Goal: Task Accomplishment & Management: Complete application form

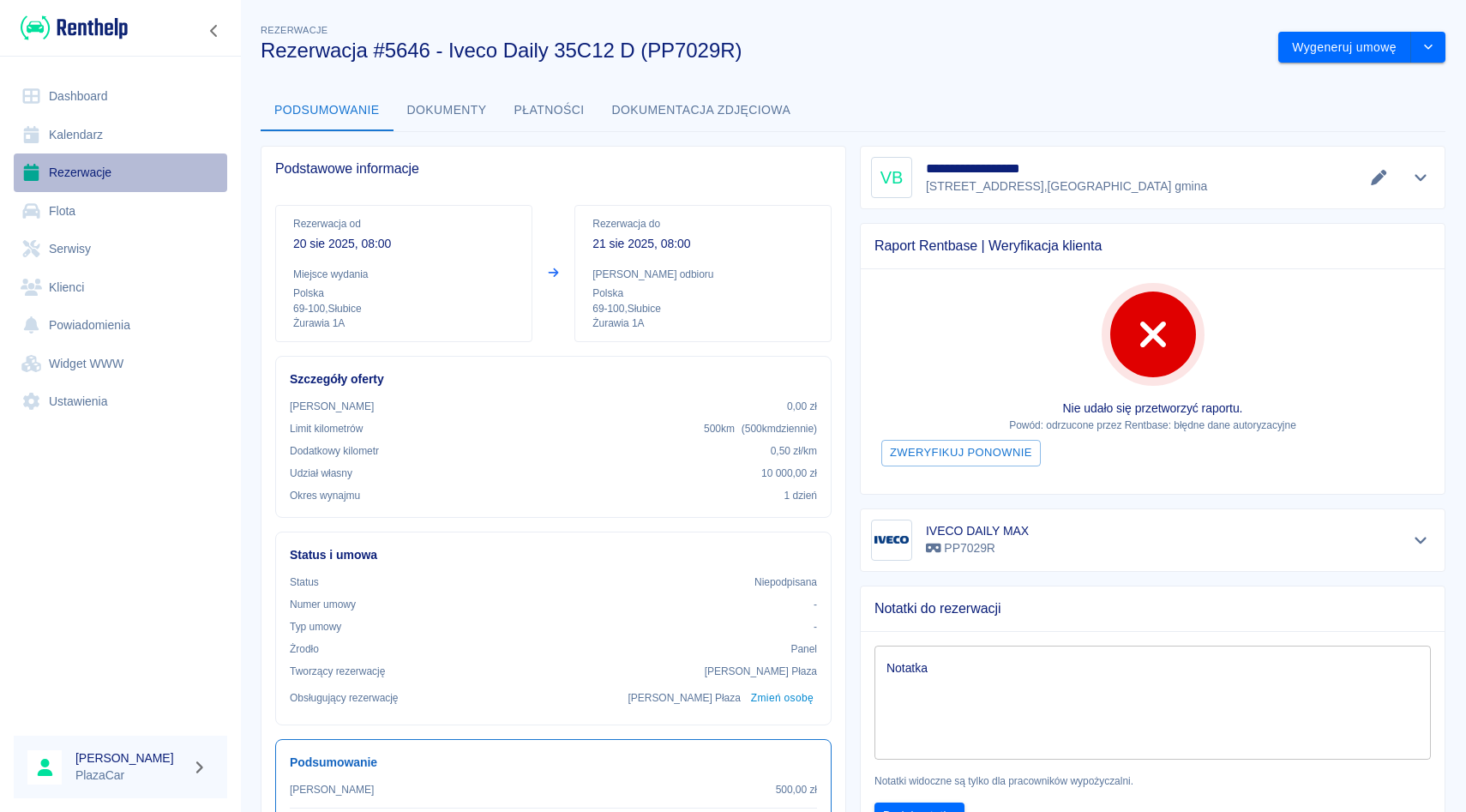
click at [114, 165] on link "Rezerwacje" at bounding box center [119, 172] width 213 height 39
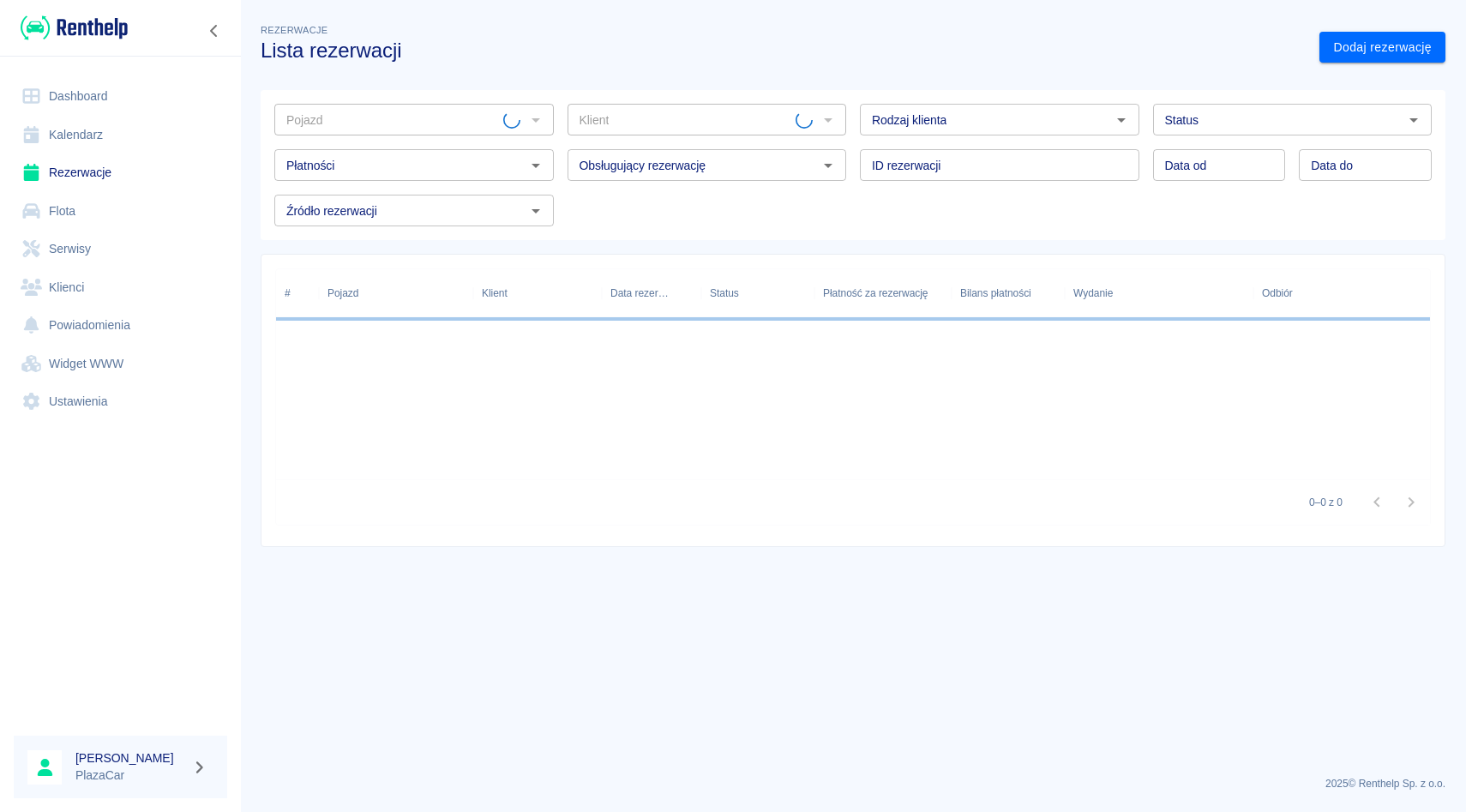
click at [485, 122] on input "Pojazd" at bounding box center [391, 119] width 224 height 22
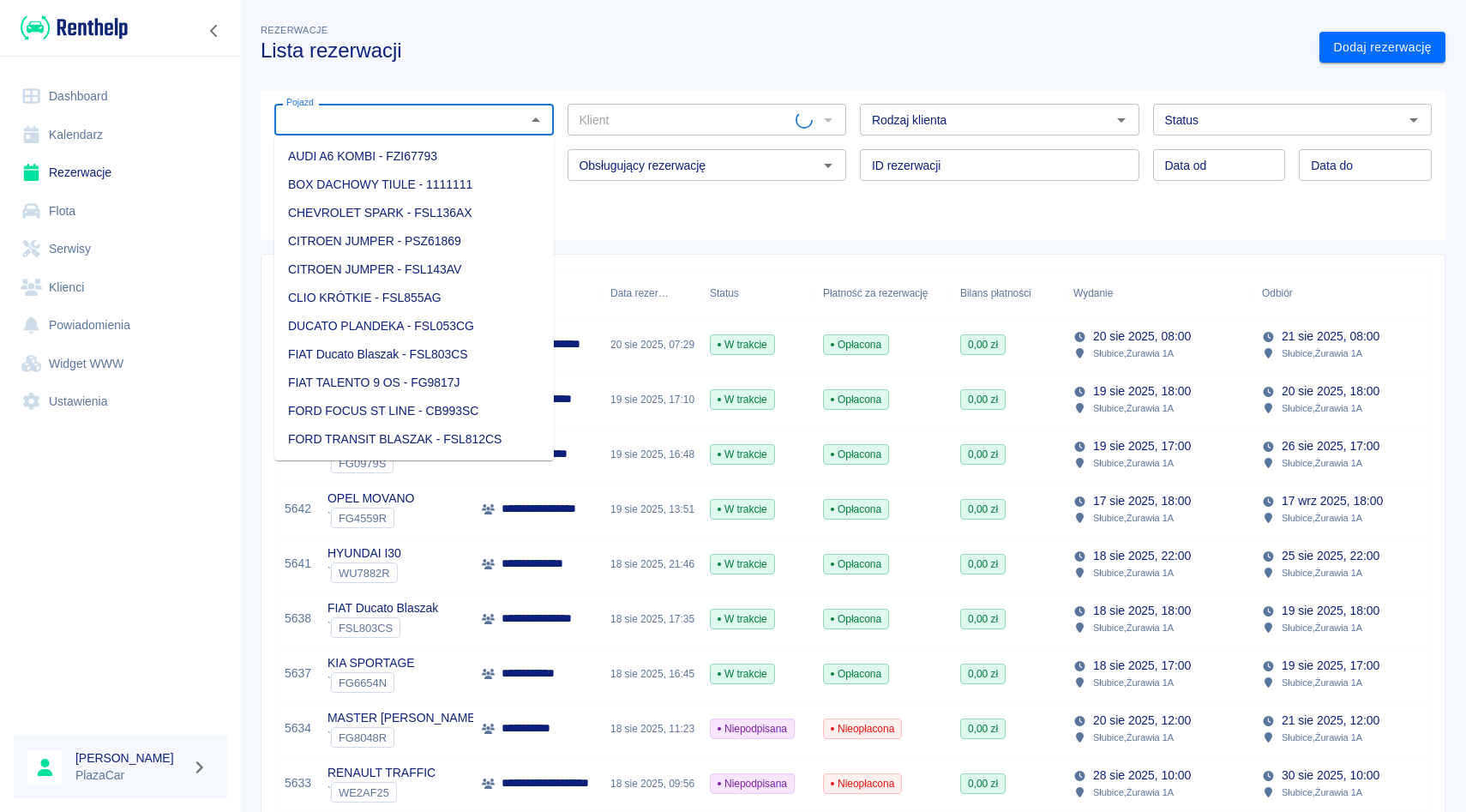
click at [485, 122] on input "Pojazd" at bounding box center [400, 119] width 241 height 22
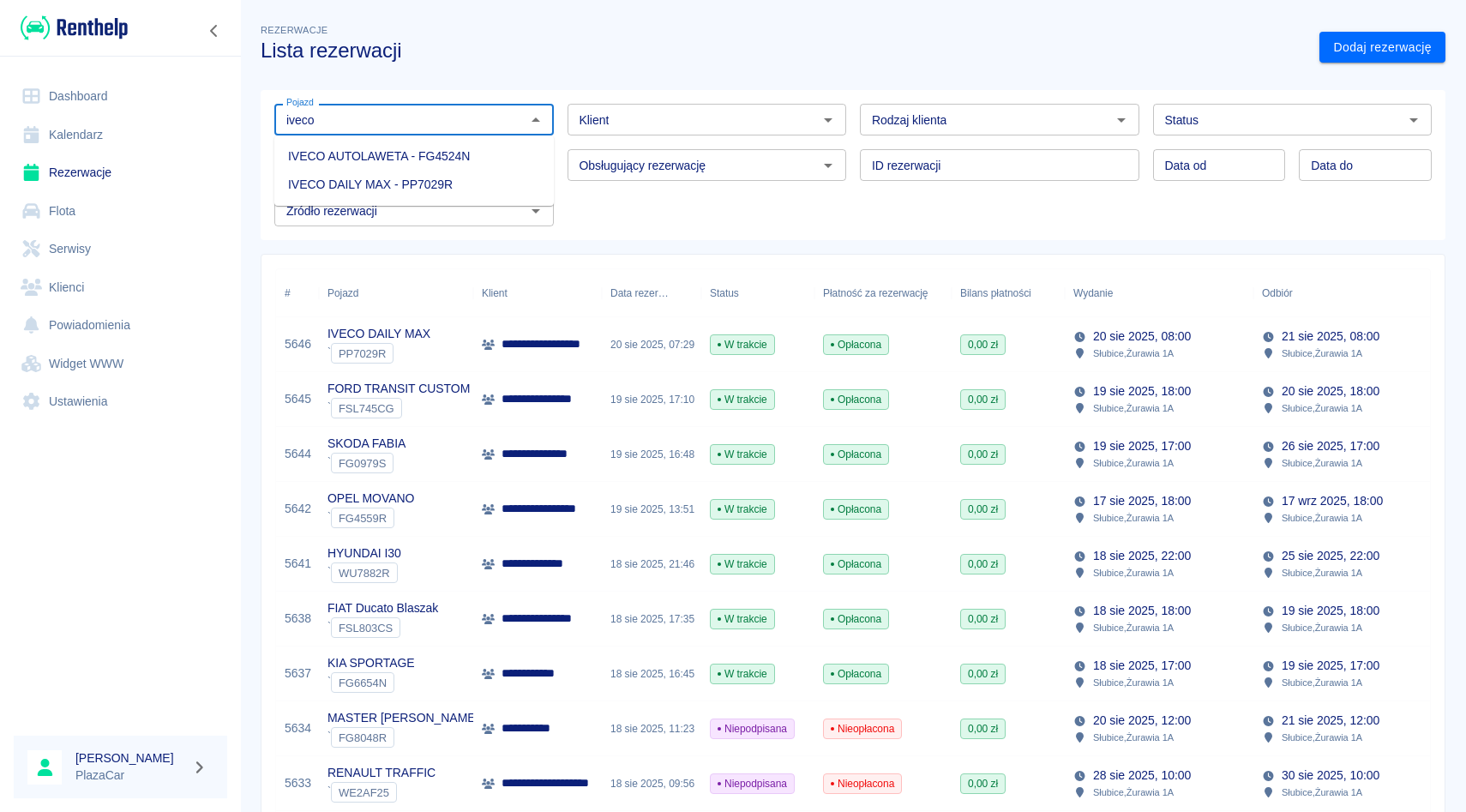
click at [452, 162] on li "IVECO AUTOLAWETA - FG4524N" at bounding box center [414, 156] width 280 height 28
type input "IVECO AUTOLAWETA - FG4524N"
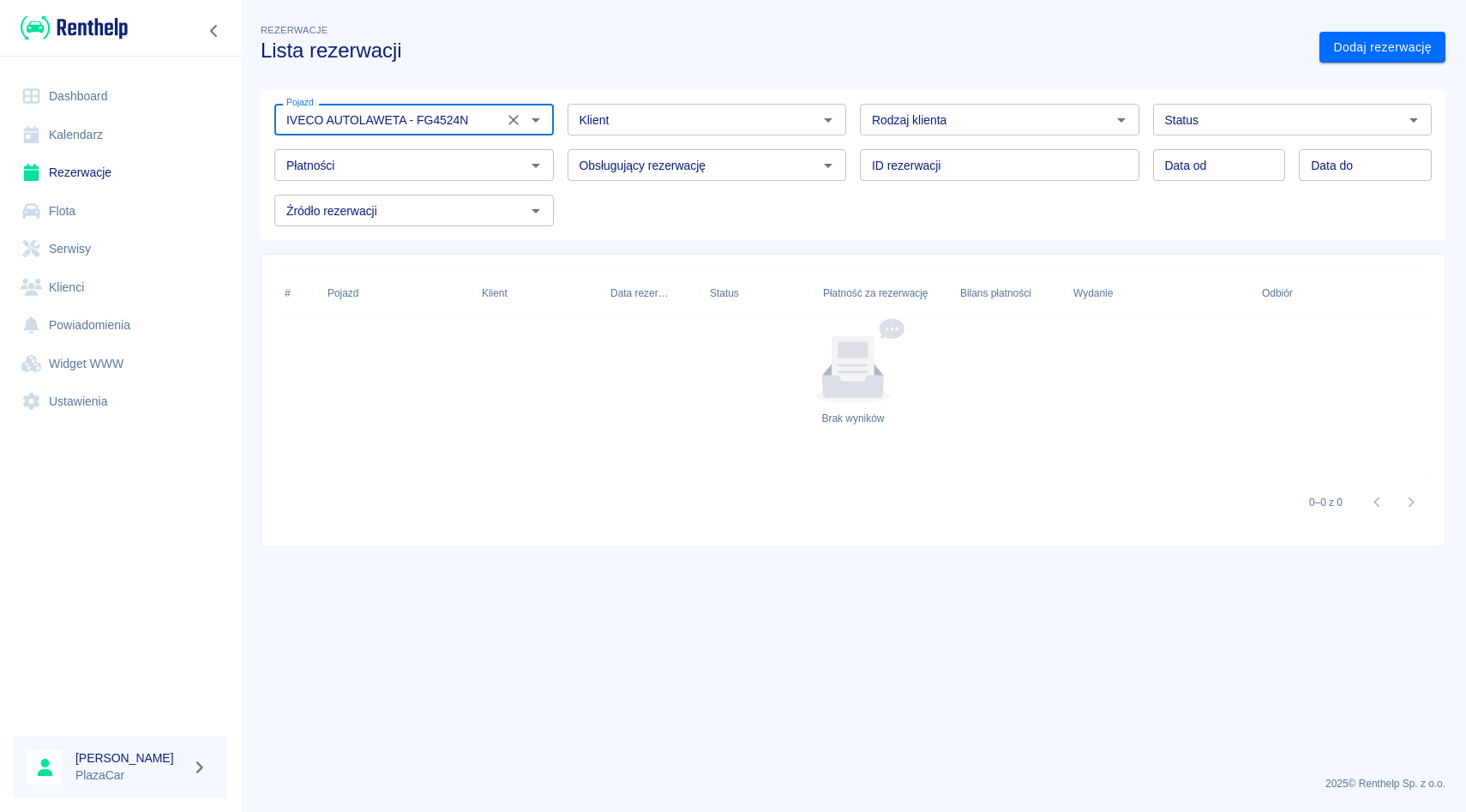
click at [521, 119] on button "Wyczyść" at bounding box center [513, 119] width 24 height 24
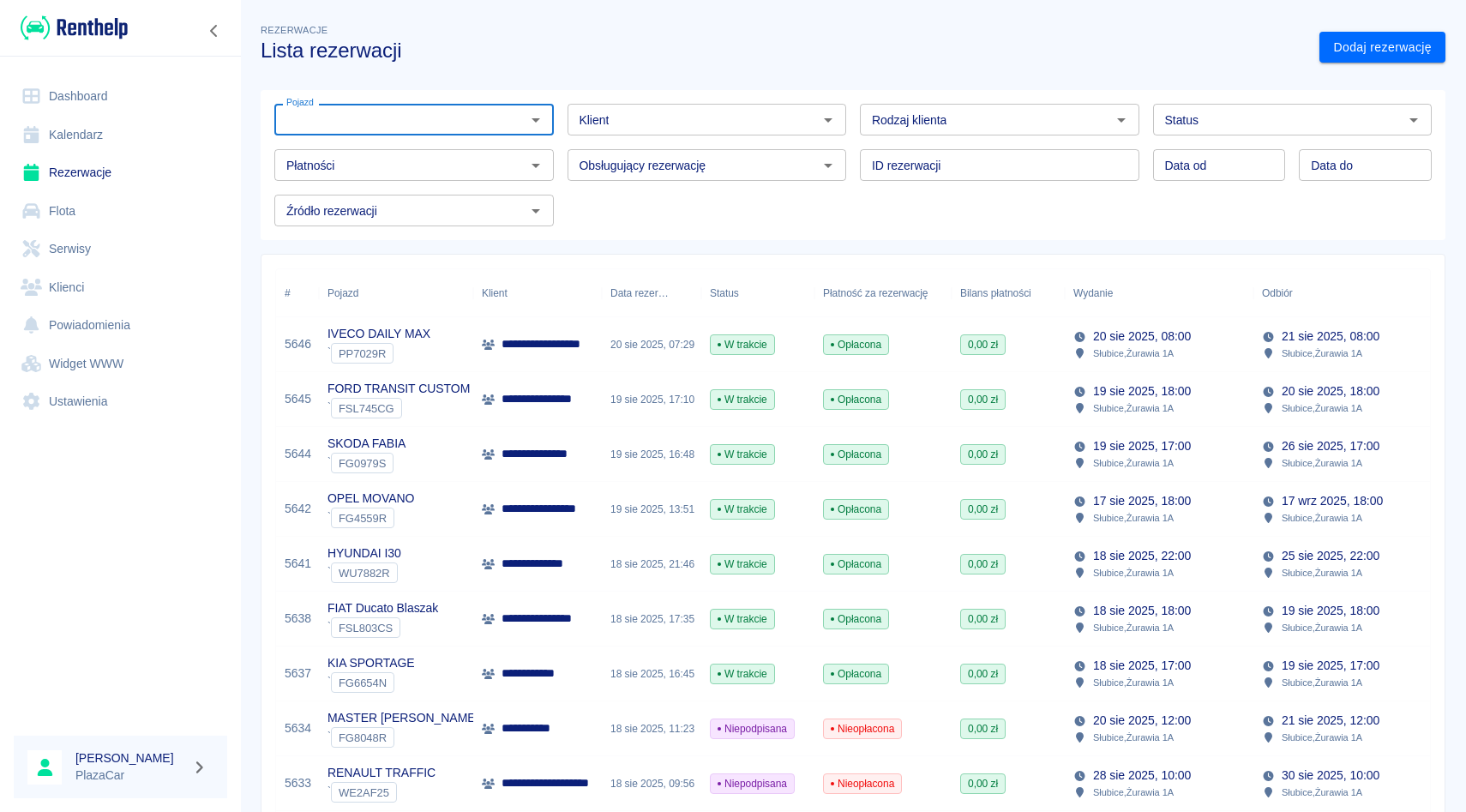
click at [570, 144] on div "Obsługujący rezerwację Obsługujący rezerwację" at bounding box center [699, 158] width 293 height 45
click at [561, 94] on div "Klient Klient" at bounding box center [699, 113] width 293 height 45
click at [555, 139] on div "Obsługujący rezerwację Obsługujący rezerwację" at bounding box center [699, 158] width 293 height 45
drag, startPoint x: 859, startPoint y: 144, endPoint x: 849, endPoint y: 144, distance: 10.0
click at [849, 144] on div "ID rezerwacji ID rezerwacji" at bounding box center [992, 158] width 293 height 45
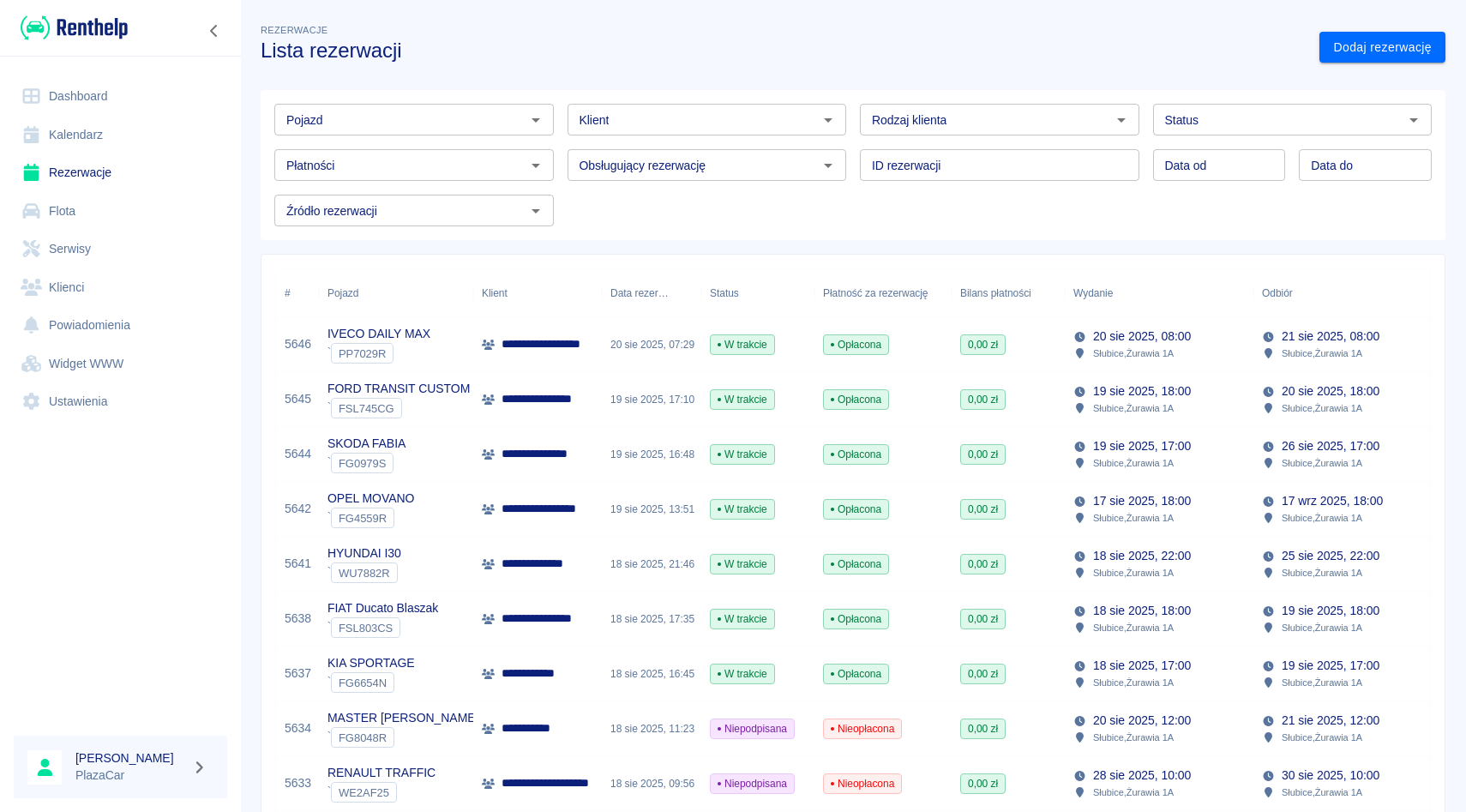
click at [851, 140] on div "ID rezerwacji ID rezerwacji" at bounding box center [992, 158] width 293 height 45
click at [696, 146] on div "Obsługujący rezerwację Obsługujący rezerwację" at bounding box center [699, 158] width 293 height 45
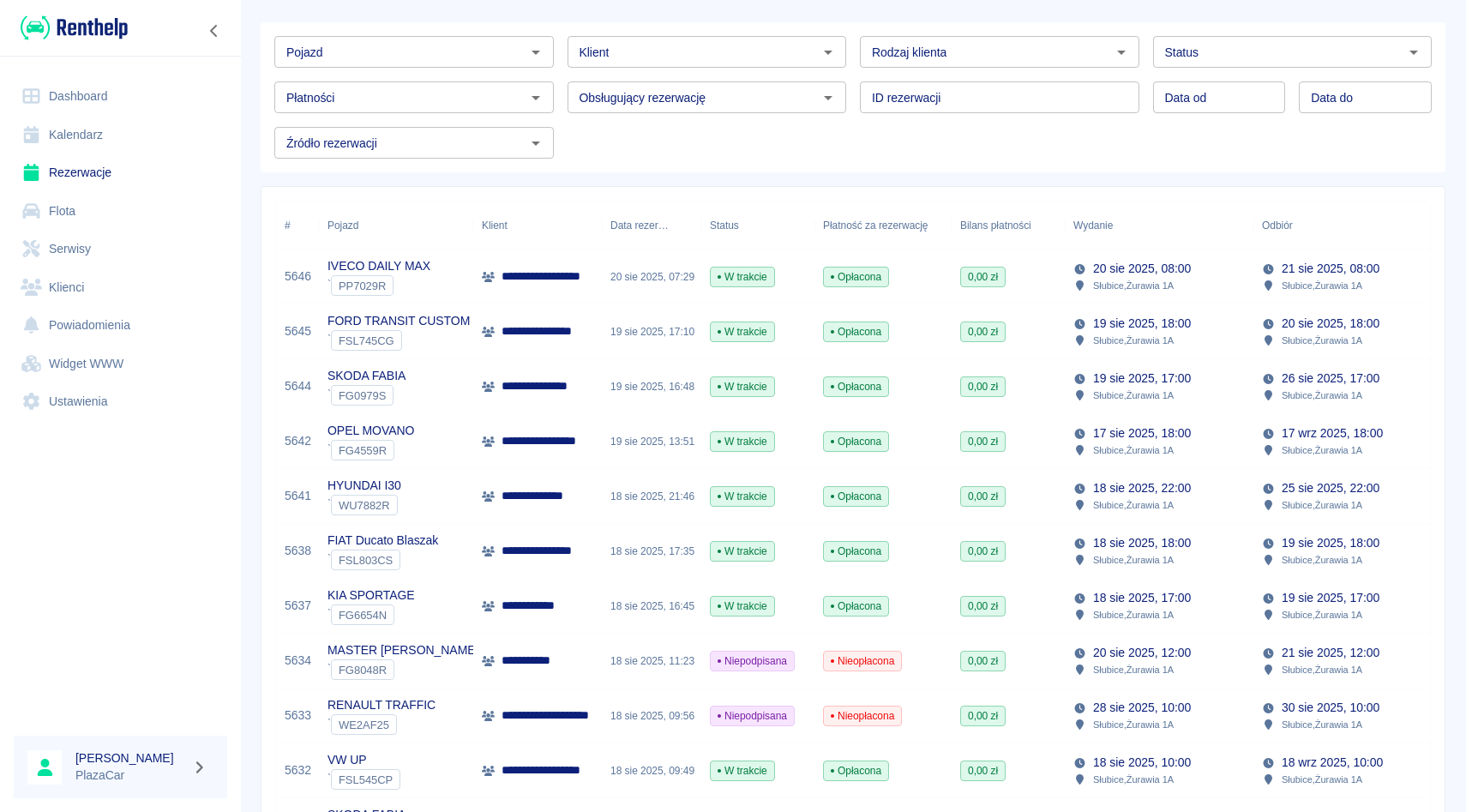
scroll to position [68, 0]
click at [136, 100] on link "Dashboard" at bounding box center [119, 96] width 213 height 39
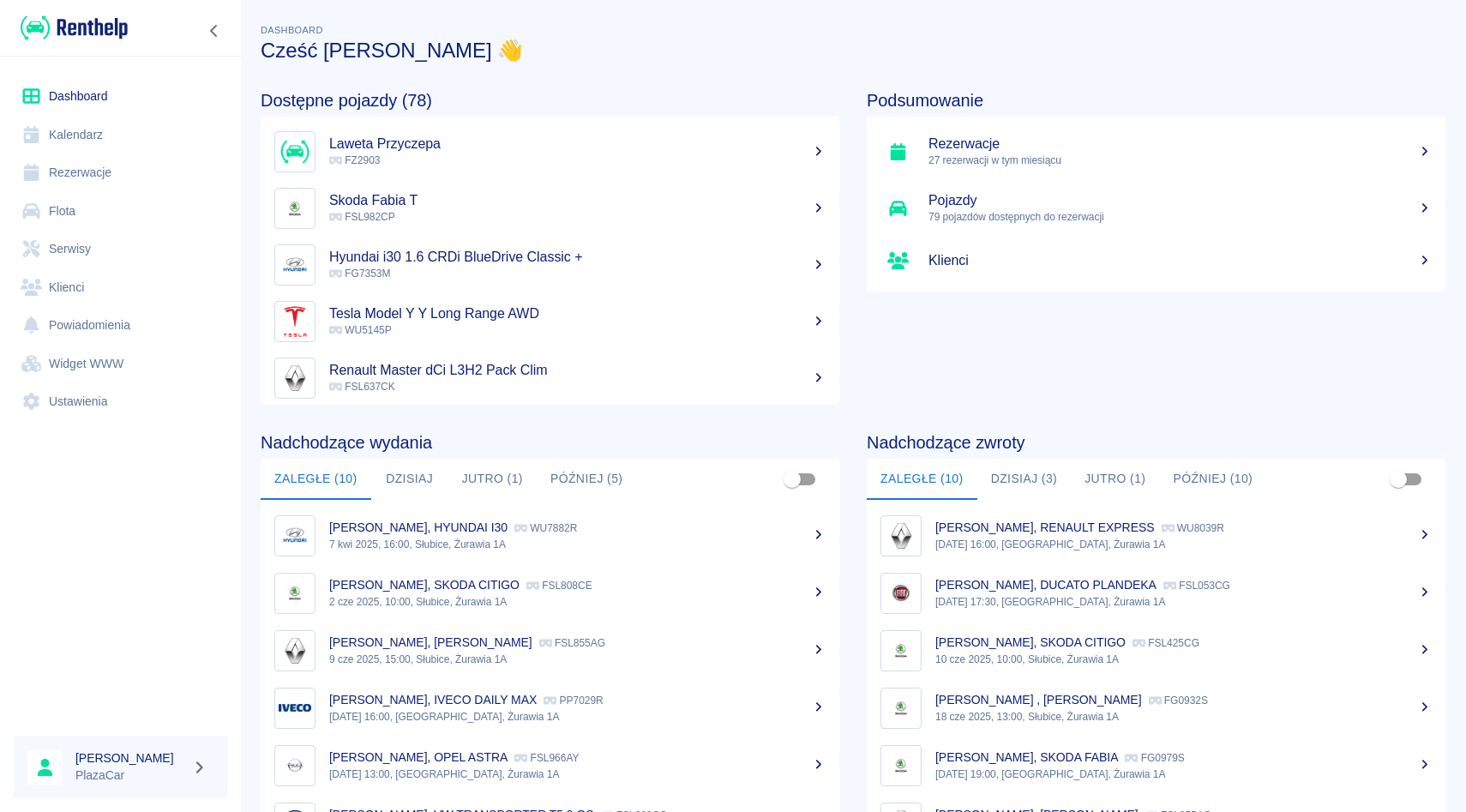
click at [189, 171] on link "Rezerwacje" at bounding box center [119, 172] width 213 height 39
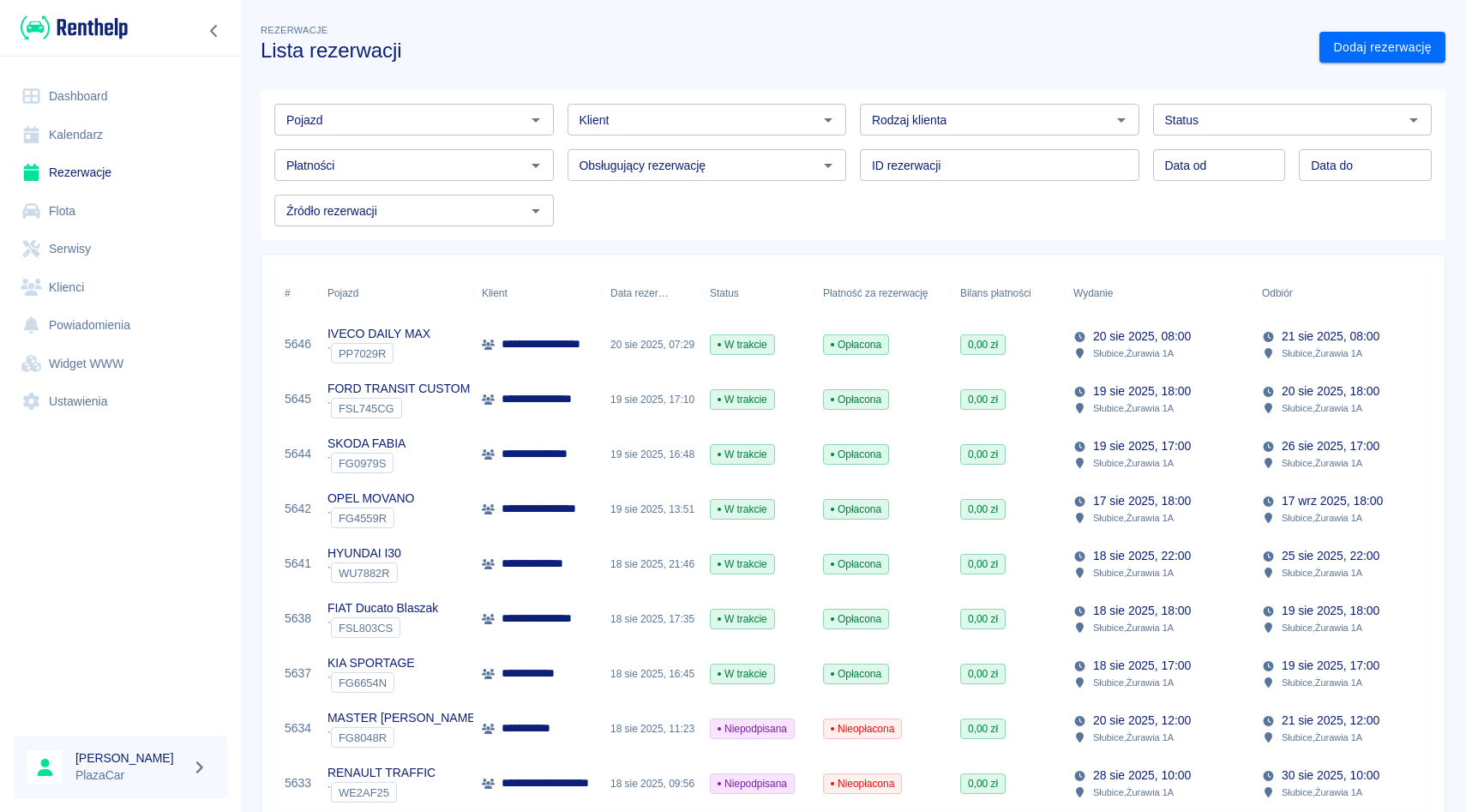
click at [1200, 132] on div "Status" at bounding box center [1293, 118] width 280 height 31
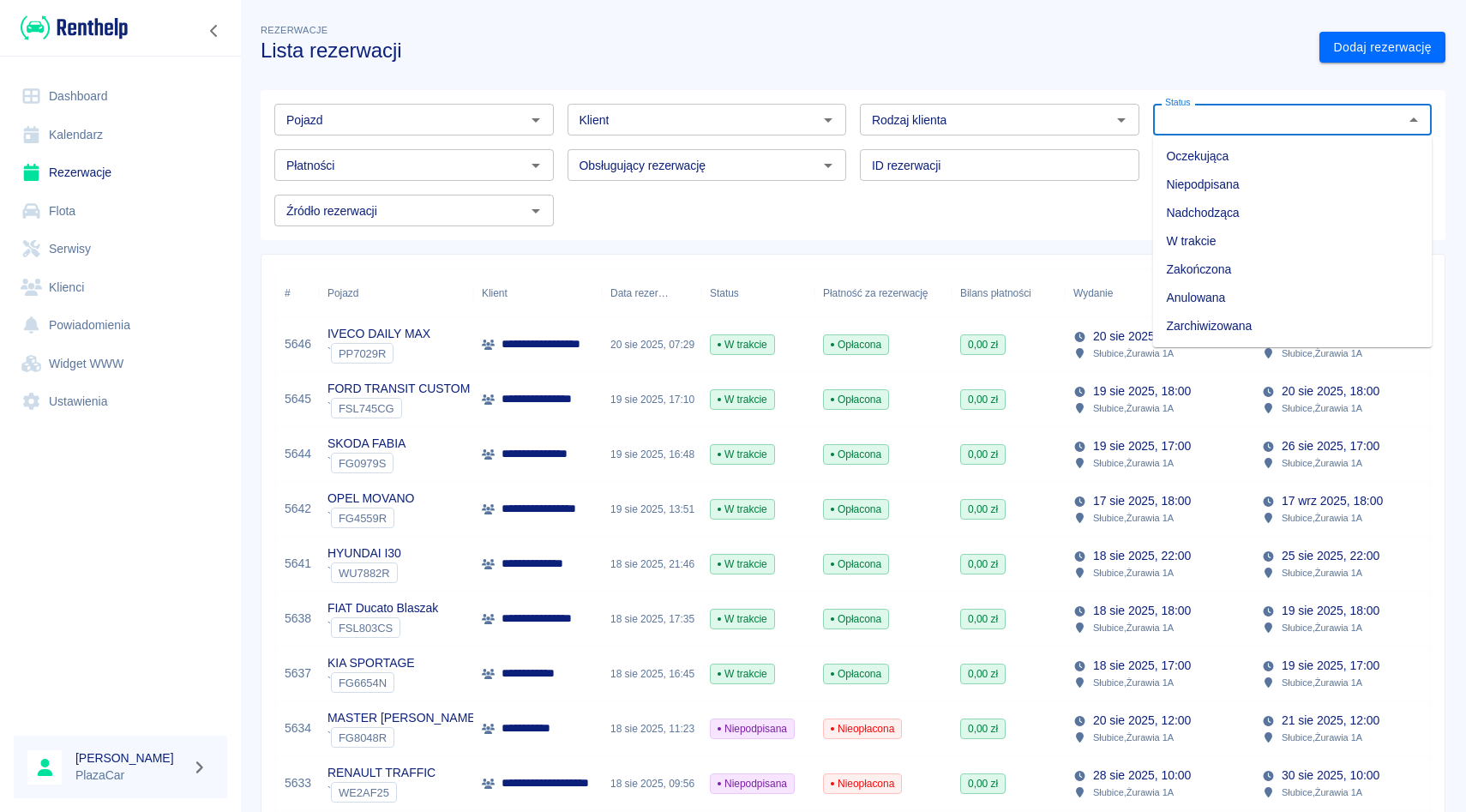
click at [1215, 327] on li "Zarchiwizowana" at bounding box center [1293, 326] width 280 height 28
type input "Zarchiwizowana"
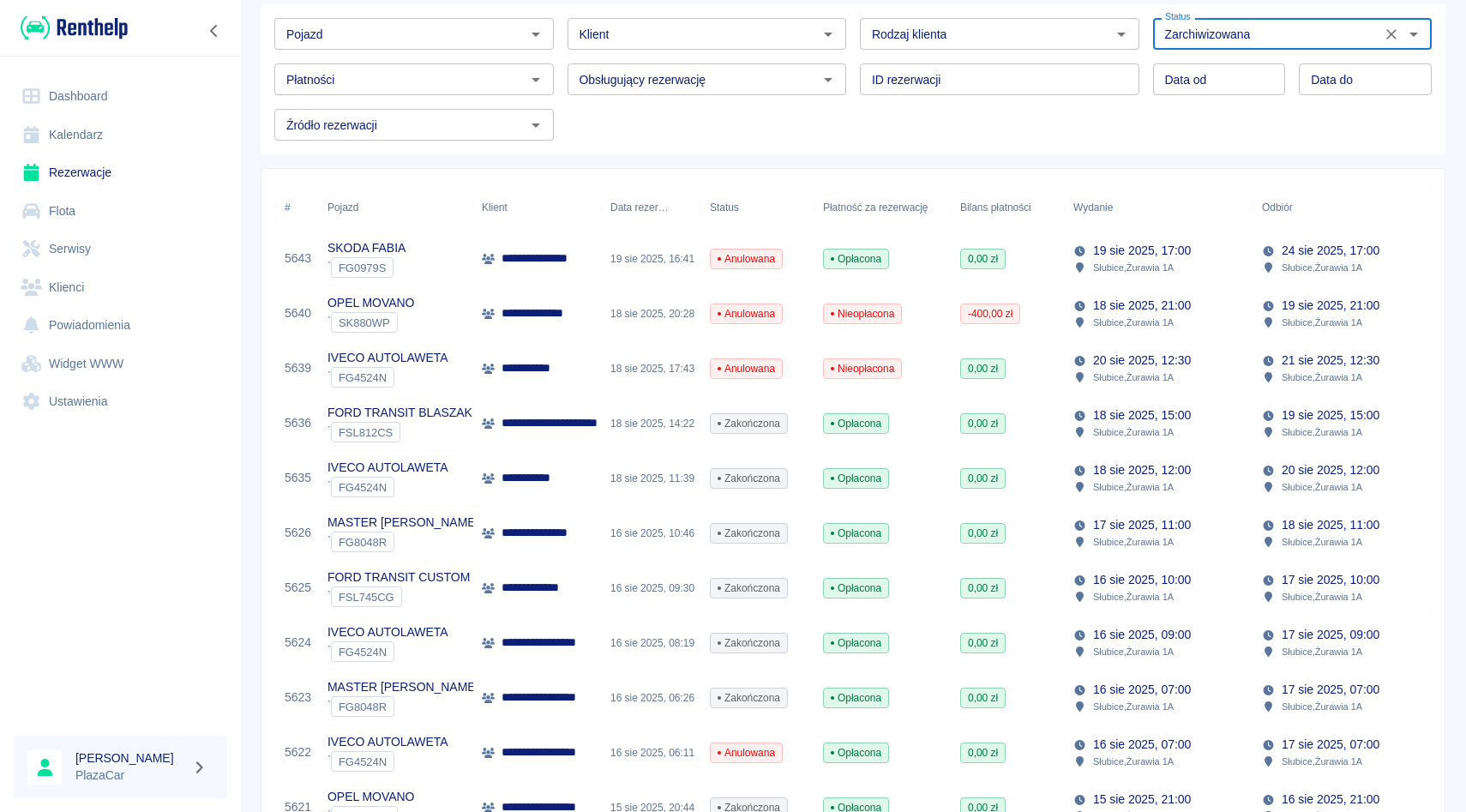
scroll to position [87, 0]
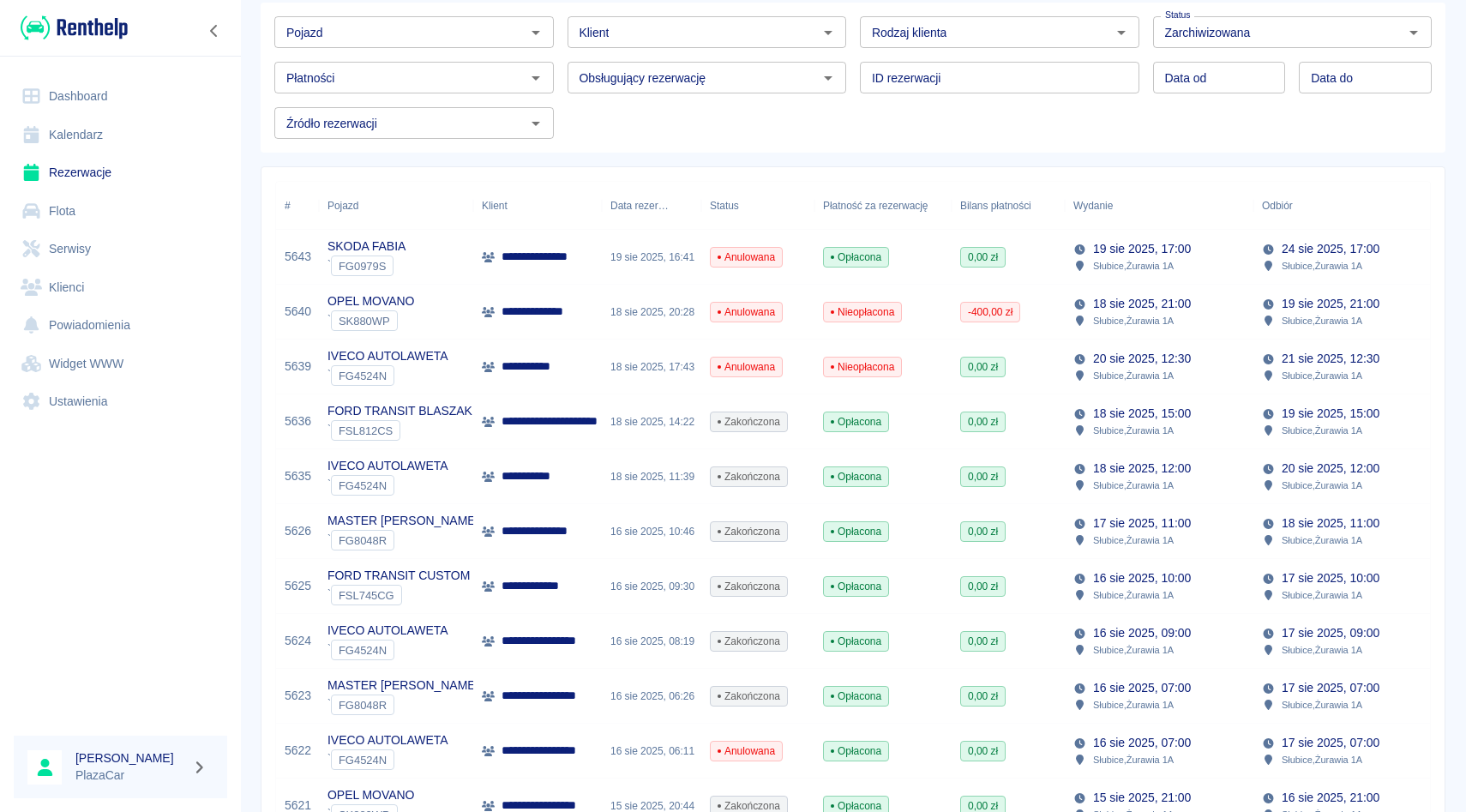
click at [755, 435] on div "Zakończona" at bounding box center [757, 422] width 113 height 55
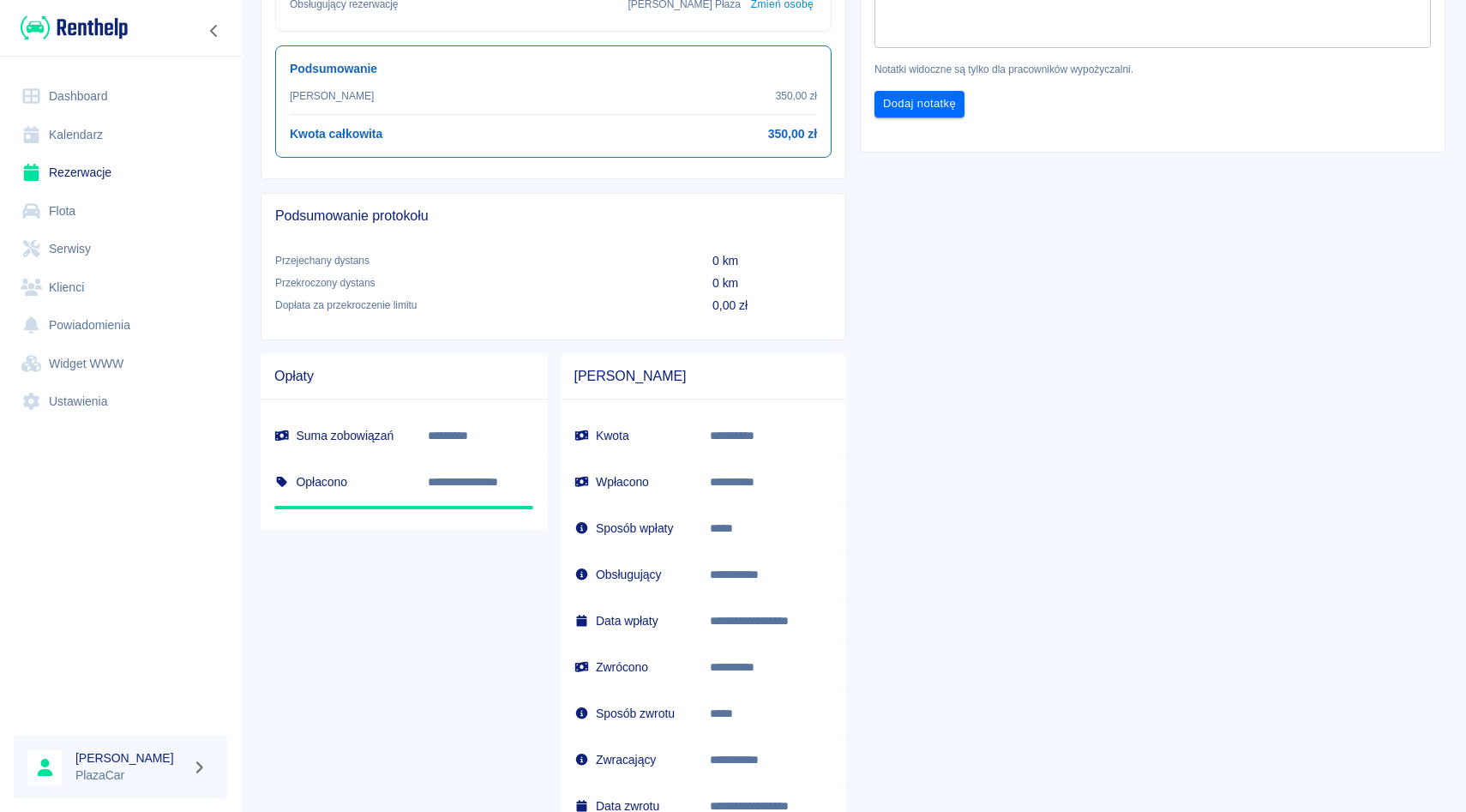
scroll to position [714, 0]
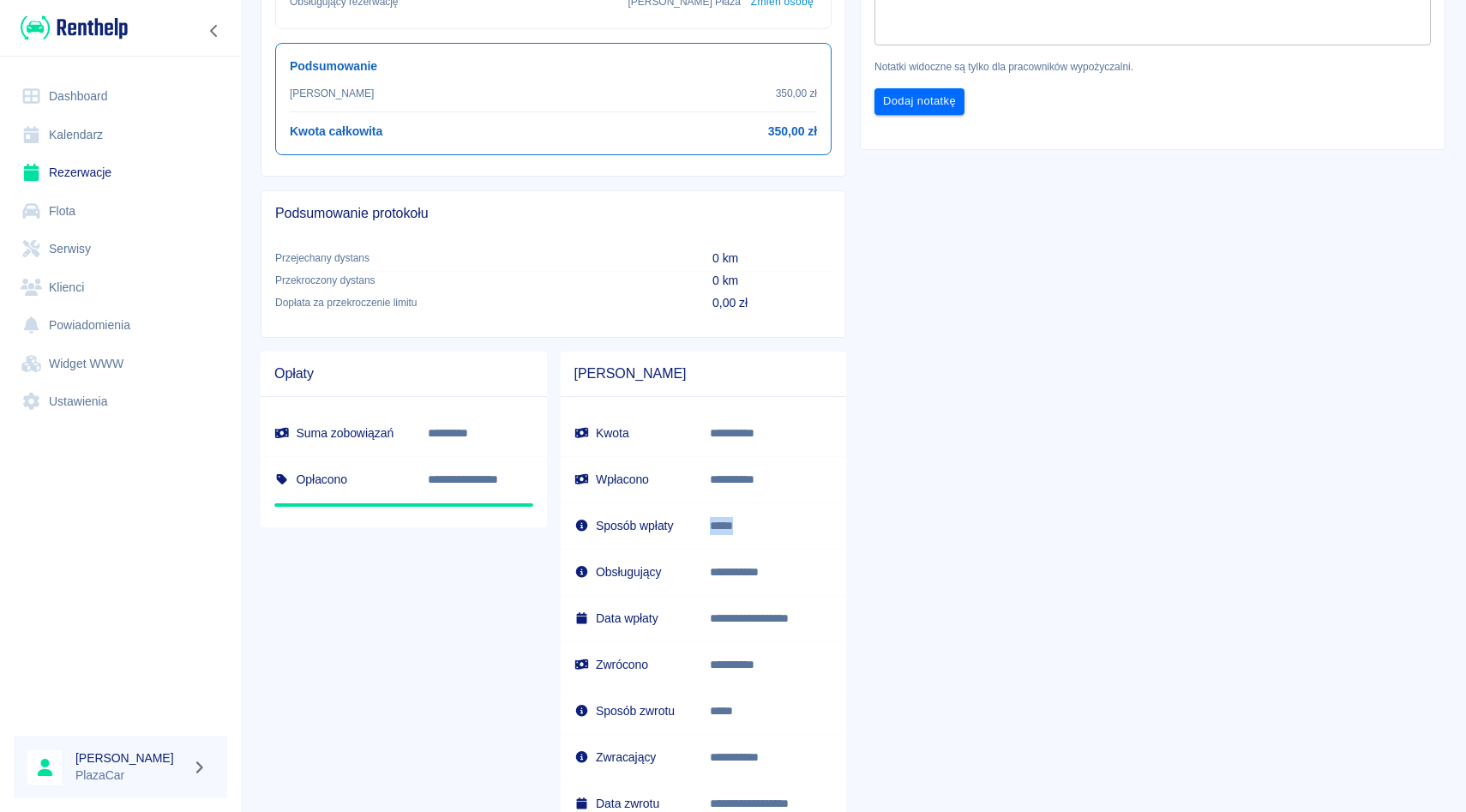
drag, startPoint x: 715, startPoint y: 528, endPoint x: 768, endPoint y: 528, distance: 53.0
click at [768, 528] on td "*****" at bounding box center [771, 525] width 150 height 46
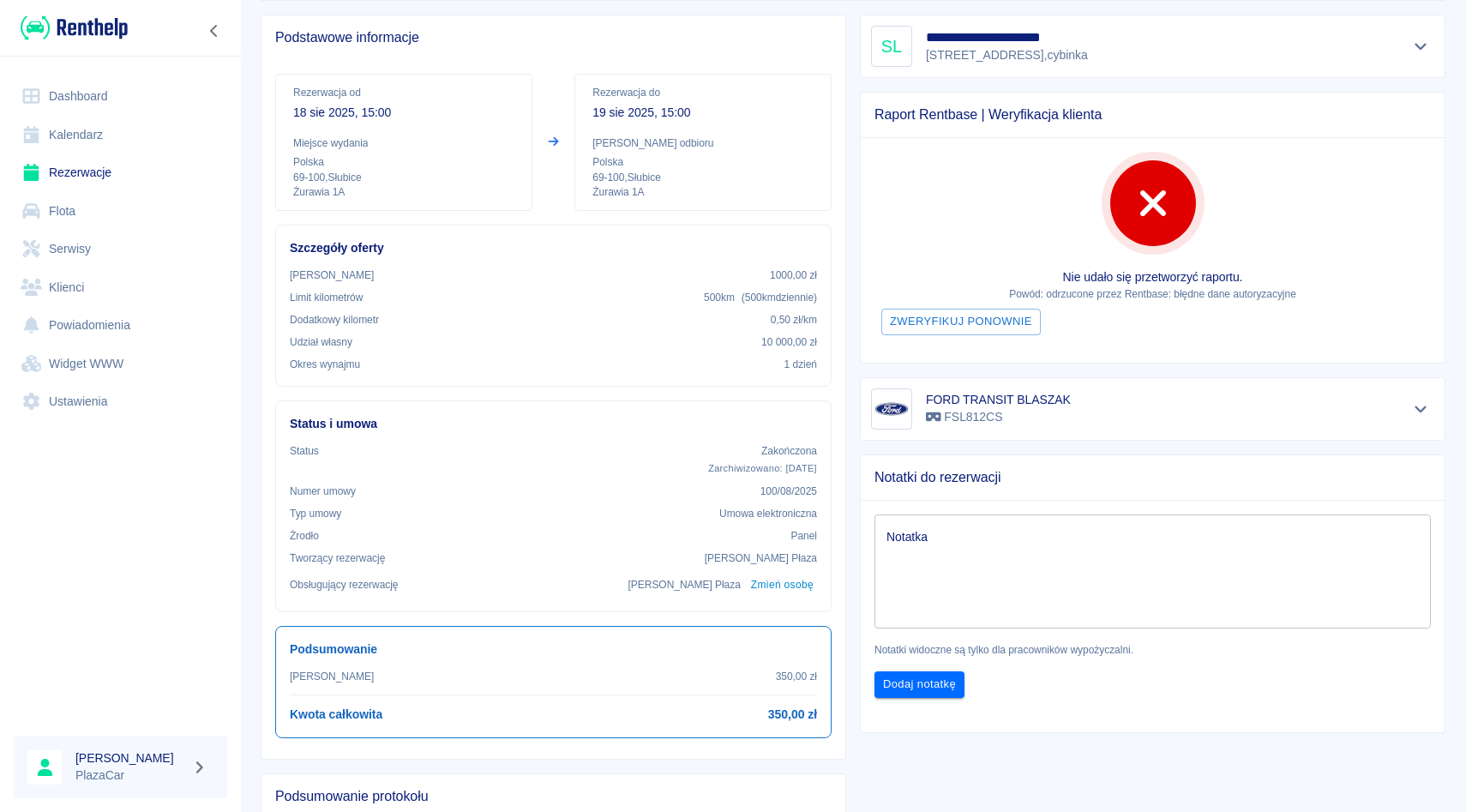
scroll to position [135, 0]
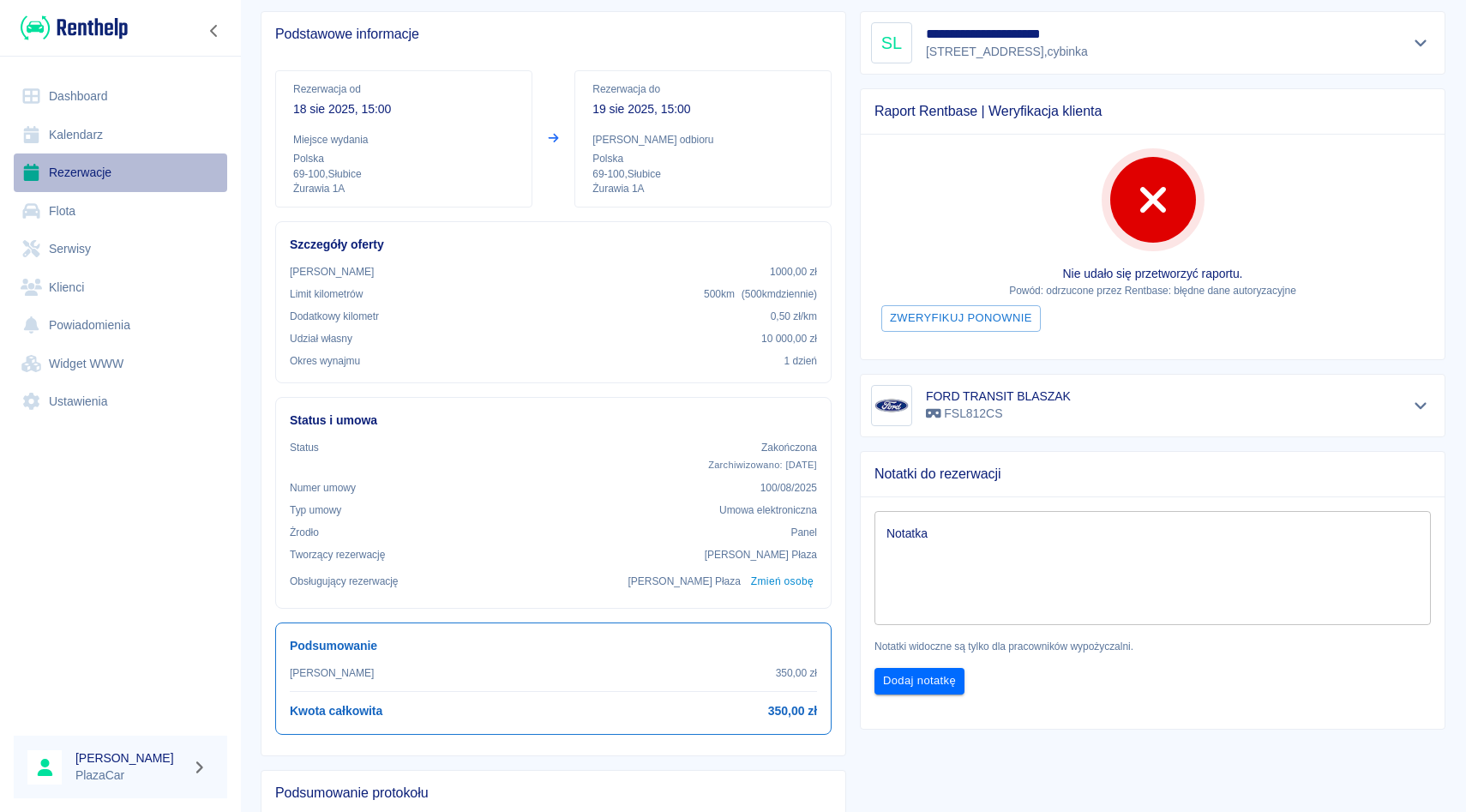
click at [97, 173] on link "Rezerwacje" at bounding box center [119, 172] width 213 height 39
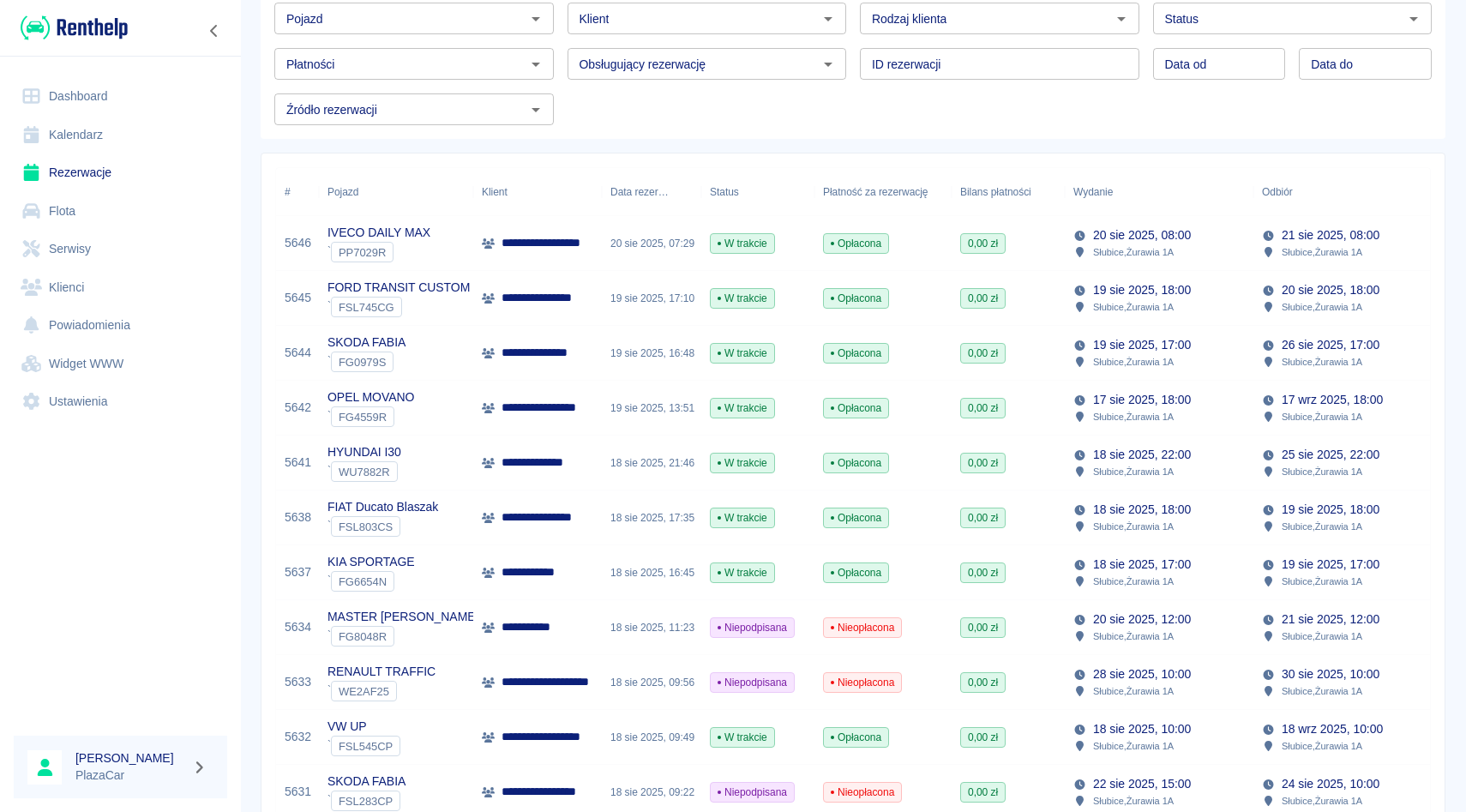
scroll to position [0, 2]
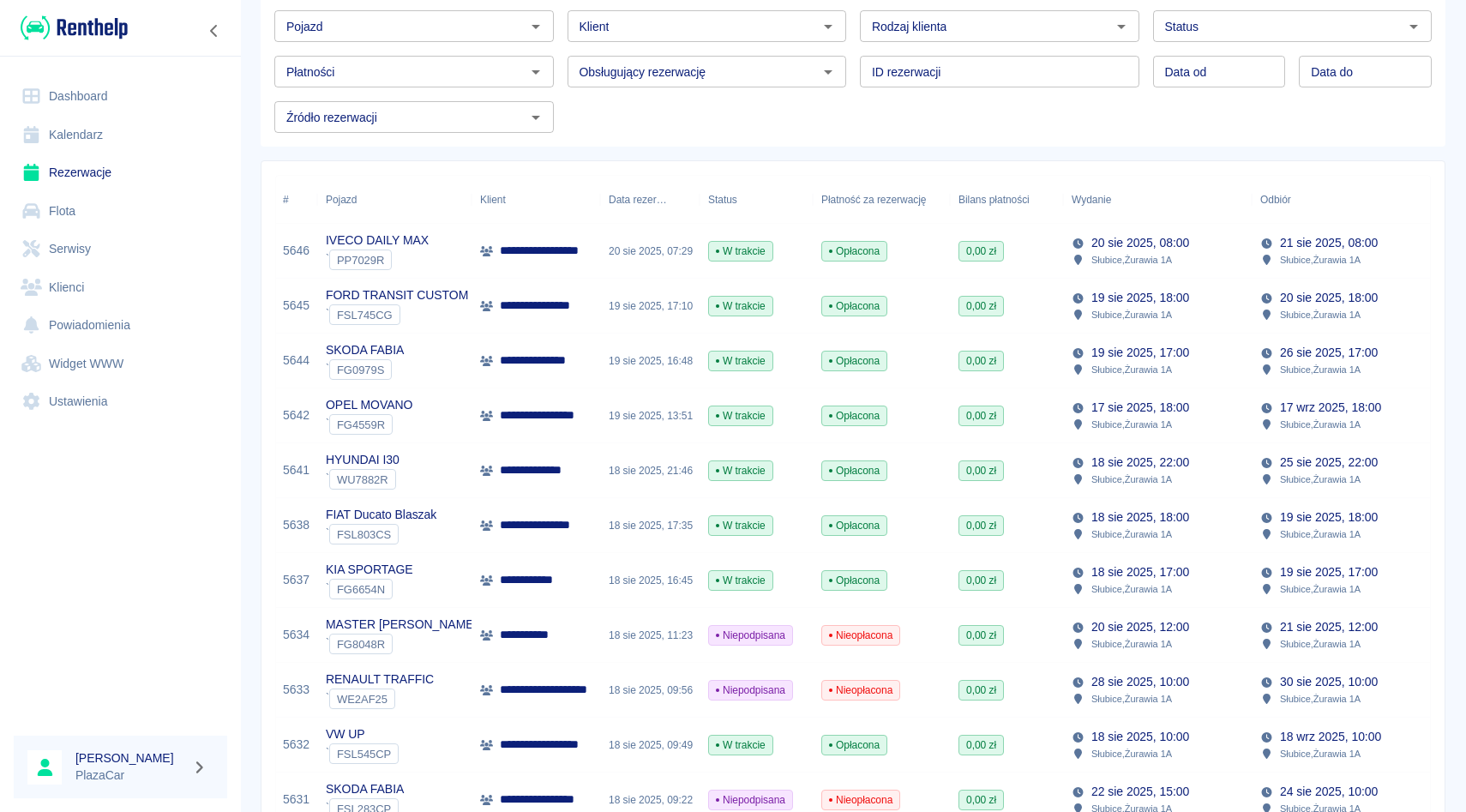
scroll to position [0, 0]
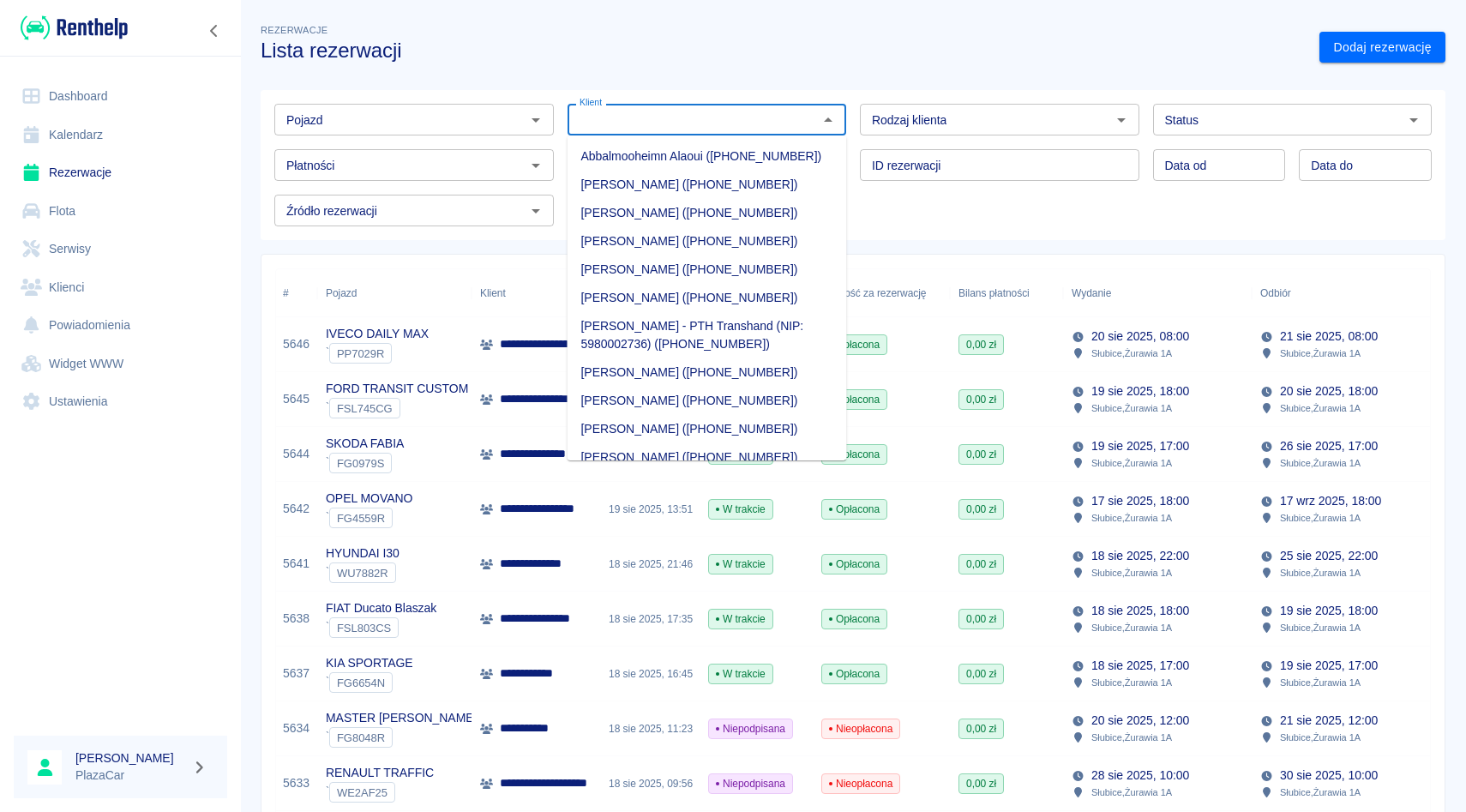
click at [678, 117] on input "Klient" at bounding box center [693, 119] width 241 height 22
click at [1344, 47] on link "Dodaj rezerwację" at bounding box center [1382, 46] width 126 height 31
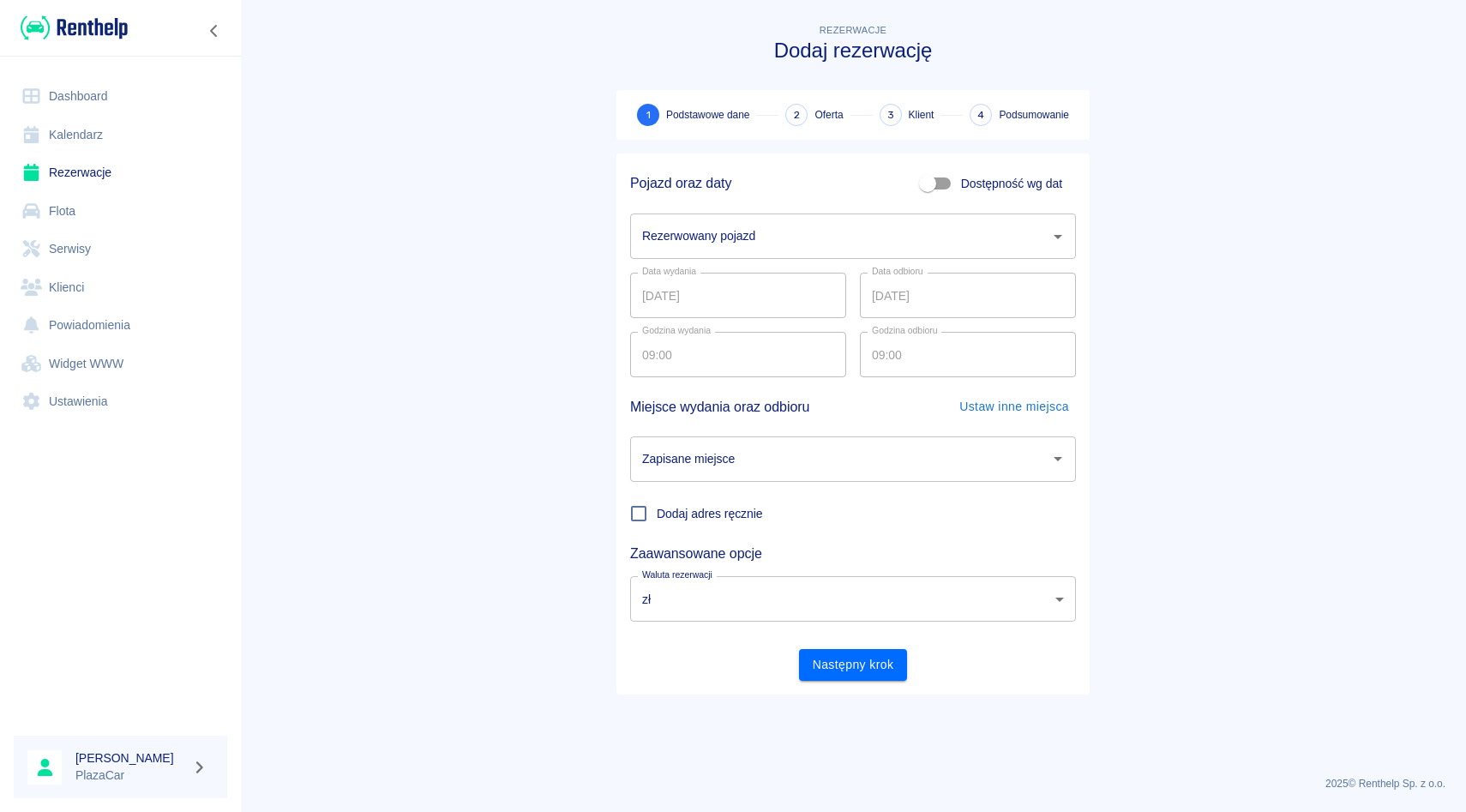
click at [797, 211] on div "Rezerwowany pojazd Rezerwowany pojazd" at bounding box center [846, 229] width 460 height 59
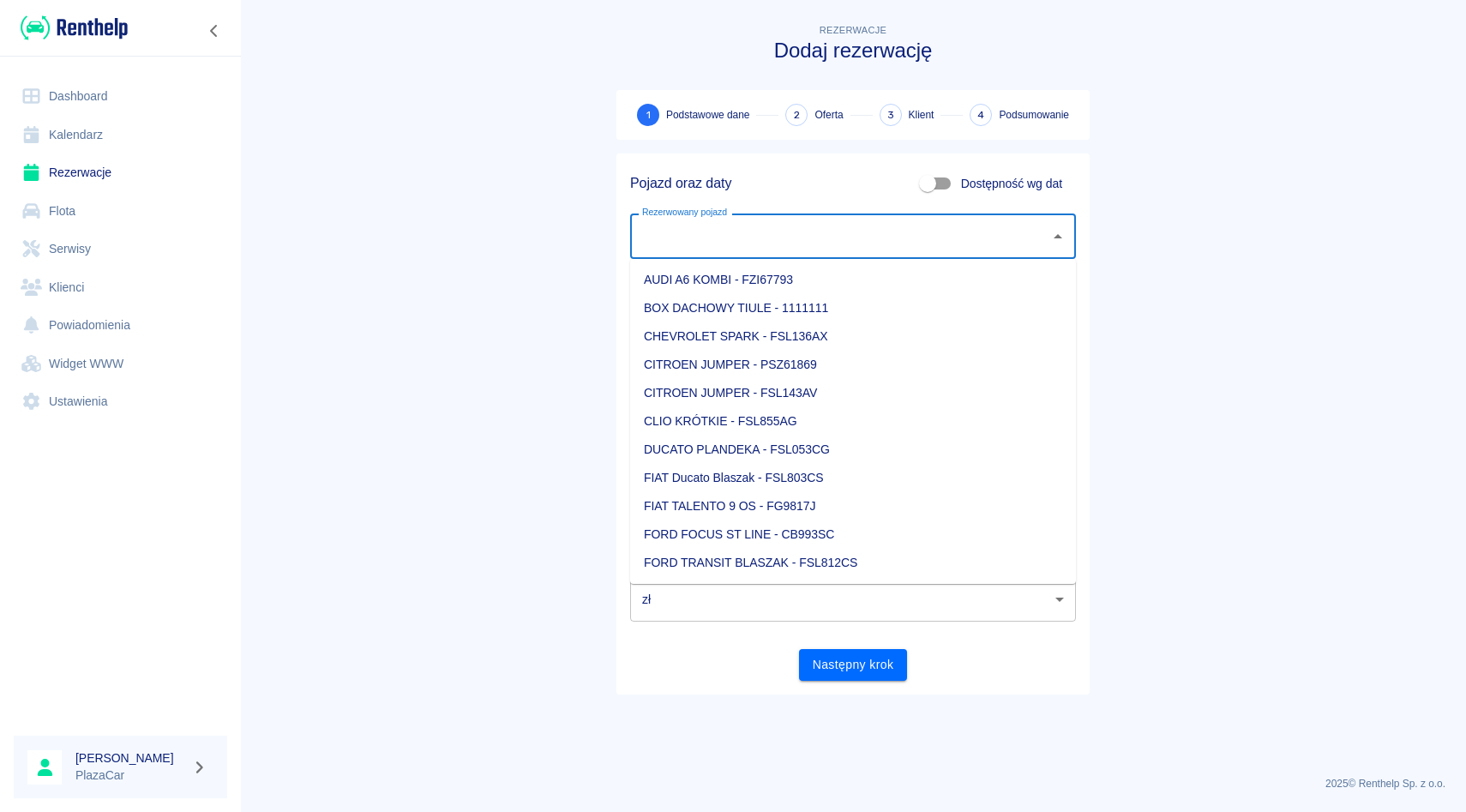
click at [797, 221] on input "Rezerwowany pojazd" at bounding box center [840, 236] width 405 height 30
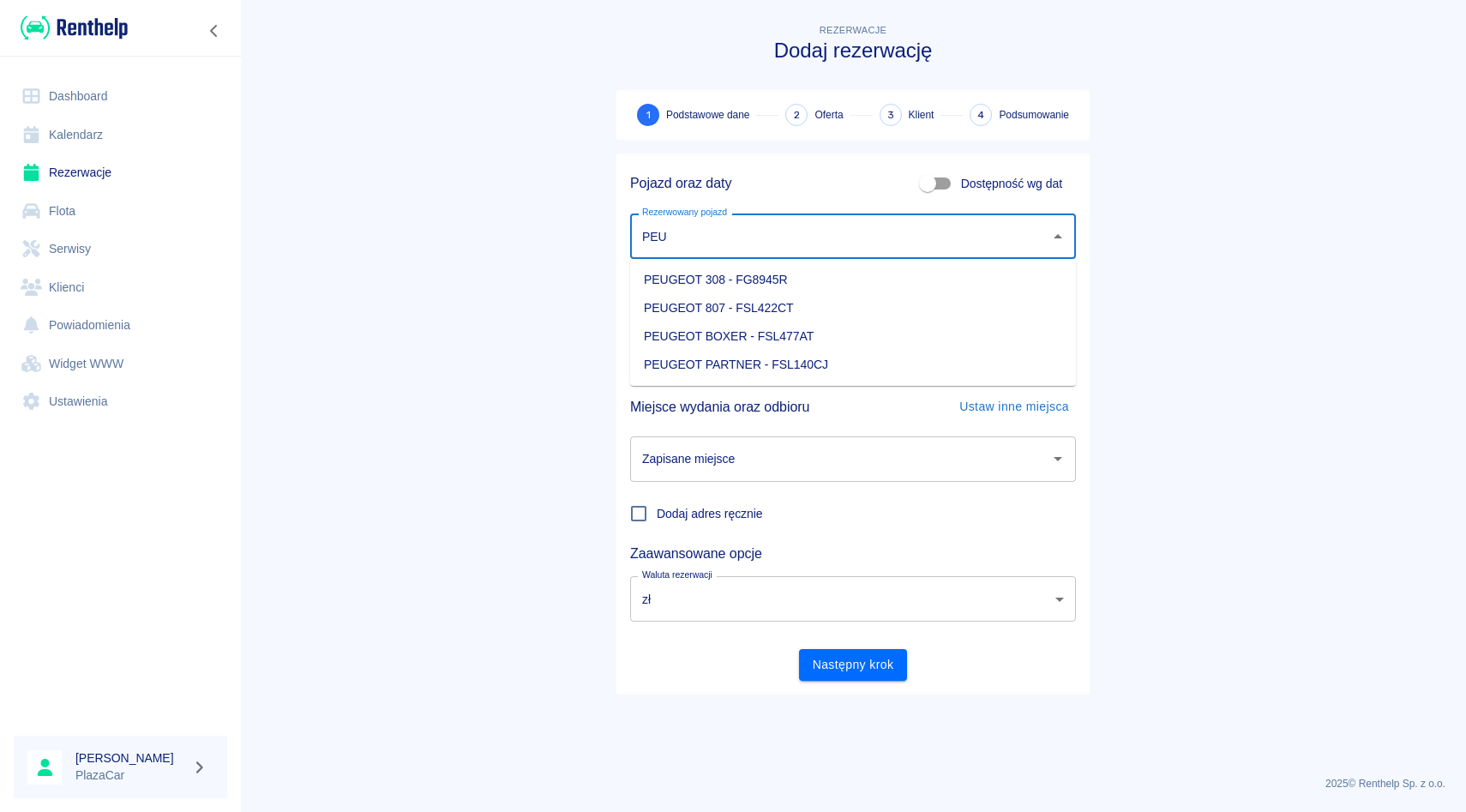
click at [787, 284] on li "PEUGEOT 308 - FG8945R" at bounding box center [853, 280] width 445 height 28
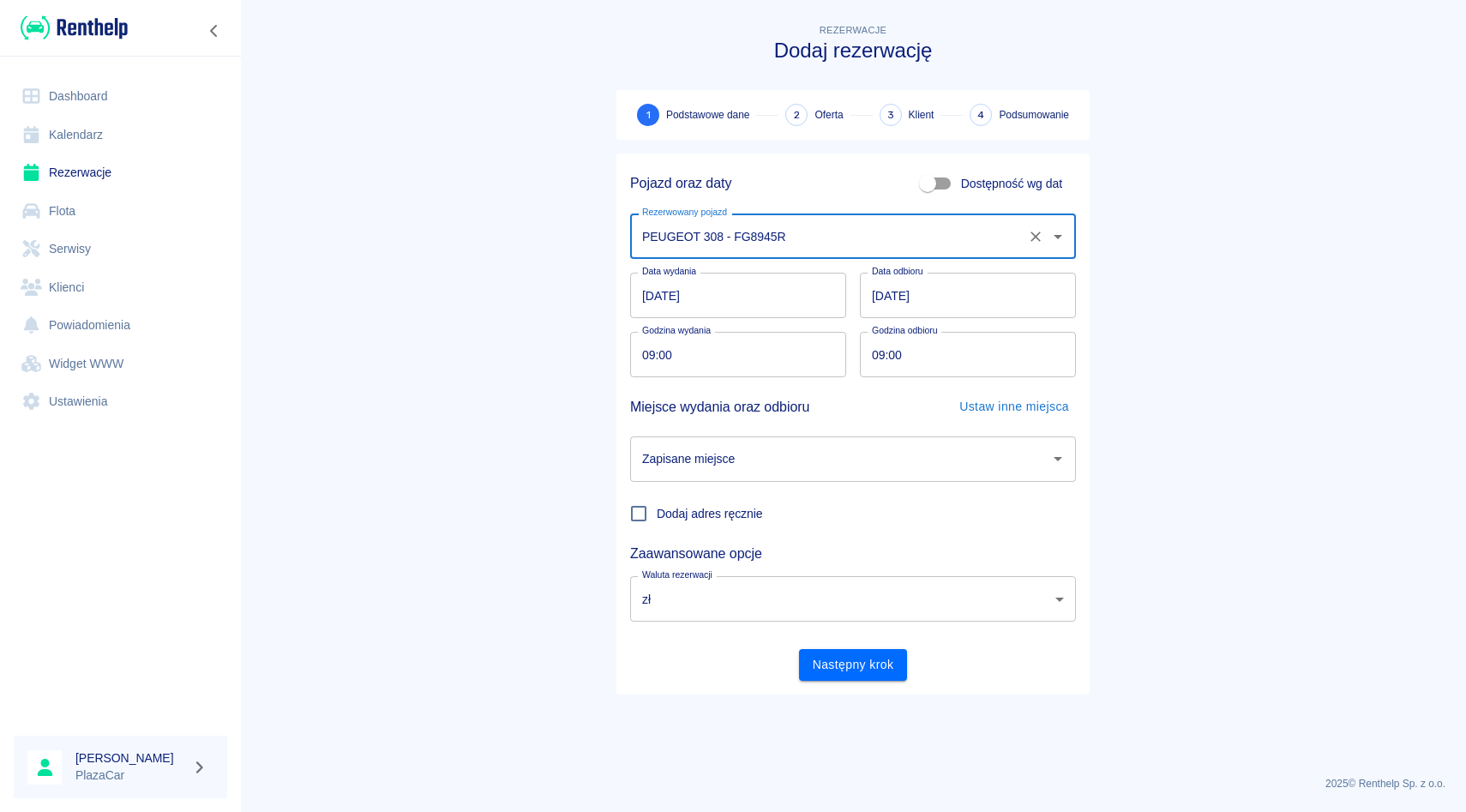
type input "PEUGEOT 308 - FG8945R"
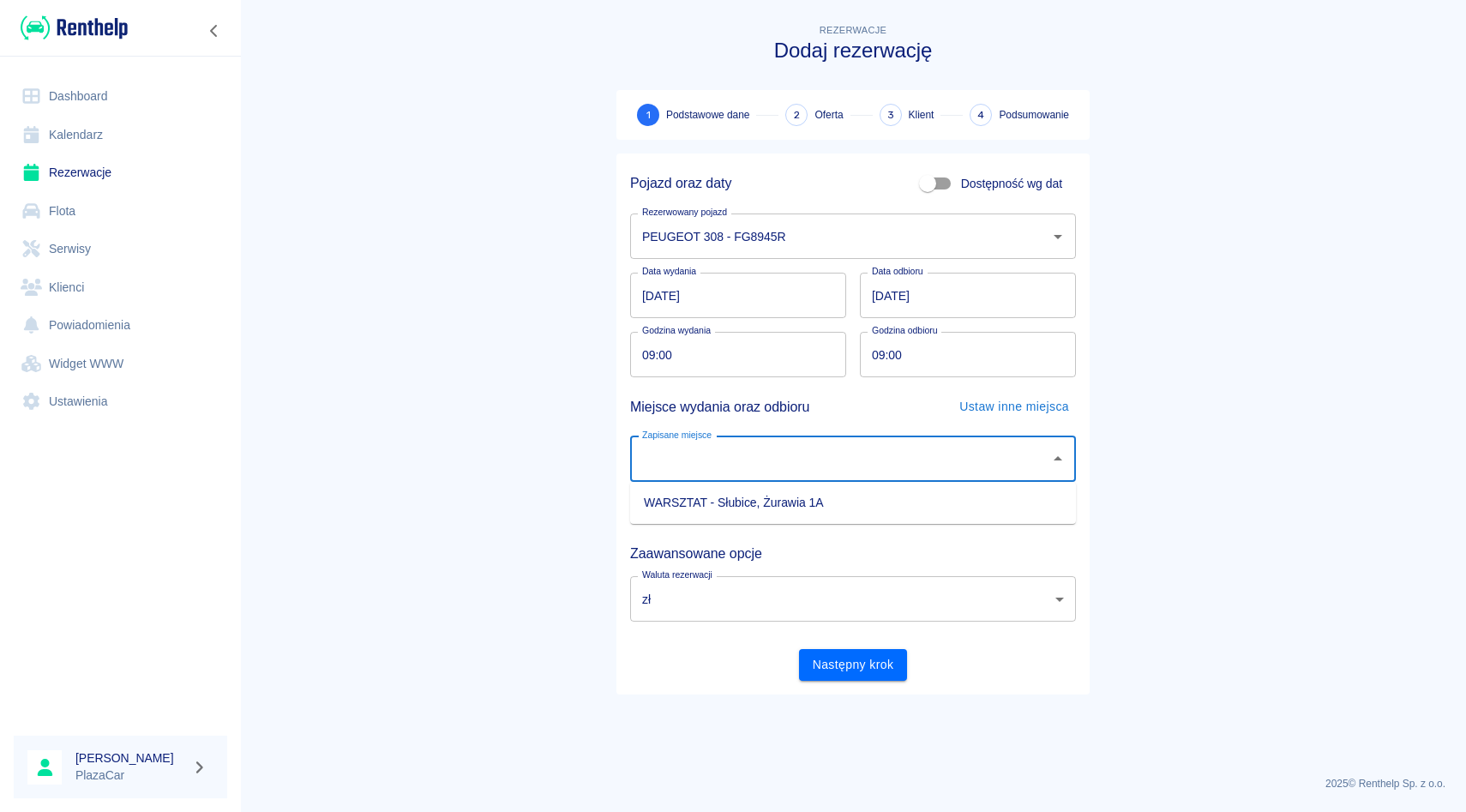
click at [709, 448] on div "Zapisane miejsce Zapisane miejsce" at bounding box center [853, 460] width 445 height 45
click at [709, 496] on li "WARSZTAT - Słubice, Żurawia 1A" at bounding box center [853, 503] width 445 height 28
type input "WARSZTAT - Słubice, Żurawia 1A"
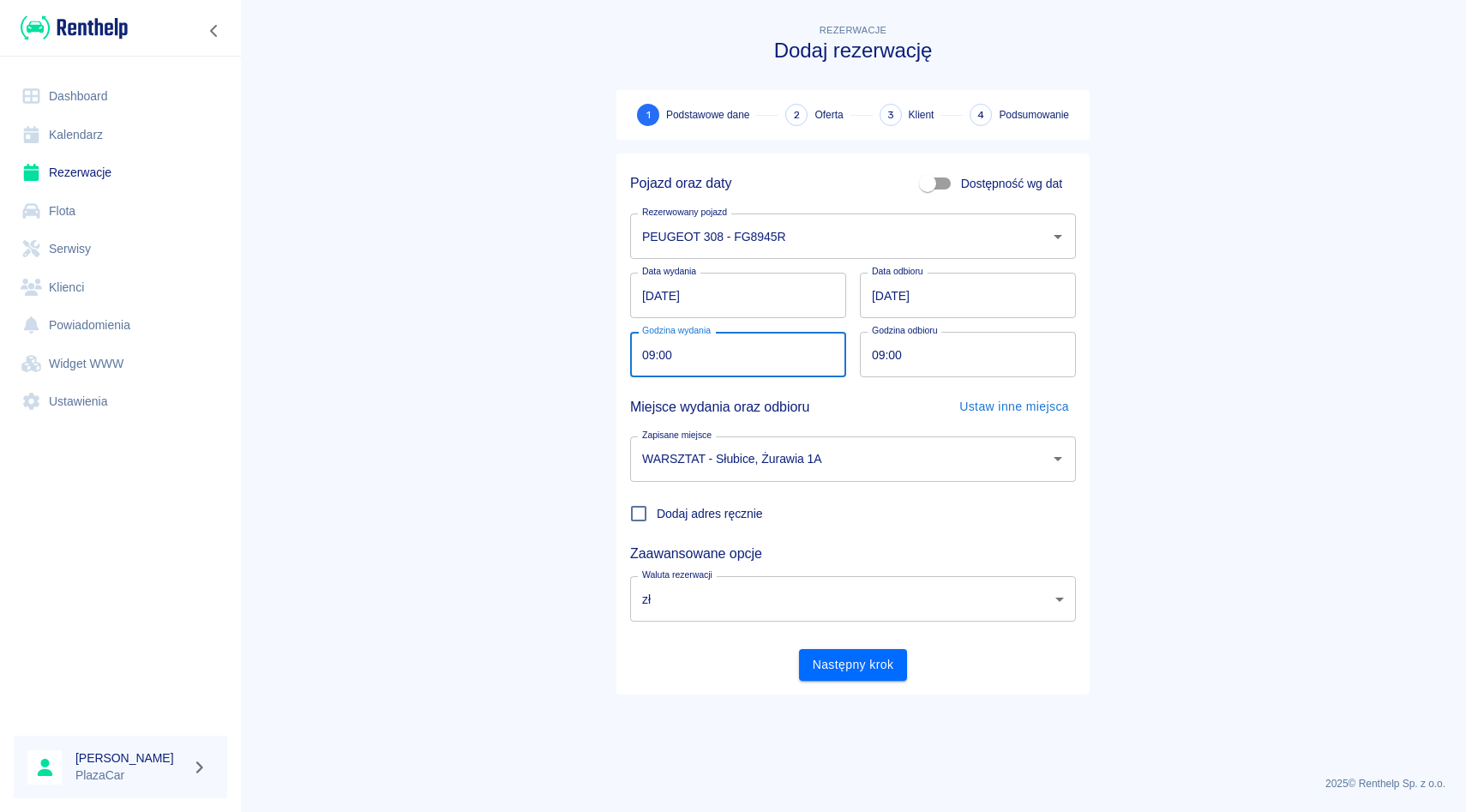
click at [646, 348] on input "09:00" at bounding box center [732, 354] width 204 height 45
type input "08:00"
click at [885, 353] on input "09:00" at bounding box center [962, 354] width 204 height 45
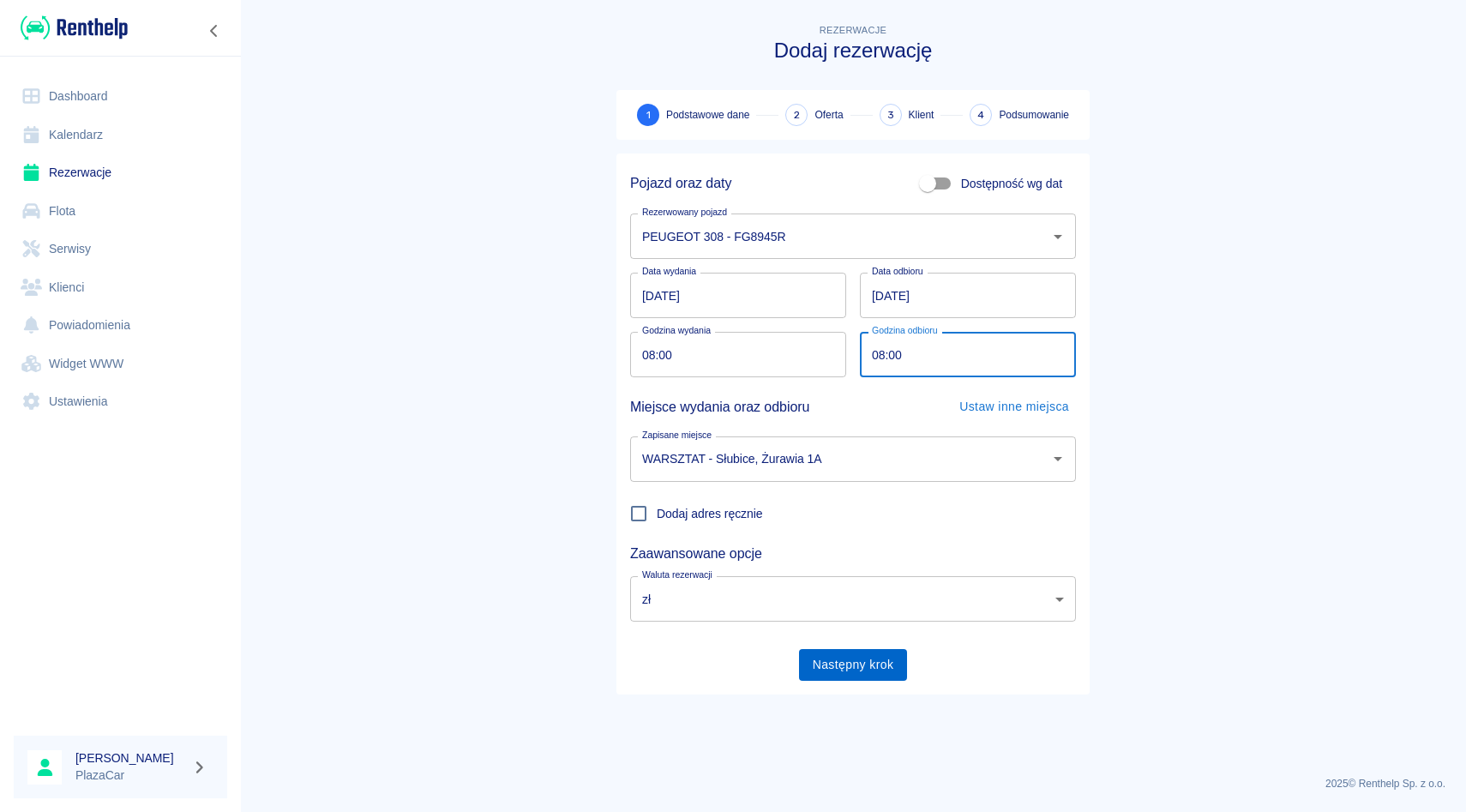
type input "08:00"
click at [860, 671] on button "Następny krok" at bounding box center [853, 664] width 109 height 31
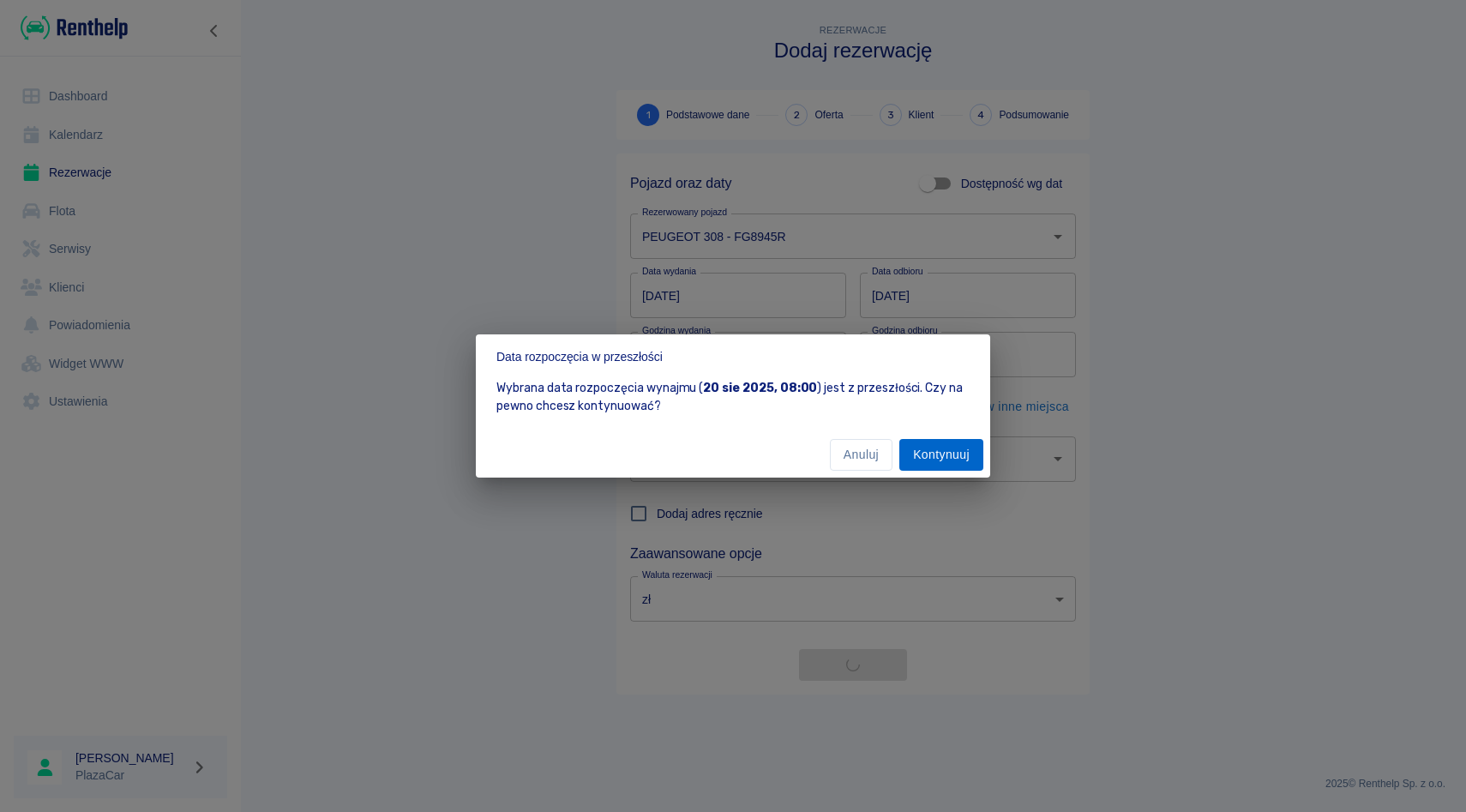
click at [935, 463] on button "Kontynuuj" at bounding box center [941, 454] width 84 height 31
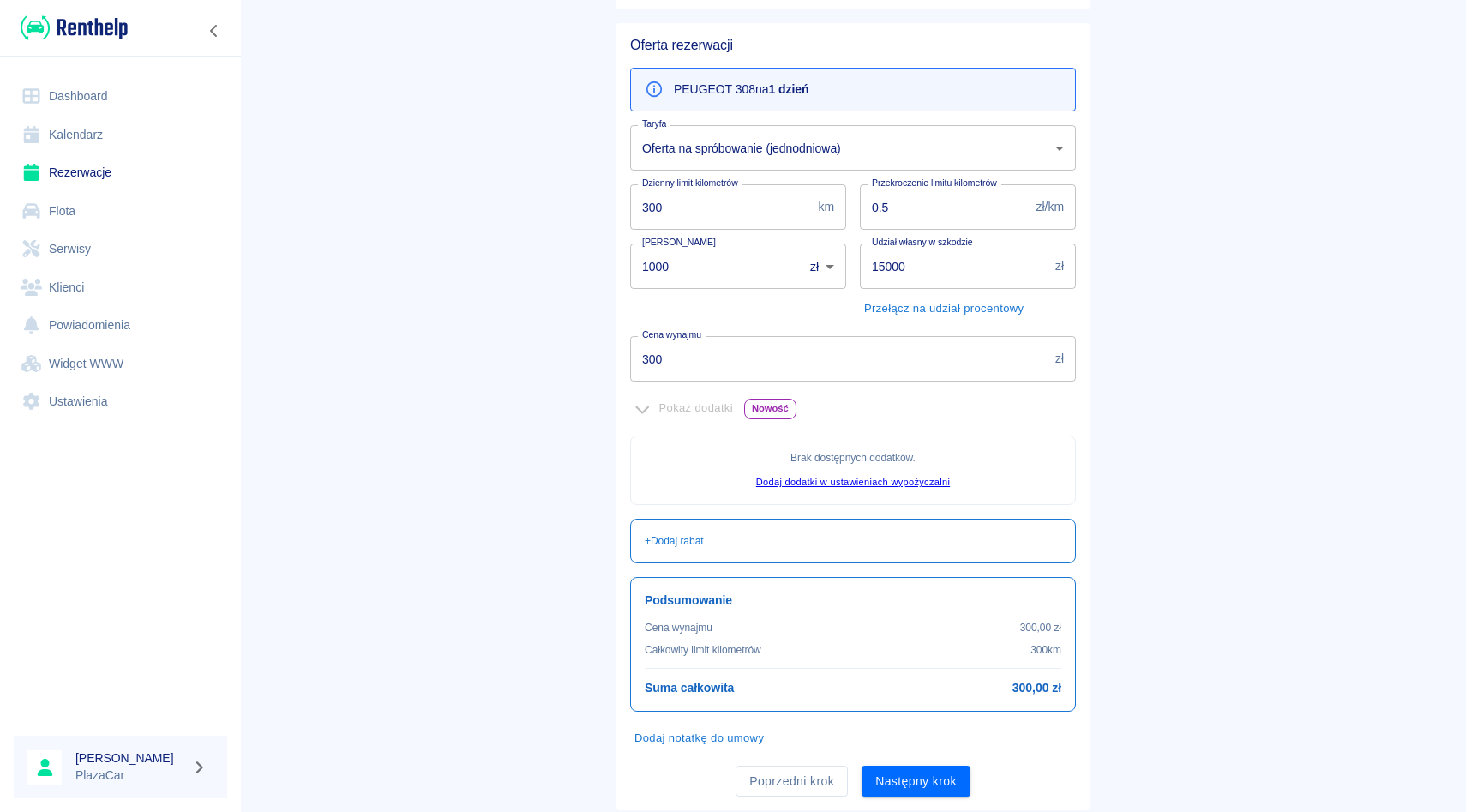
scroll to position [148, 0]
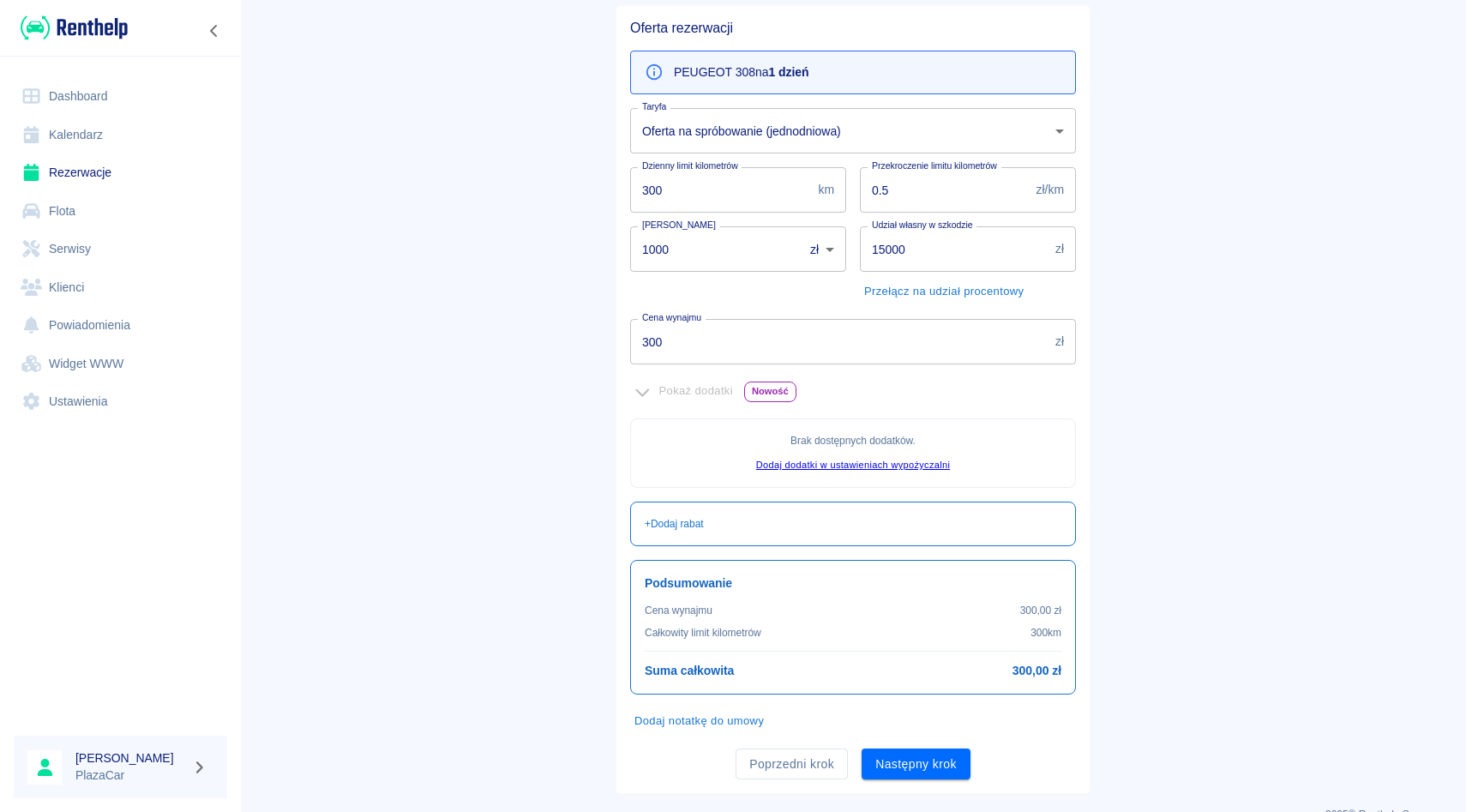
click at [699, 258] on input "1000" at bounding box center [711, 249] width 161 height 45
type input "1"
type input "0"
click at [767, 285] on div "Kaucja 0 zł PLN ​ [PERSON_NAME]" at bounding box center [732, 259] width 229 height 93
click at [905, 767] on button "Następny krok" at bounding box center [915, 764] width 109 height 31
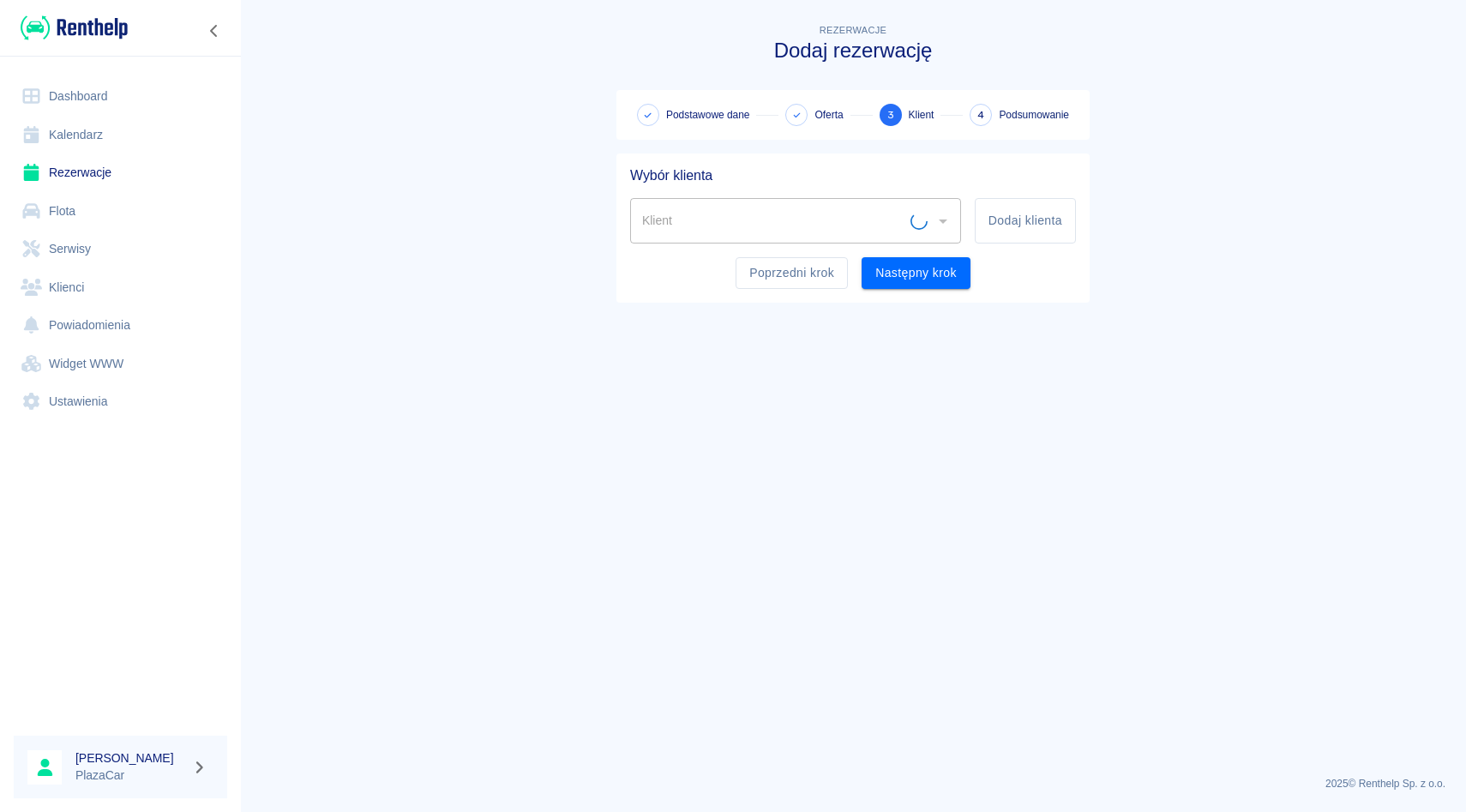
scroll to position [0, 0]
click at [787, 225] on input "Klient" at bounding box center [774, 221] width 273 height 30
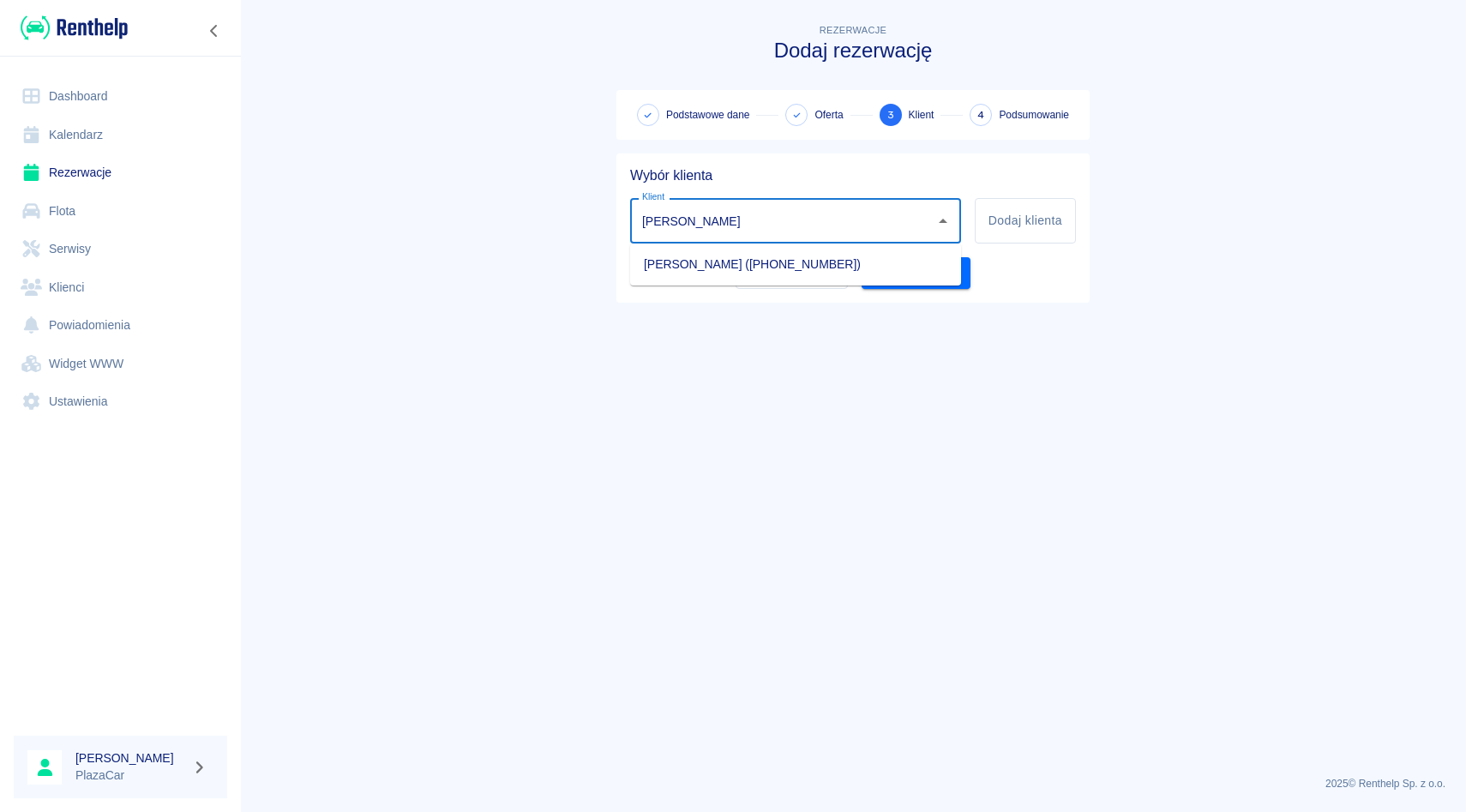
click at [774, 261] on li "[PERSON_NAME] ([PHONE_NUMBER])" at bounding box center [795, 264] width 331 height 28
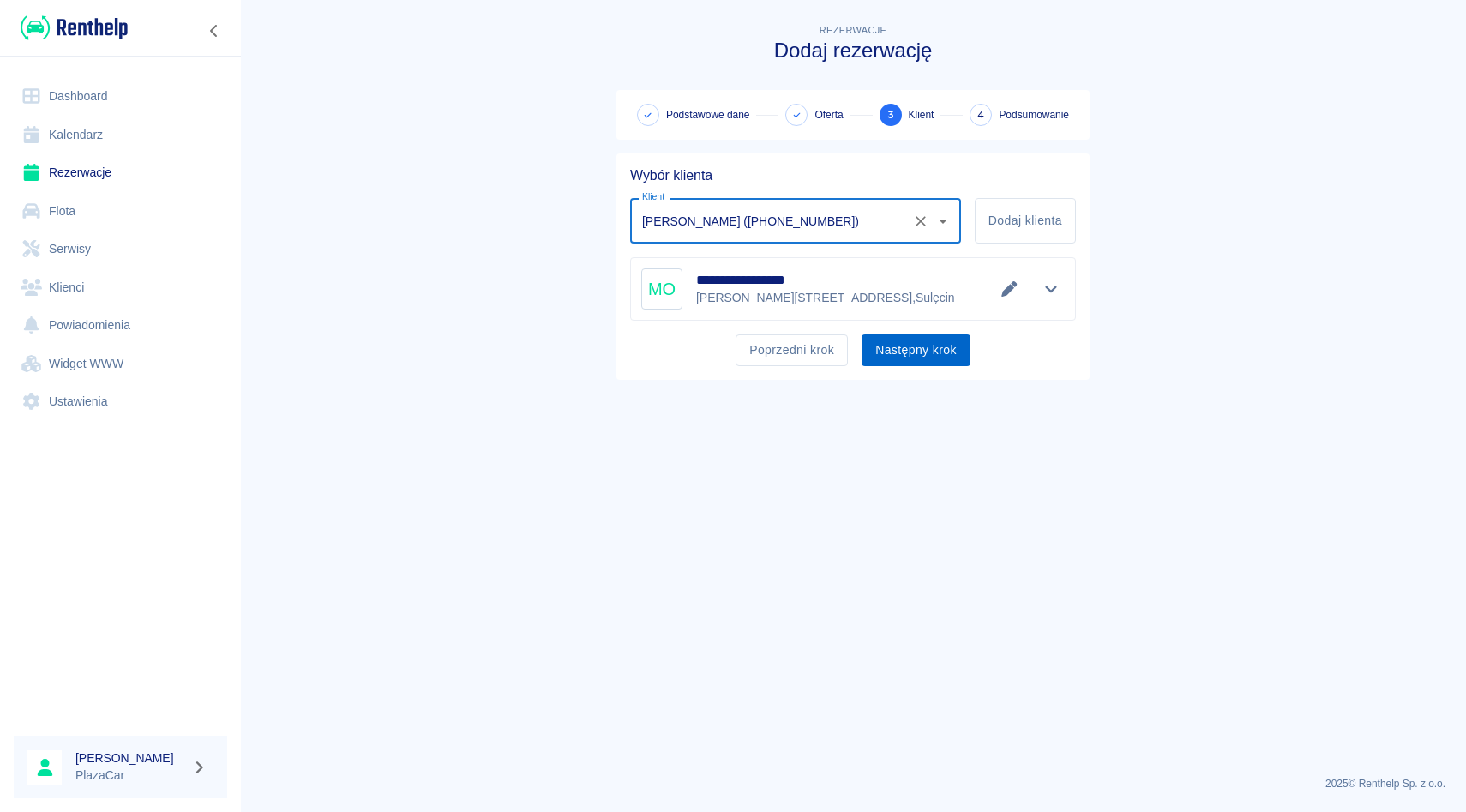
type input "[PERSON_NAME] ([PHONE_NUMBER])"
click at [888, 348] on button "Następny krok" at bounding box center [915, 350] width 109 height 31
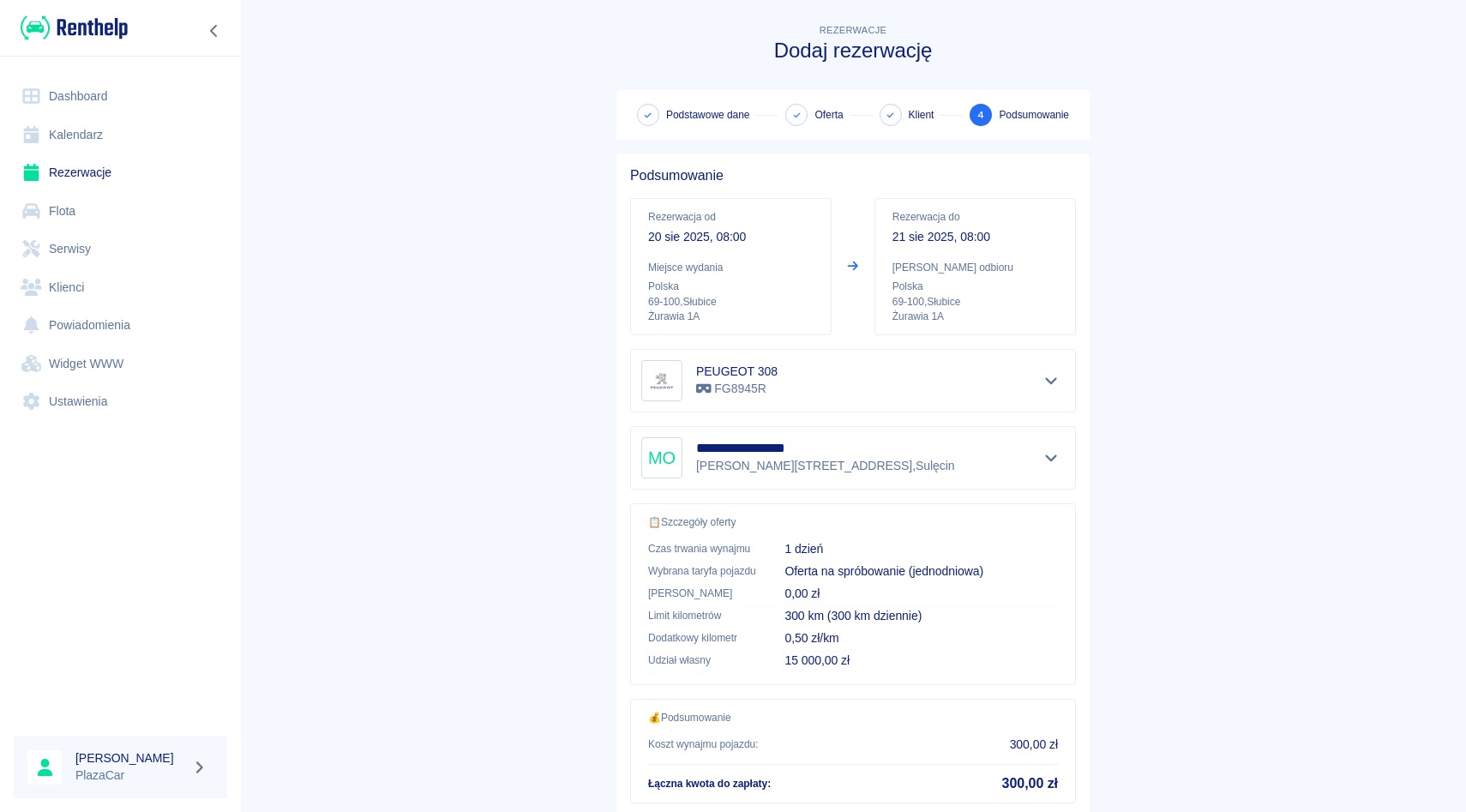
scroll to position [113, 0]
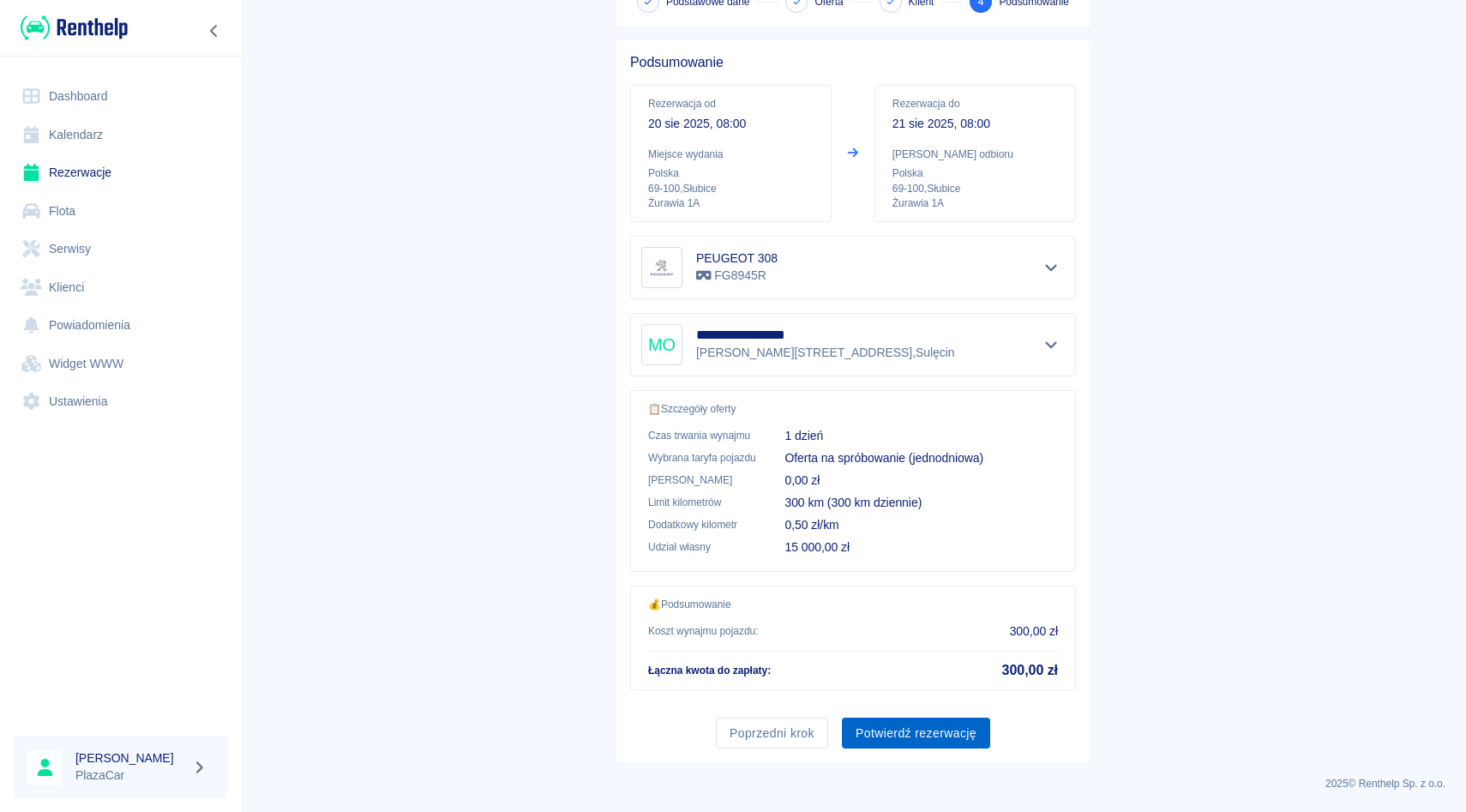
click at [917, 722] on button "Potwierdź rezerwację" at bounding box center [916, 732] width 149 height 31
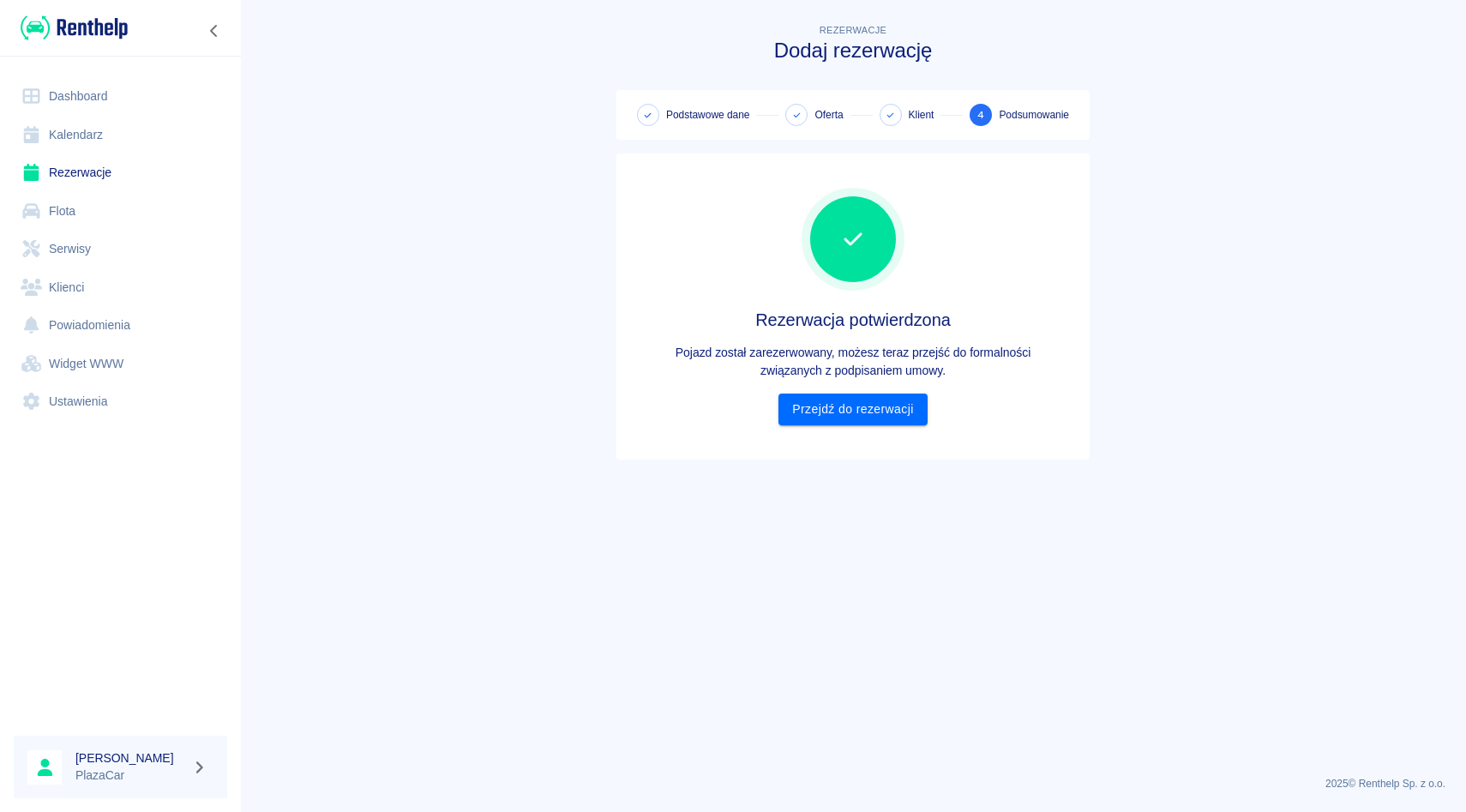
scroll to position [0, 0]
click at [842, 396] on link "Przejdź do rezerwacji" at bounding box center [853, 408] width 149 height 31
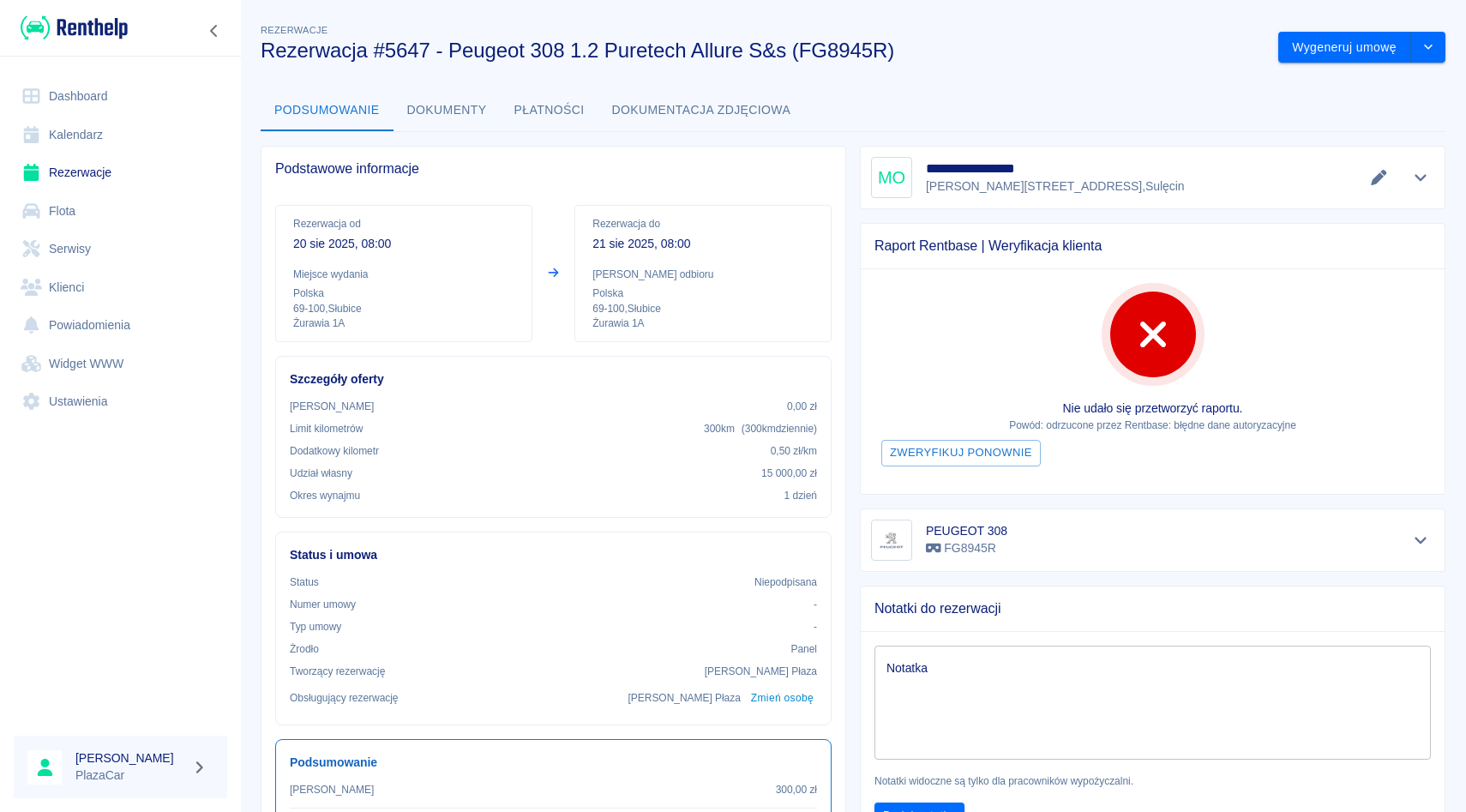
click at [153, 173] on link "Rezerwacje" at bounding box center [119, 172] width 213 height 39
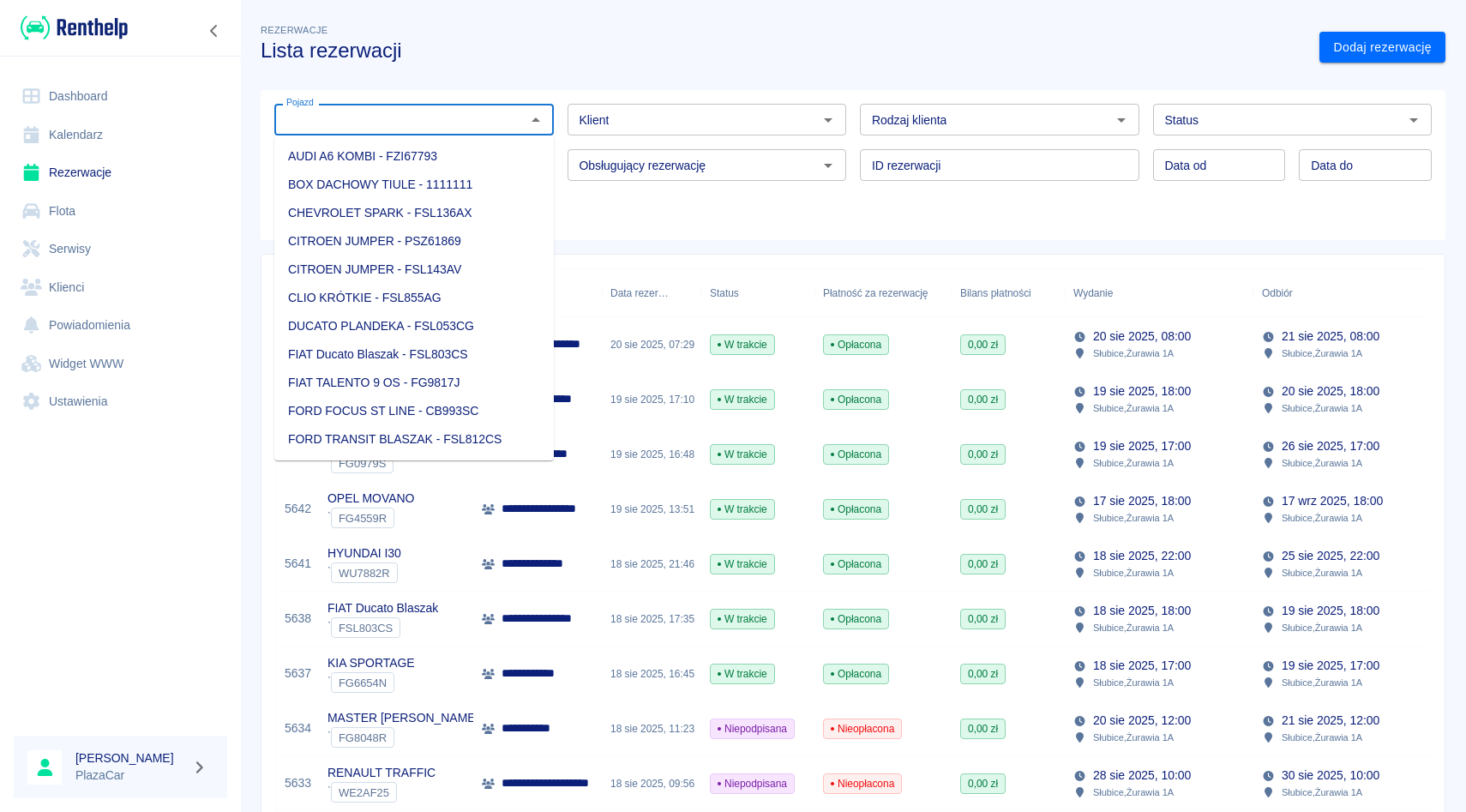
click at [357, 114] on input "Pojazd" at bounding box center [400, 119] width 241 height 22
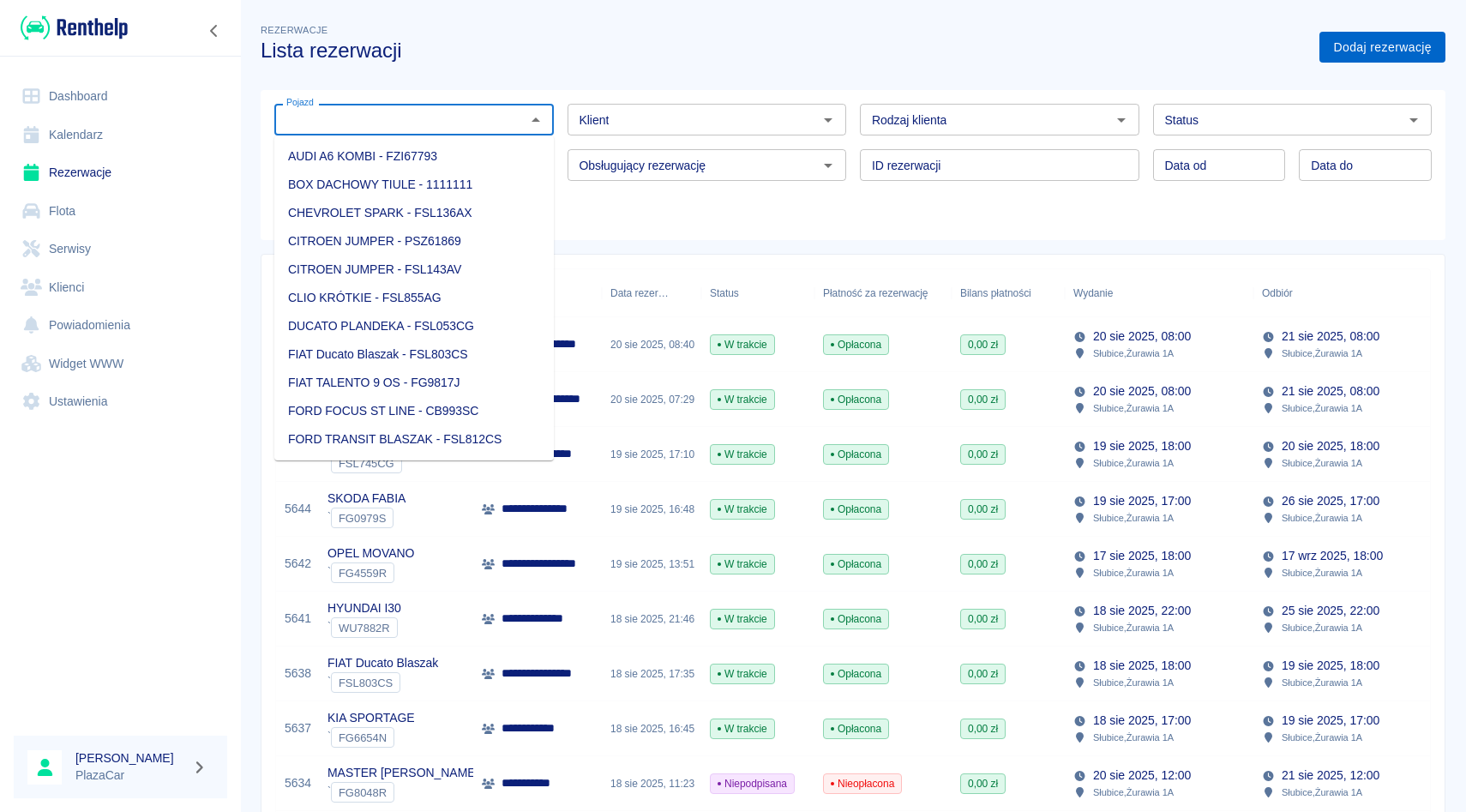
click at [1403, 43] on link "Dodaj rezerwację" at bounding box center [1382, 46] width 126 height 31
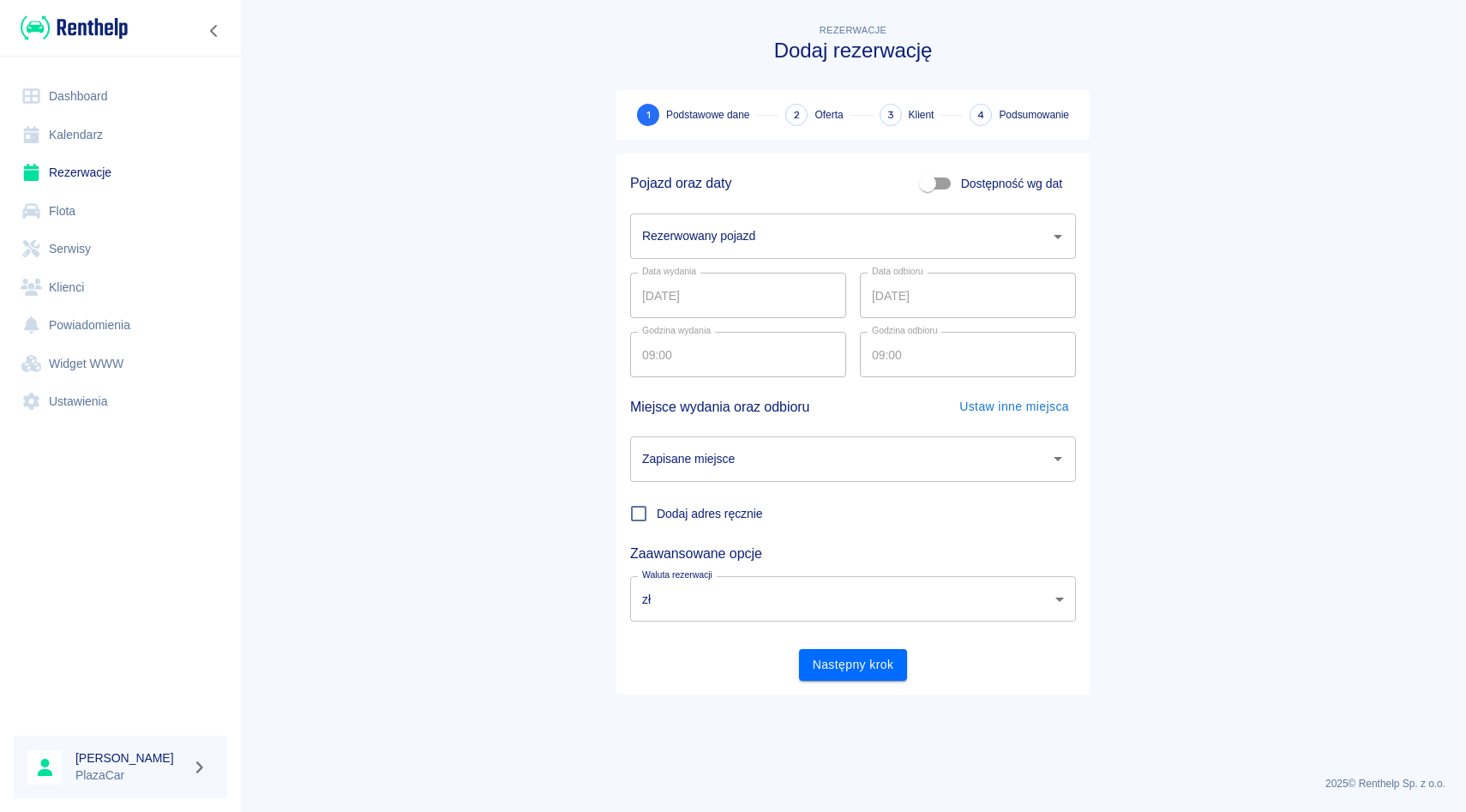
click at [782, 241] on input "Rezerwowany pojazd" at bounding box center [840, 236] width 405 height 30
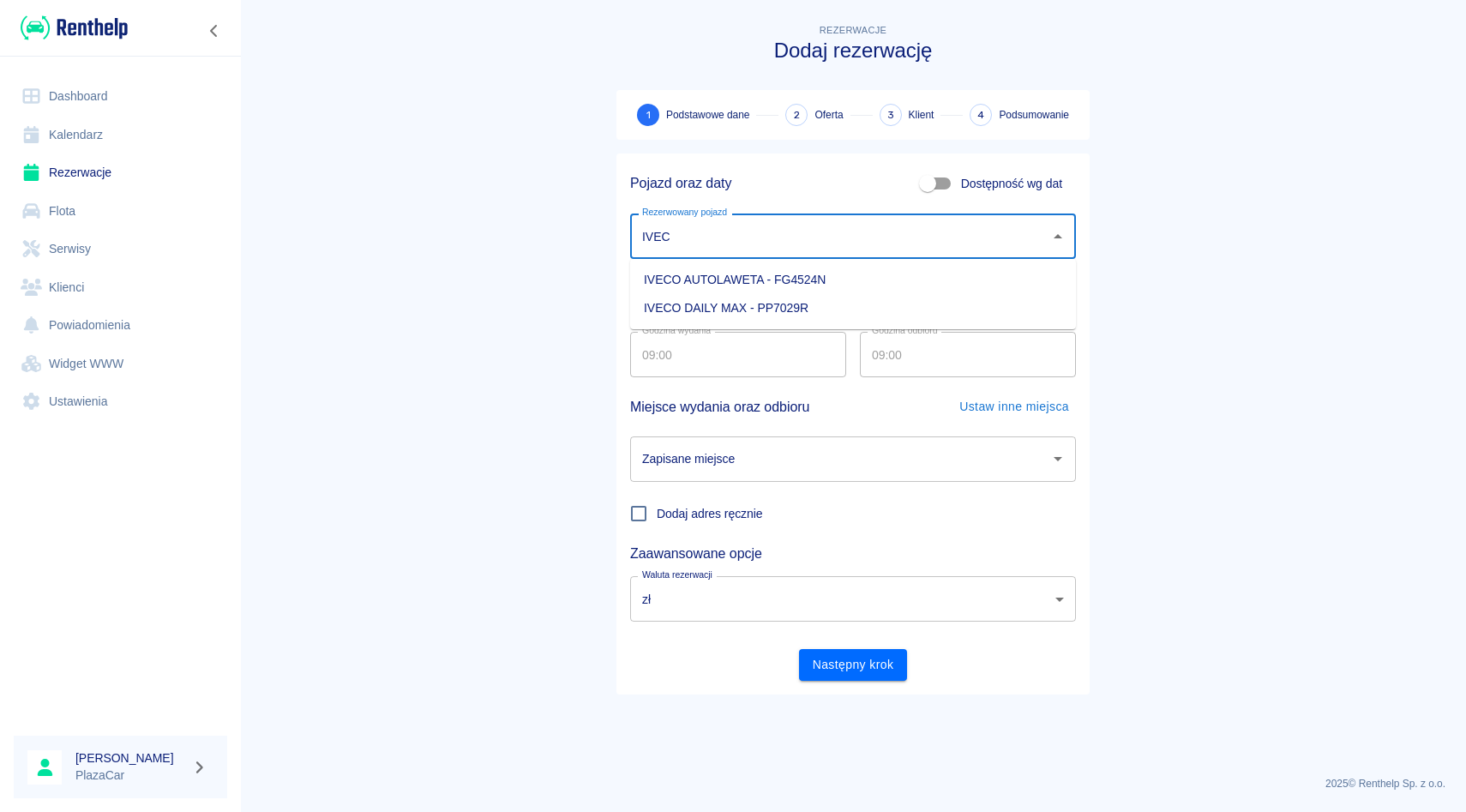
click at [757, 278] on li "IVECO AUTOLAWETA - FG4524N" at bounding box center [853, 280] width 445 height 28
click at [713, 442] on div "Zapisane miejsce" at bounding box center [853, 460] width 445 height 45
type input "IVECO AUTOLAWETA - FG4524N"
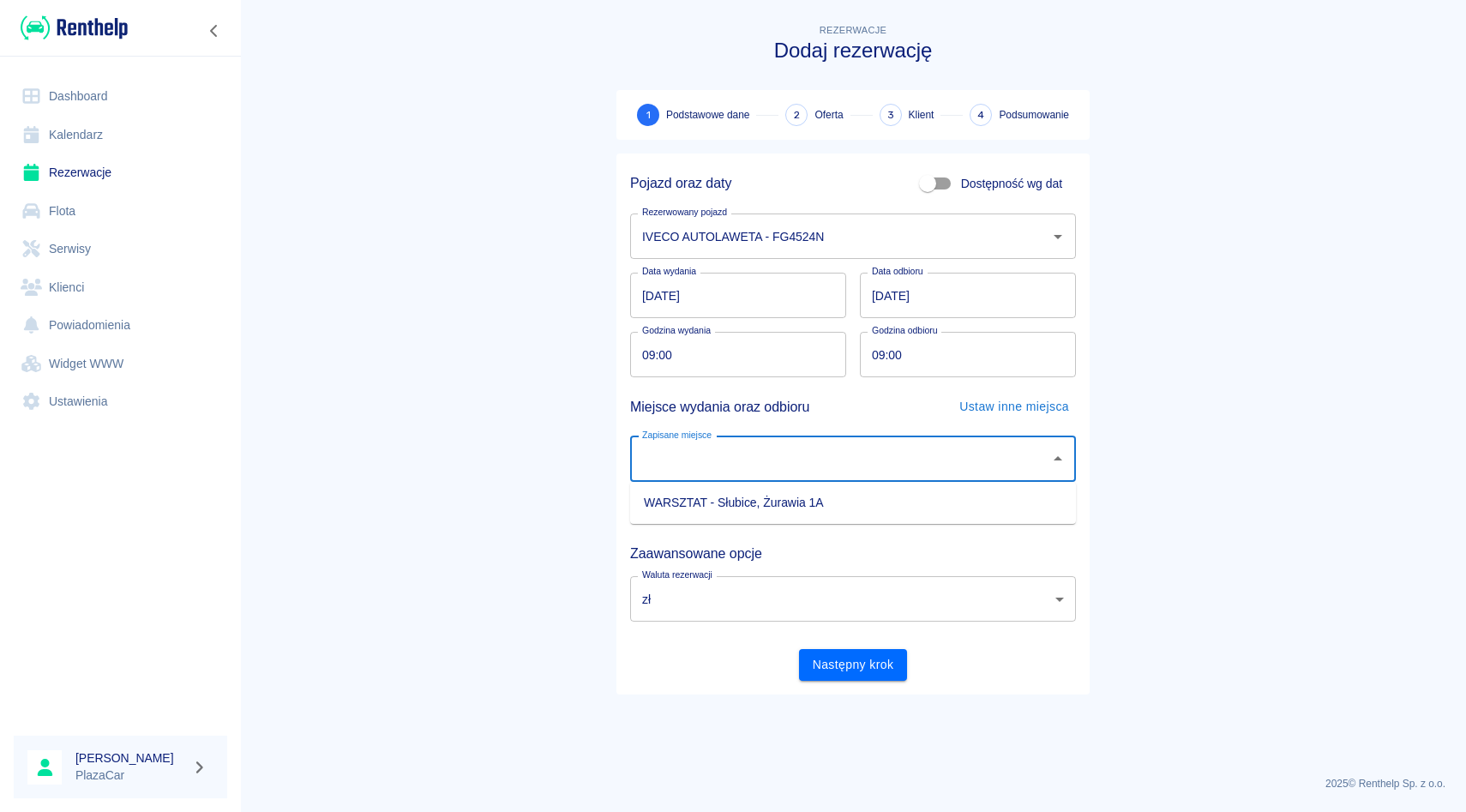
click at [713, 506] on li "WARSZTAT - Słubice, Żurawia 1A" at bounding box center [853, 503] width 445 height 28
type input "WARSZTAT - Słubice, Żurawia 1A"
click at [833, 665] on button "Następny krok" at bounding box center [853, 664] width 109 height 31
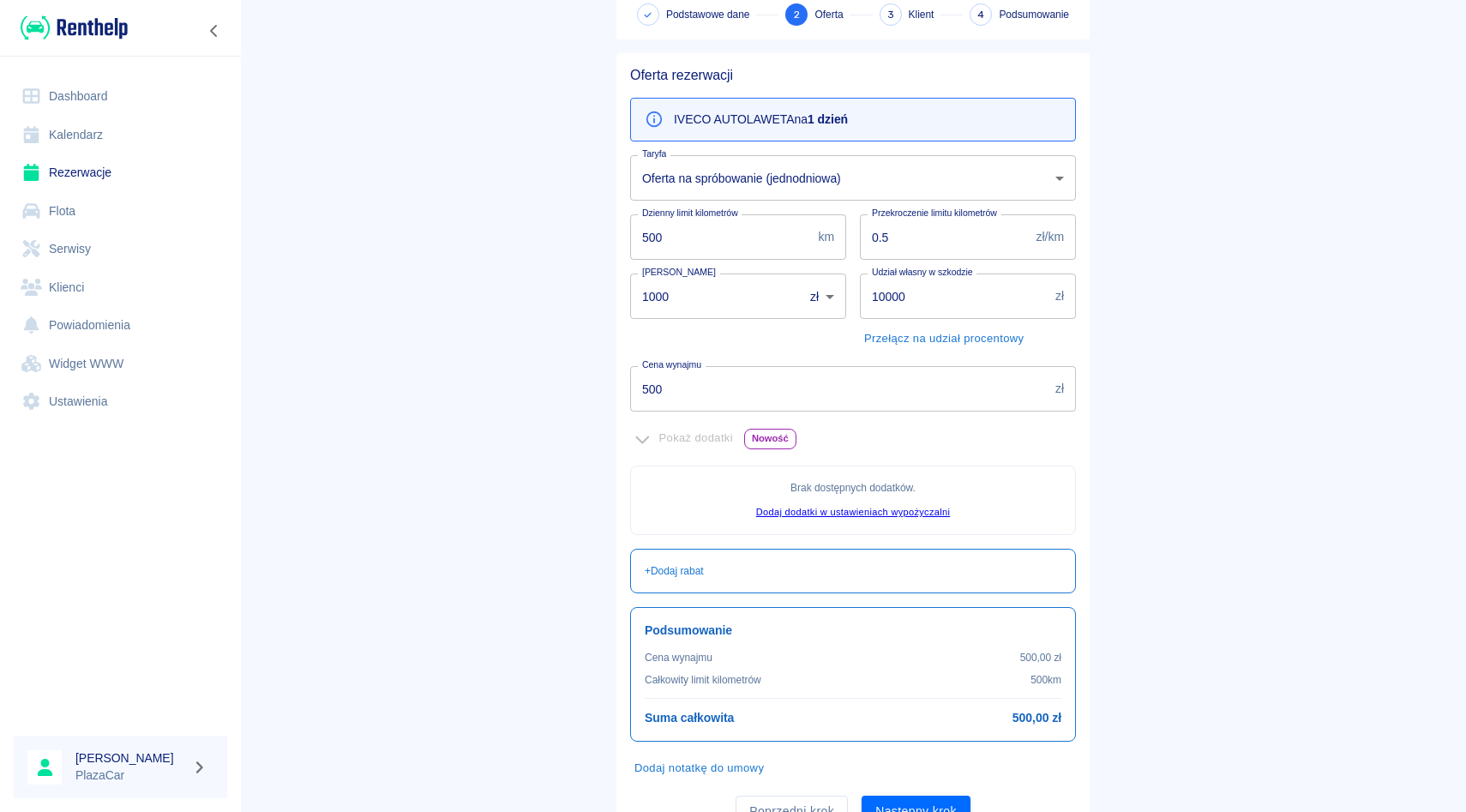
scroll to position [102, 0]
click at [722, 300] on input "1000" at bounding box center [711, 295] width 161 height 45
type input "1"
type input "0"
click at [805, 346] on div "Kaucja 0 zł PLN ​ [PERSON_NAME]" at bounding box center [732, 304] width 229 height 93
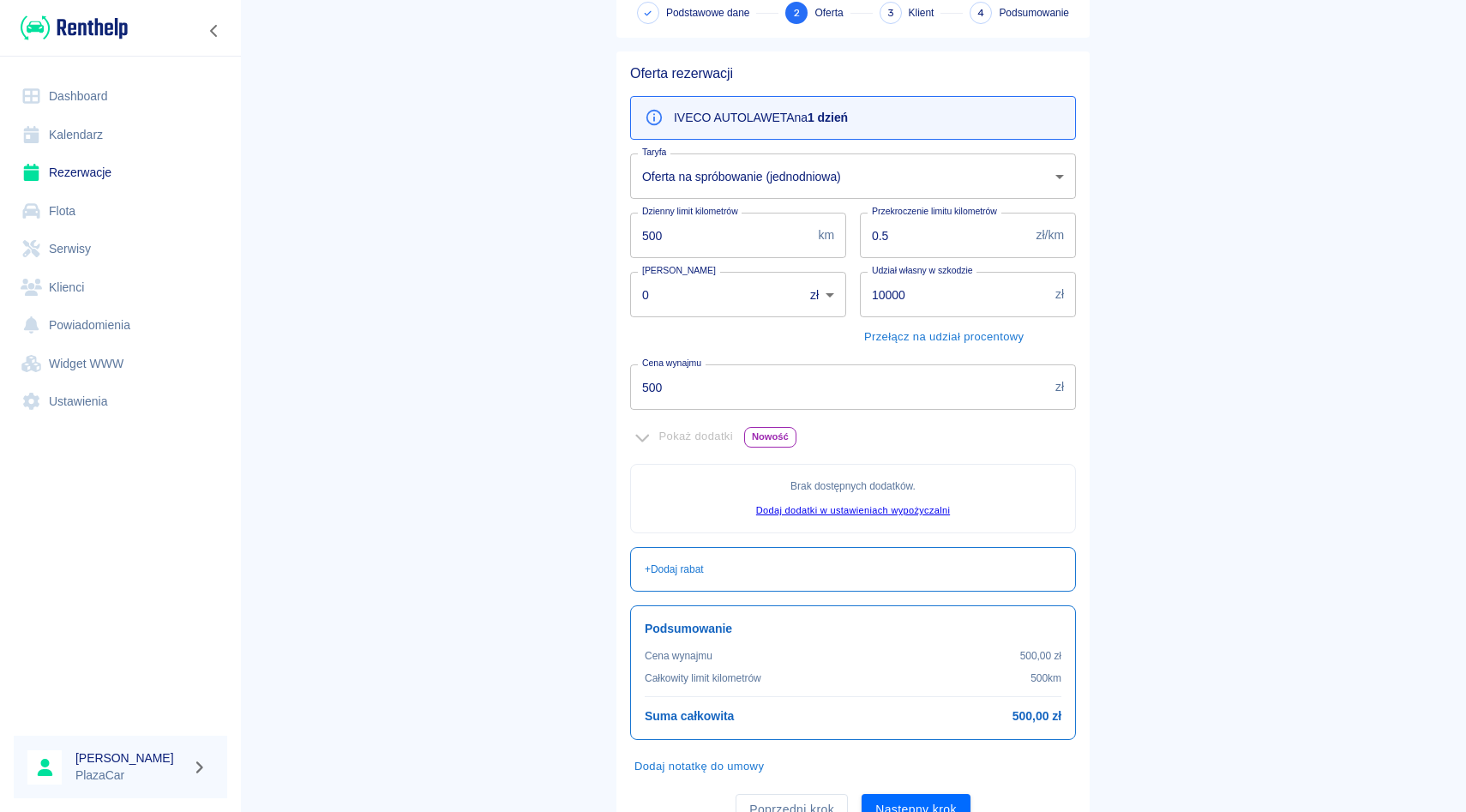
scroll to position [178, 0]
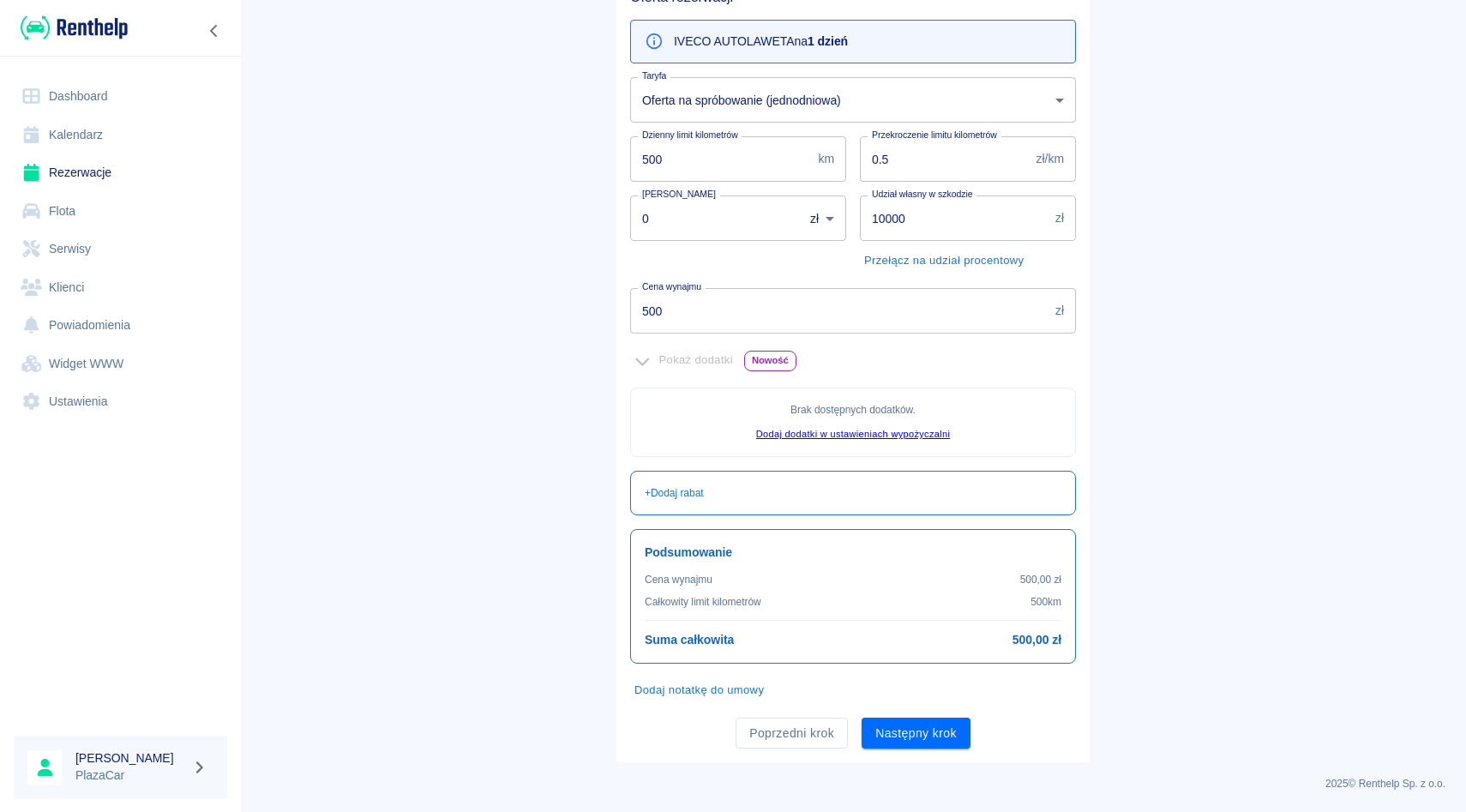
click at [927, 715] on div "Poprzedni krok Następny krok" at bounding box center [846, 727] width 460 height 45
click at [927, 726] on button "Następny krok" at bounding box center [915, 732] width 109 height 31
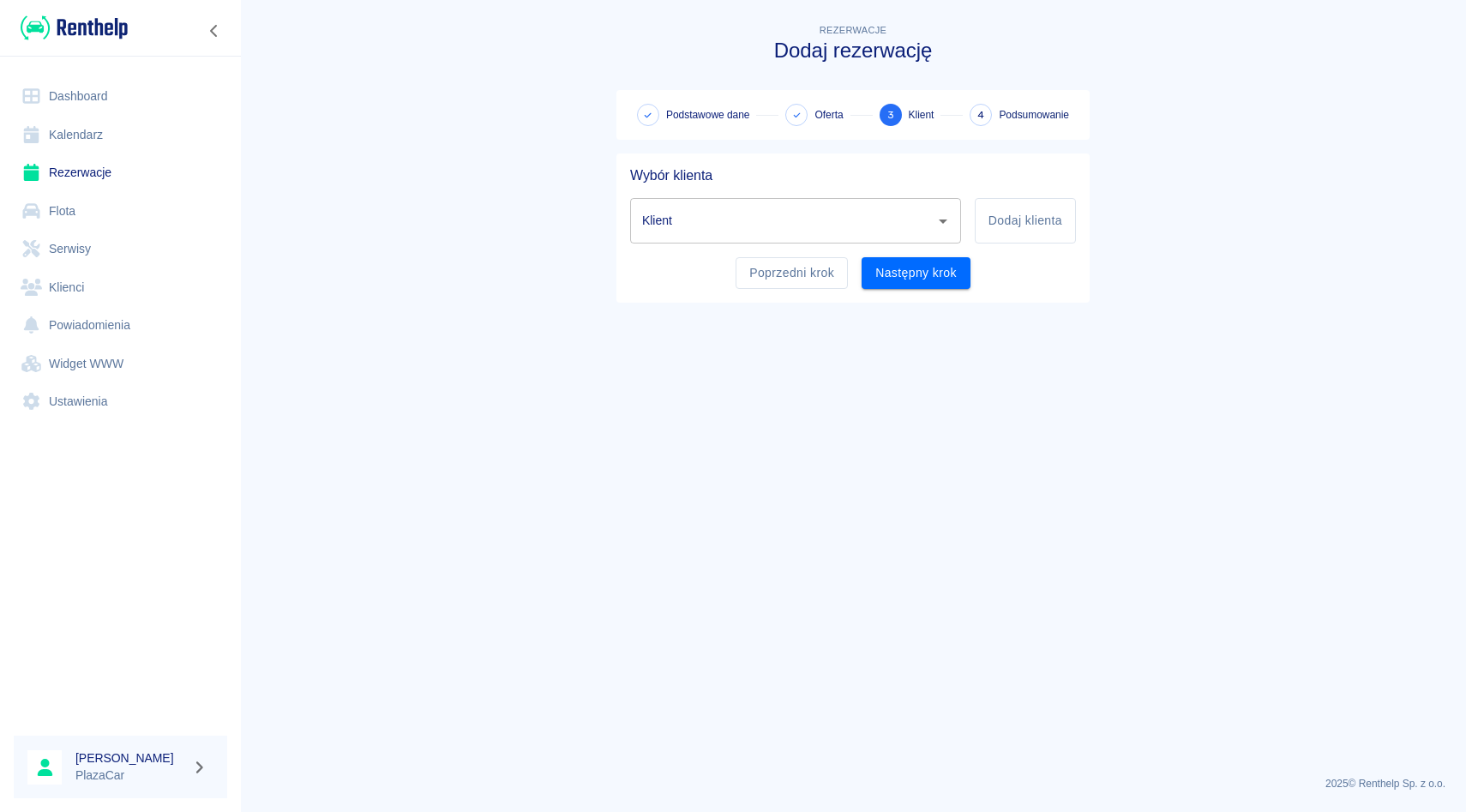
click at [825, 213] on input "Klient" at bounding box center [783, 221] width 290 height 30
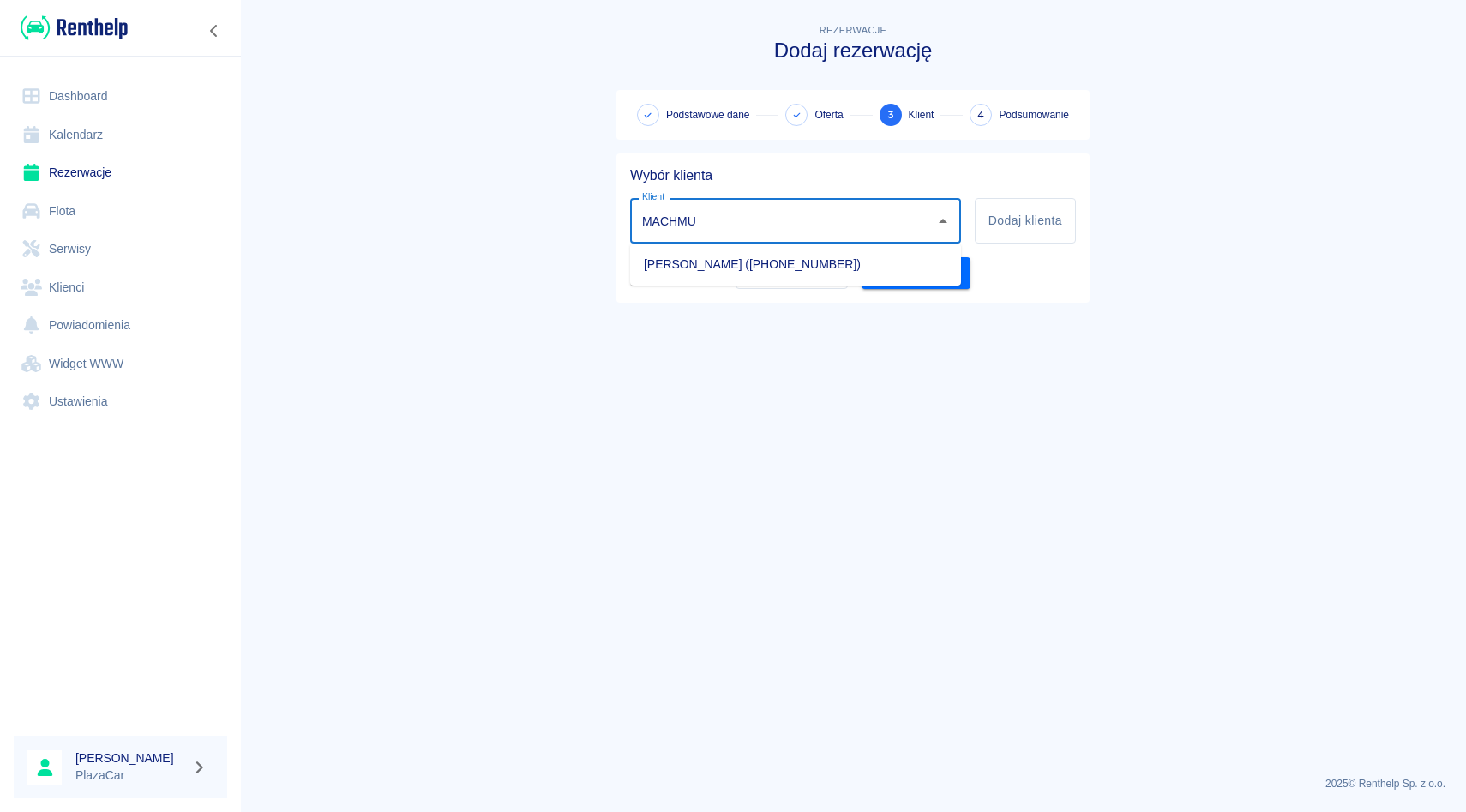
click at [800, 260] on li "[PERSON_NAME] ([PHONE_NUMBER])" at bounding box center [795, 264] width 331 height 28
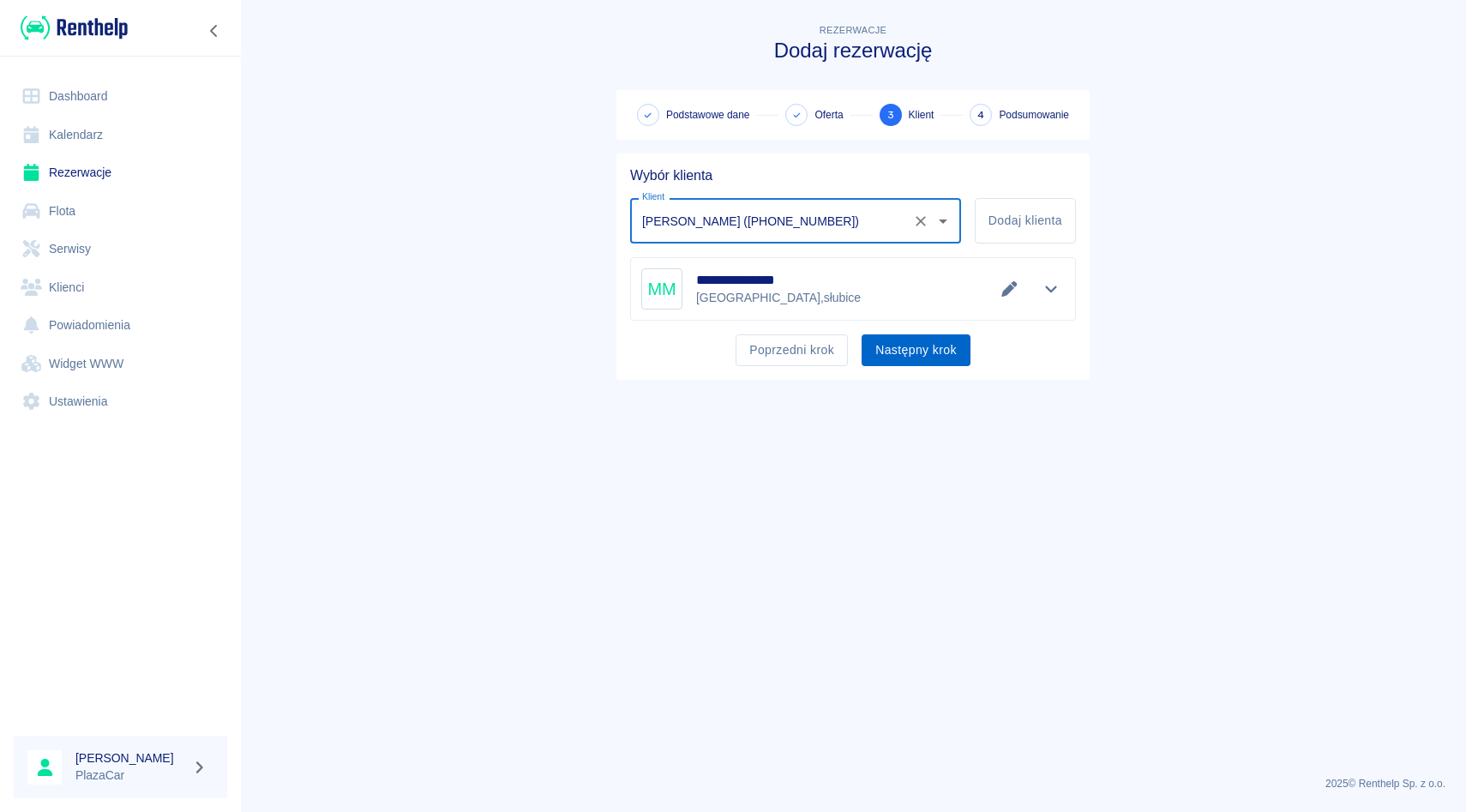
type input "[PERSON_NAME] ([PHONE_NUMBER])"
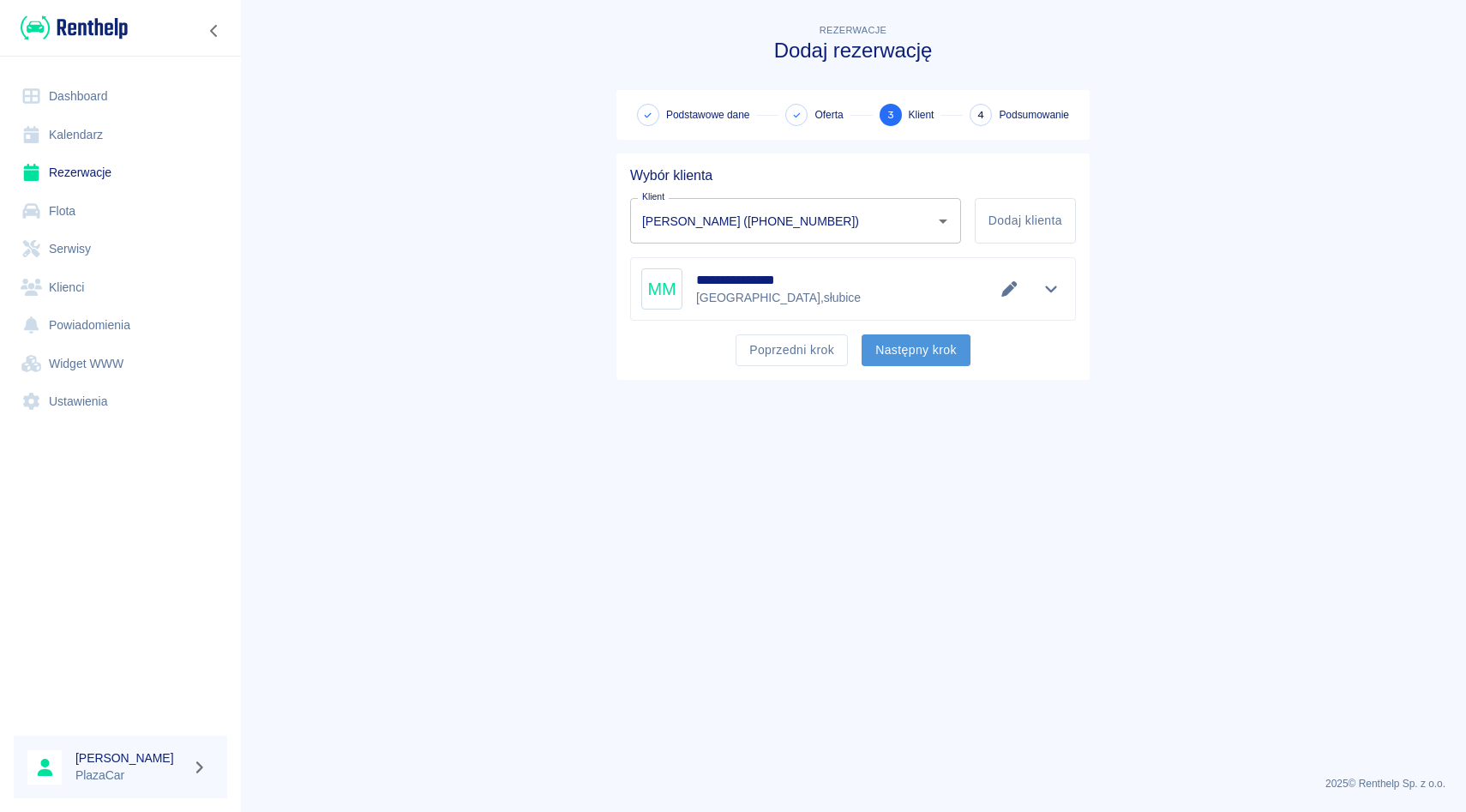
click at [898, 352] on button "Następny krok" at bounding box center [915, 350] width 109 height 31
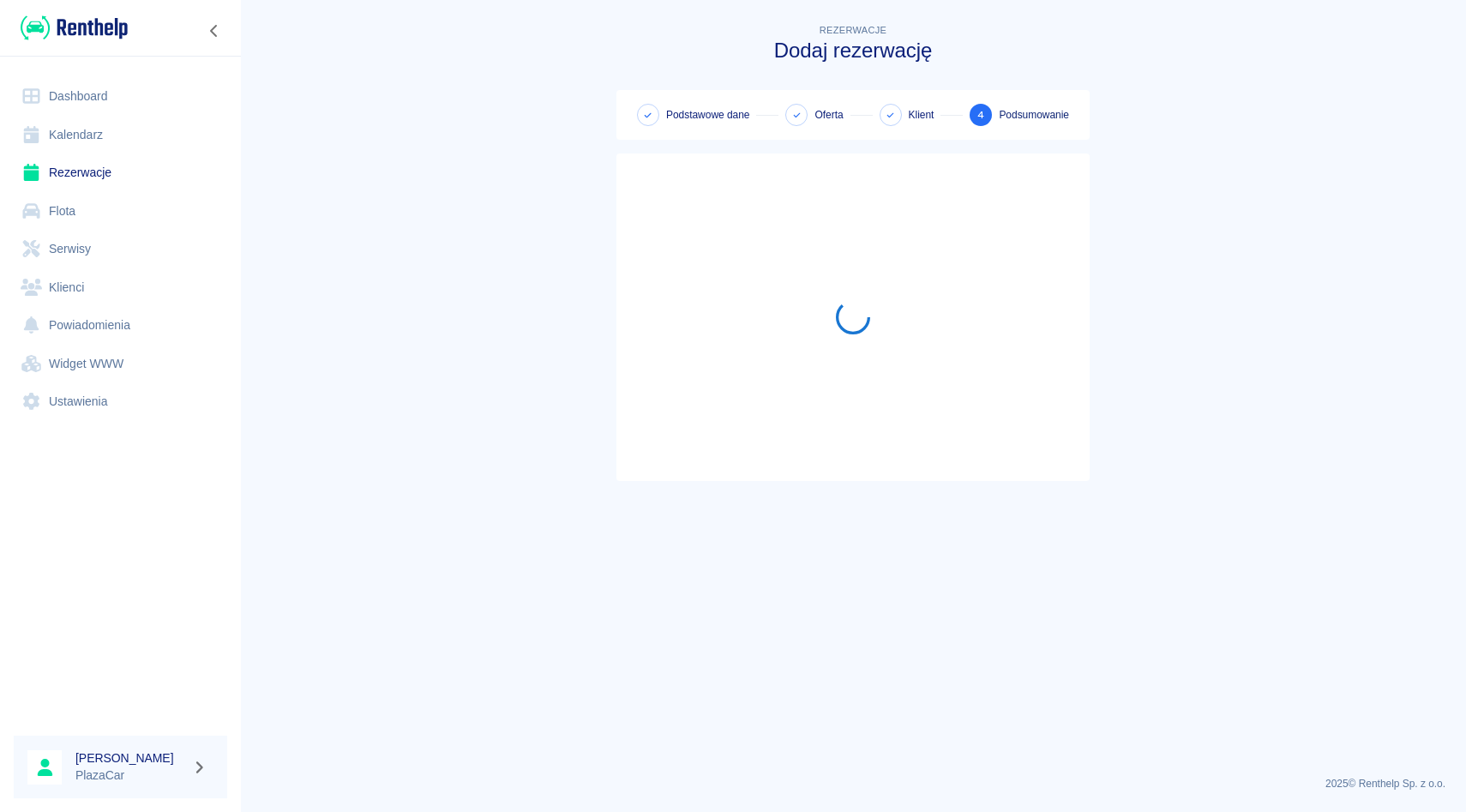
scroll to position [113, 0]
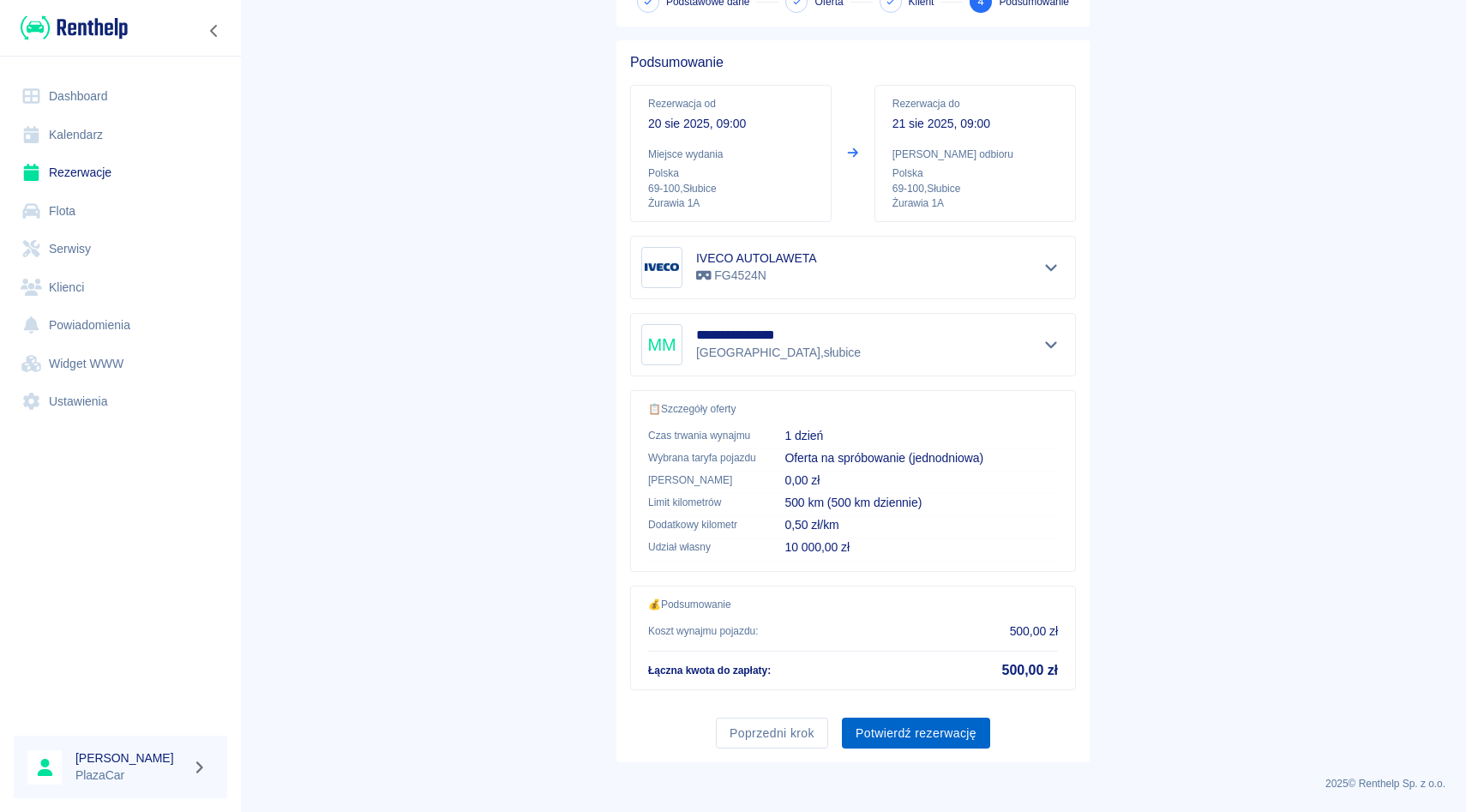
click at [895, 721] on button "Potwierdź rezerwację" at bounding box center [916, 732] width 149 height 31
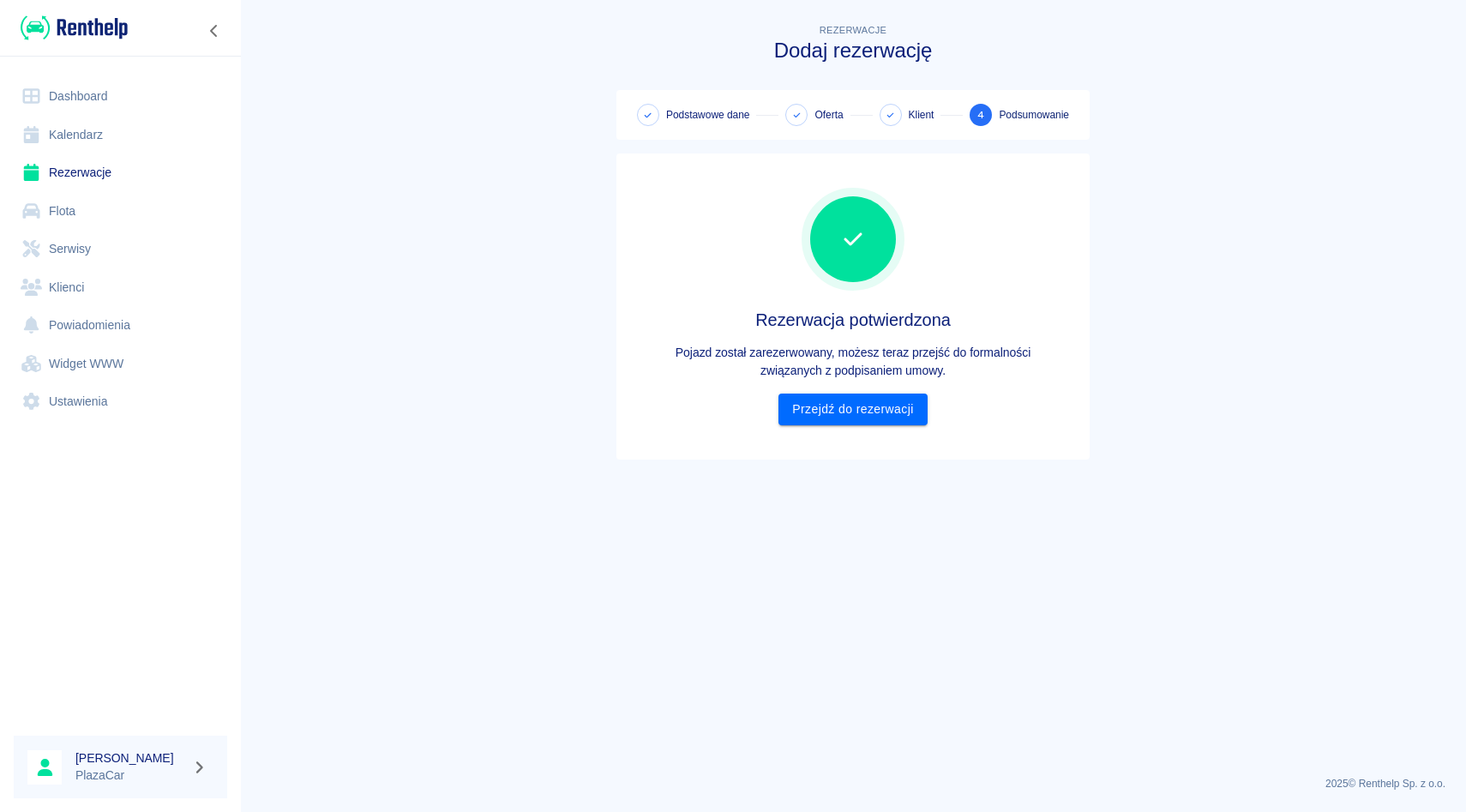
scroll to position [0, 0]
click at [858, 417] on link "Przejdź do rezerwacji" at bounding box center [853, 408] width 149 height 31
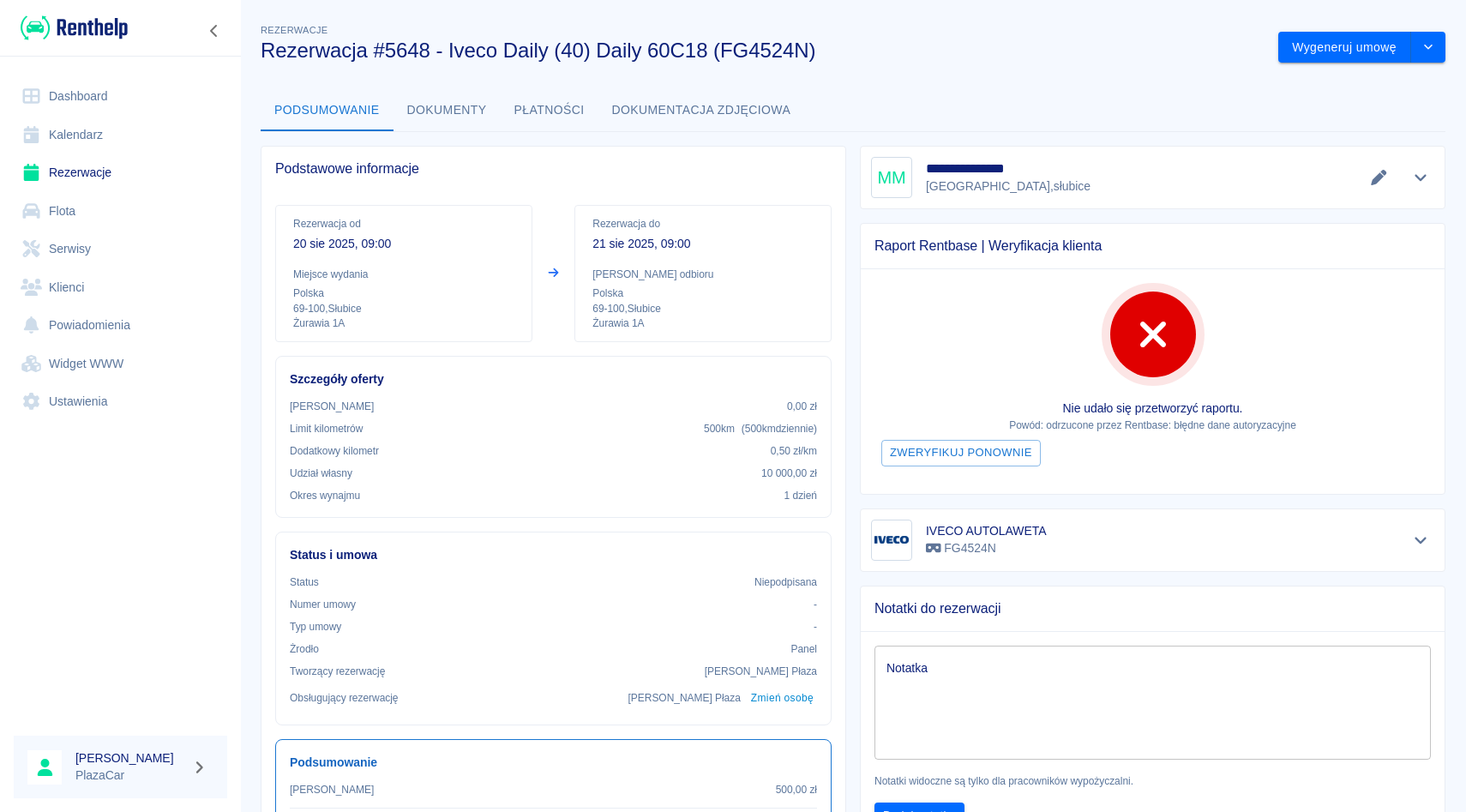
click at [112, 157] on link "Rezerwacje" at bounding box center [119, 172] width 213 height 39
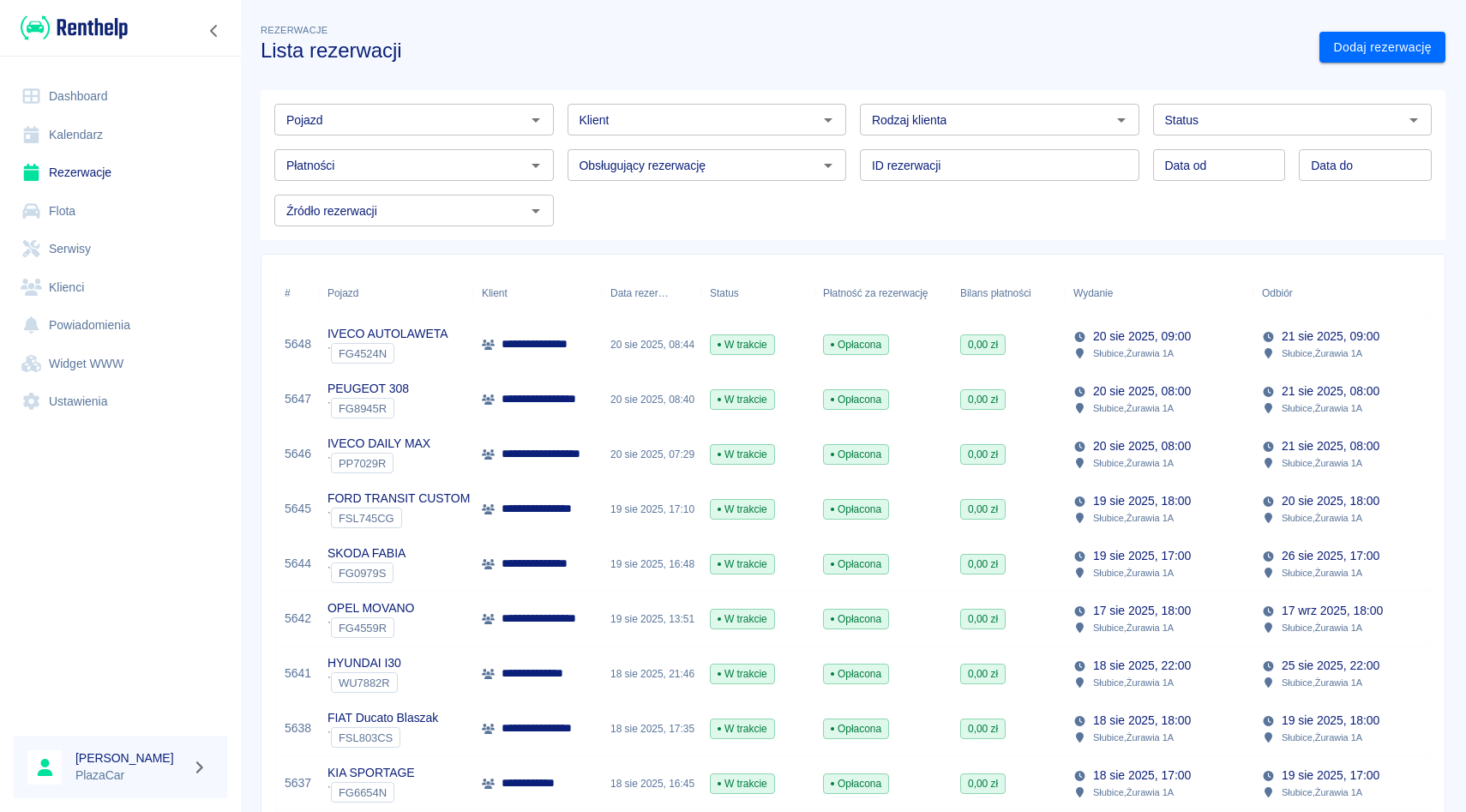
click at [662, 127] on input "Klient" at bounding box center [693, 119] width 241 height 22
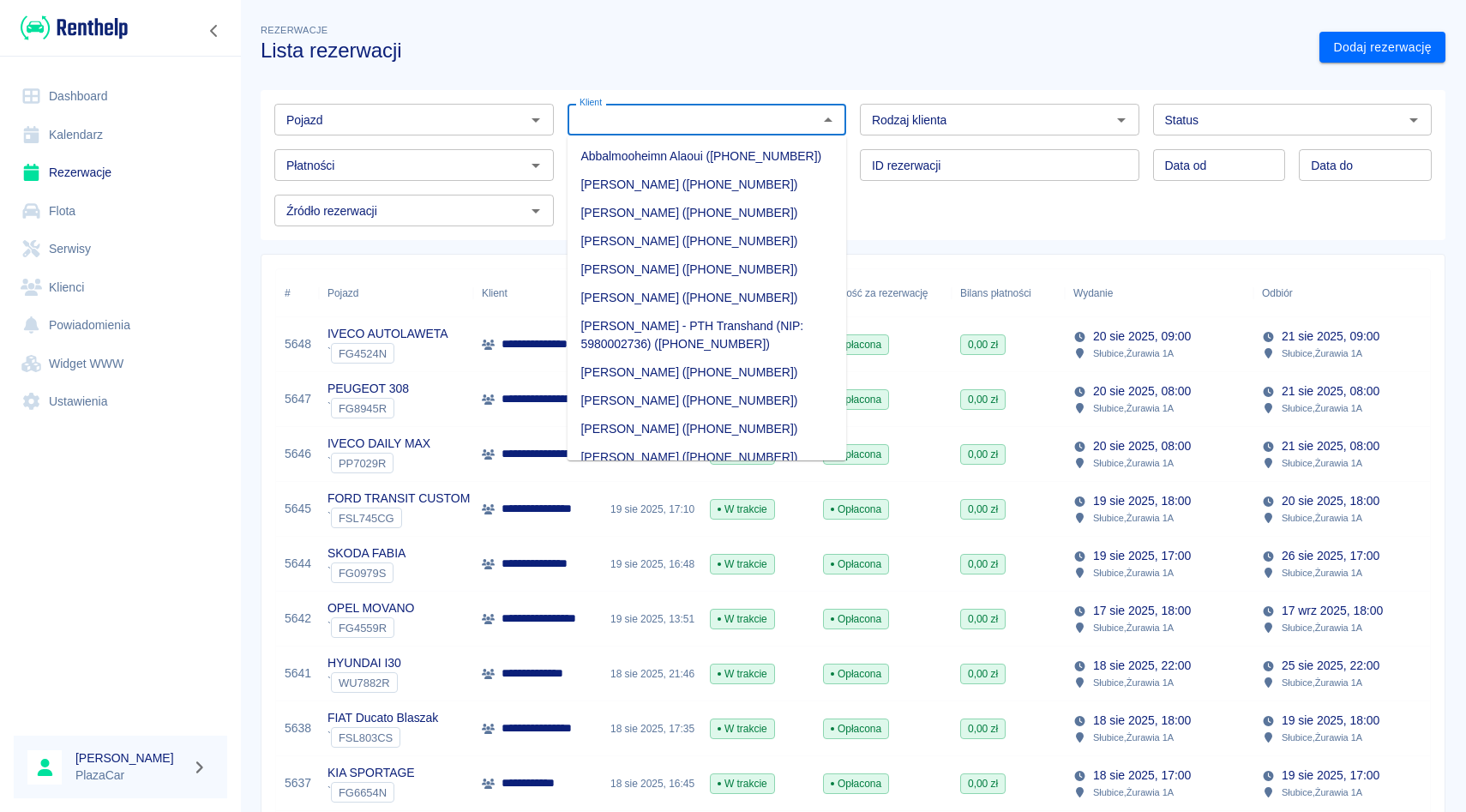
click at [478, 125] on input "Pojazd" at bounding box center [400, 119] width 241 height 22
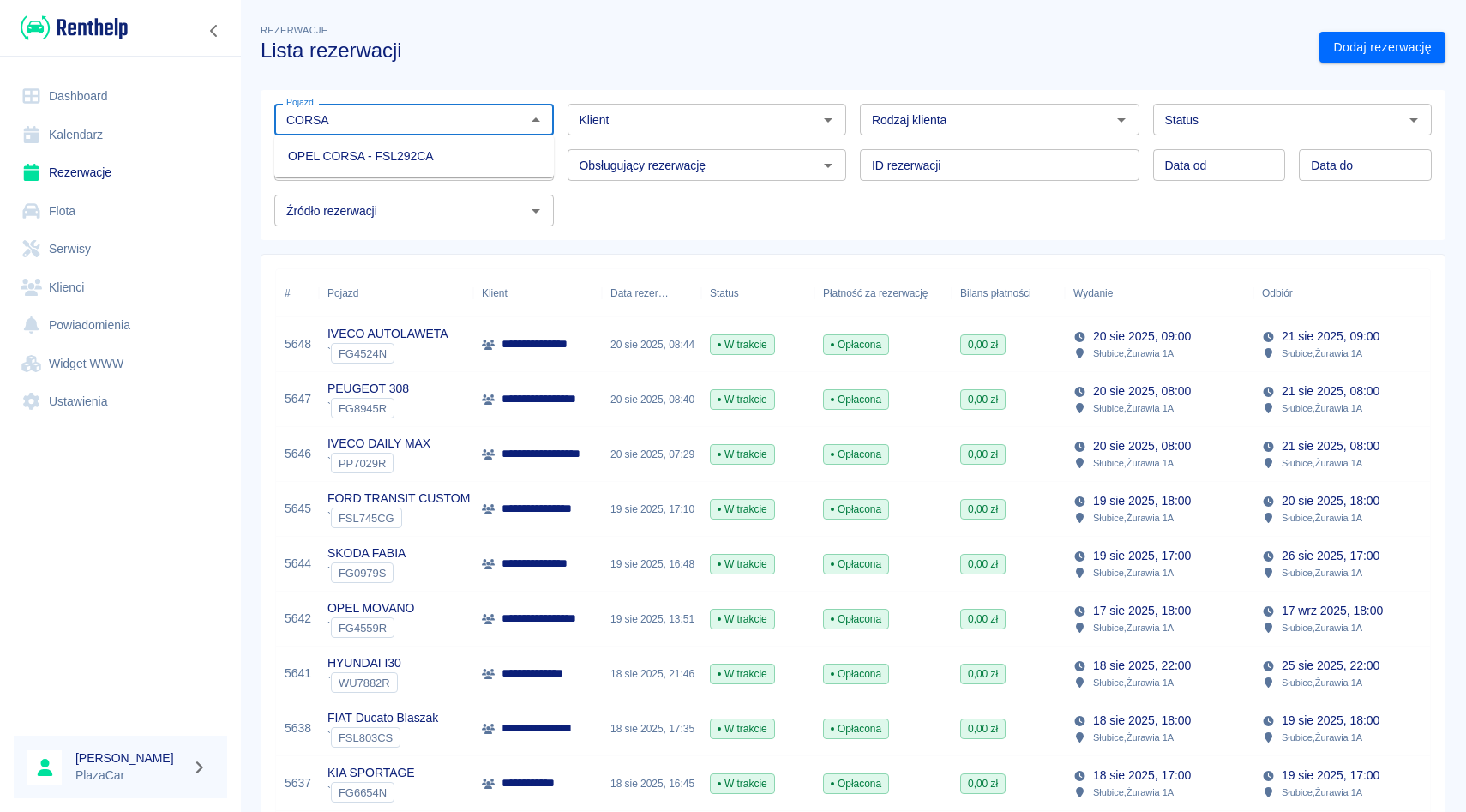
click at [465, 165] on li "OPEL CORSA - FSL292CA" at bounding box center [414, 156] width 280 height 28
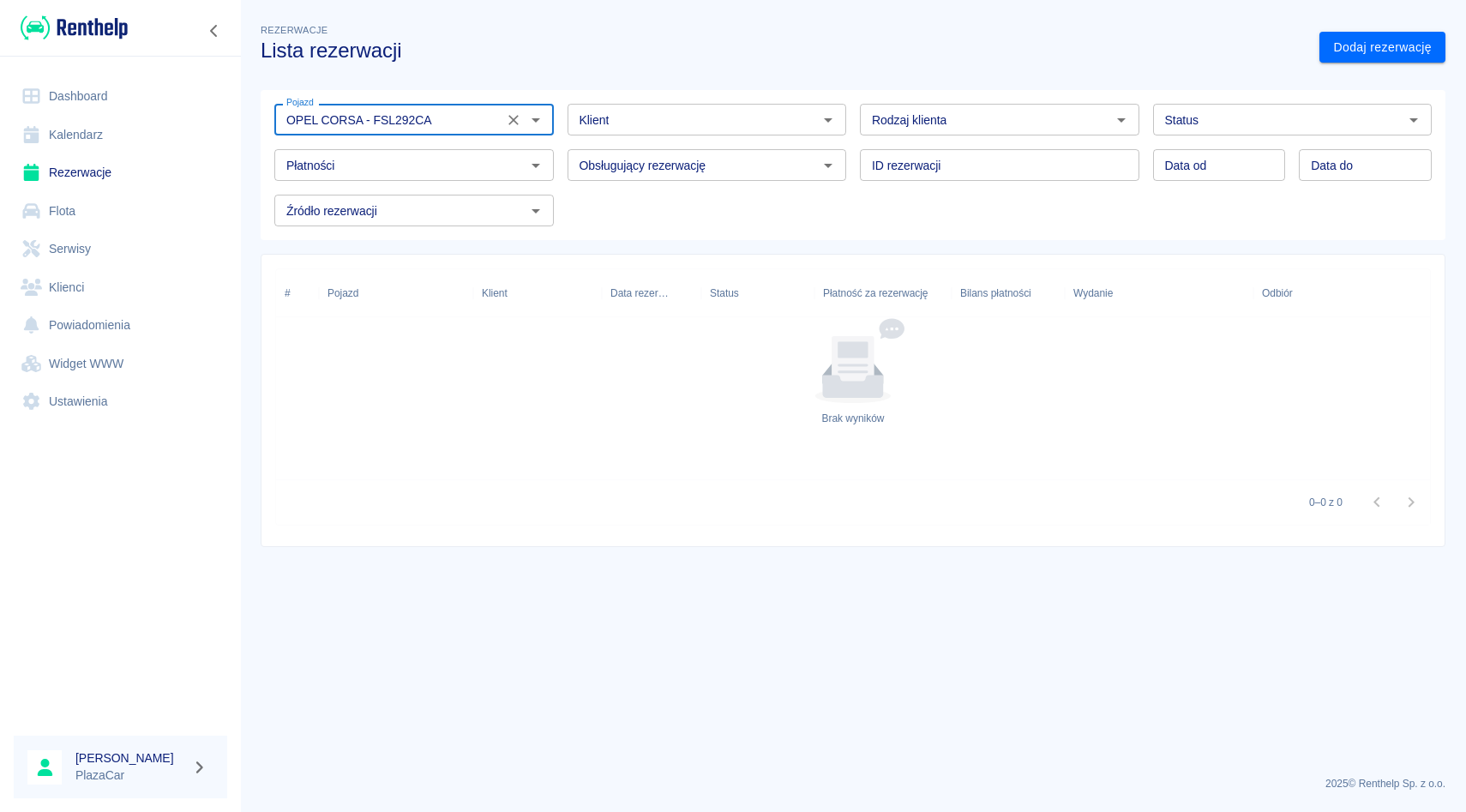
type input "OPEL CORSA - FSL292CA"
click at [1229, 138] on div "Data od Data od Data do Data do" at bounding box center [1285, 158] width 293 height 45
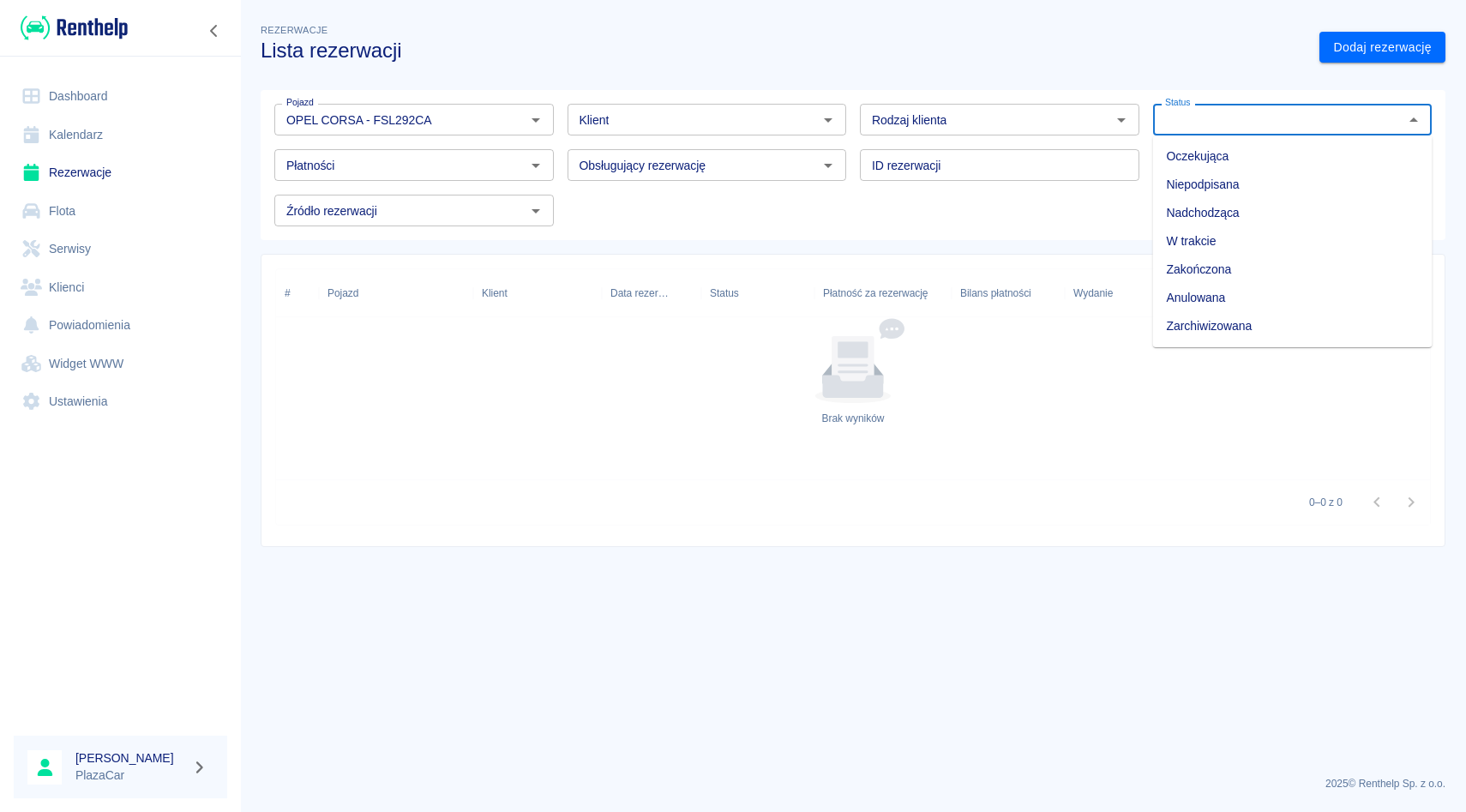
click at [1237, 130] on input "Status" at bounding box center [1278, 119] width 241 height 22
click at [1197, 316] on li "Zarchiwizowana" at bounding box center [1293, 326] width 280 height 28
type input "Zarchiwizowana"
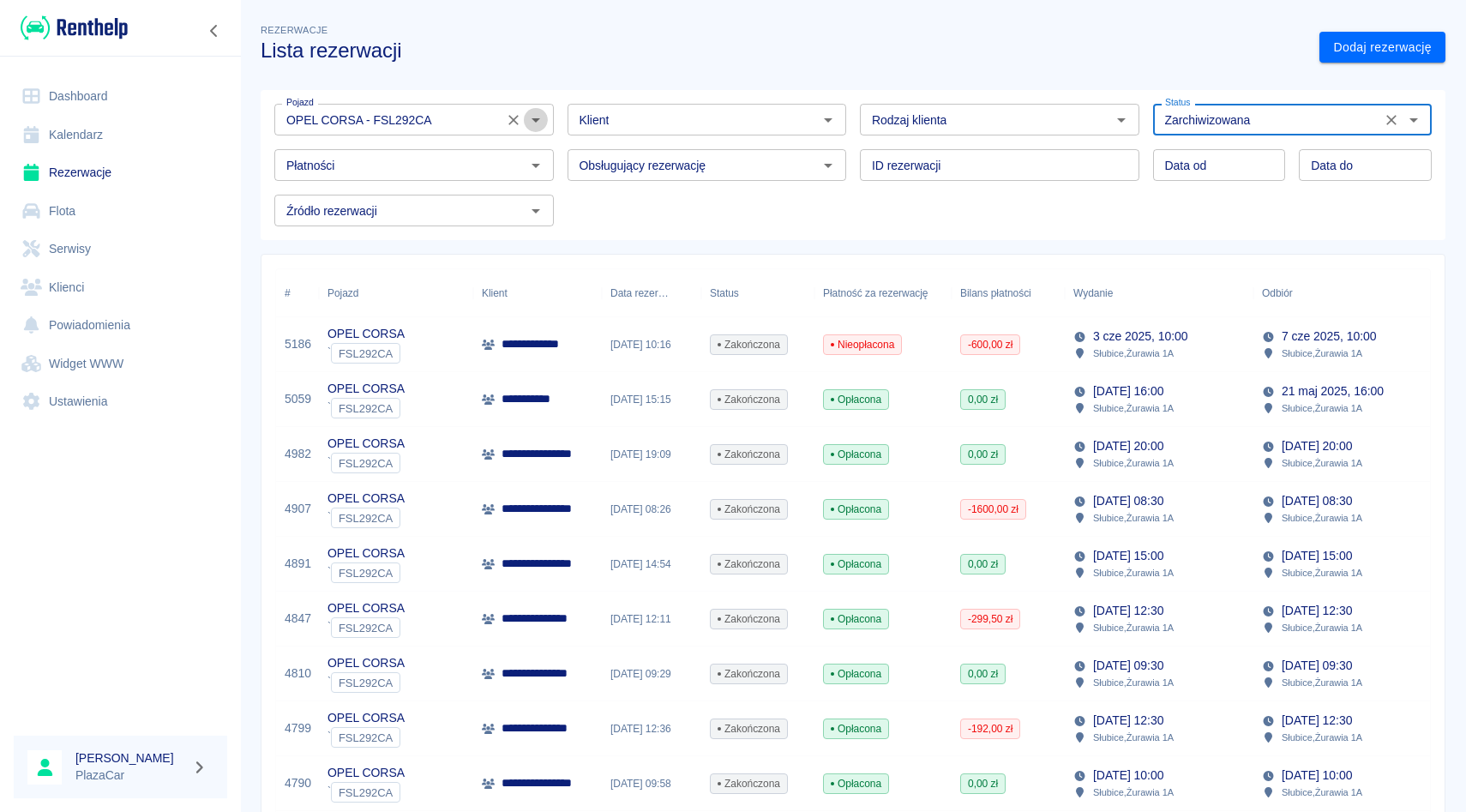
click at [526, 125] on icon "Otwórz" at bounding box center [536, 120] width 21 height 21
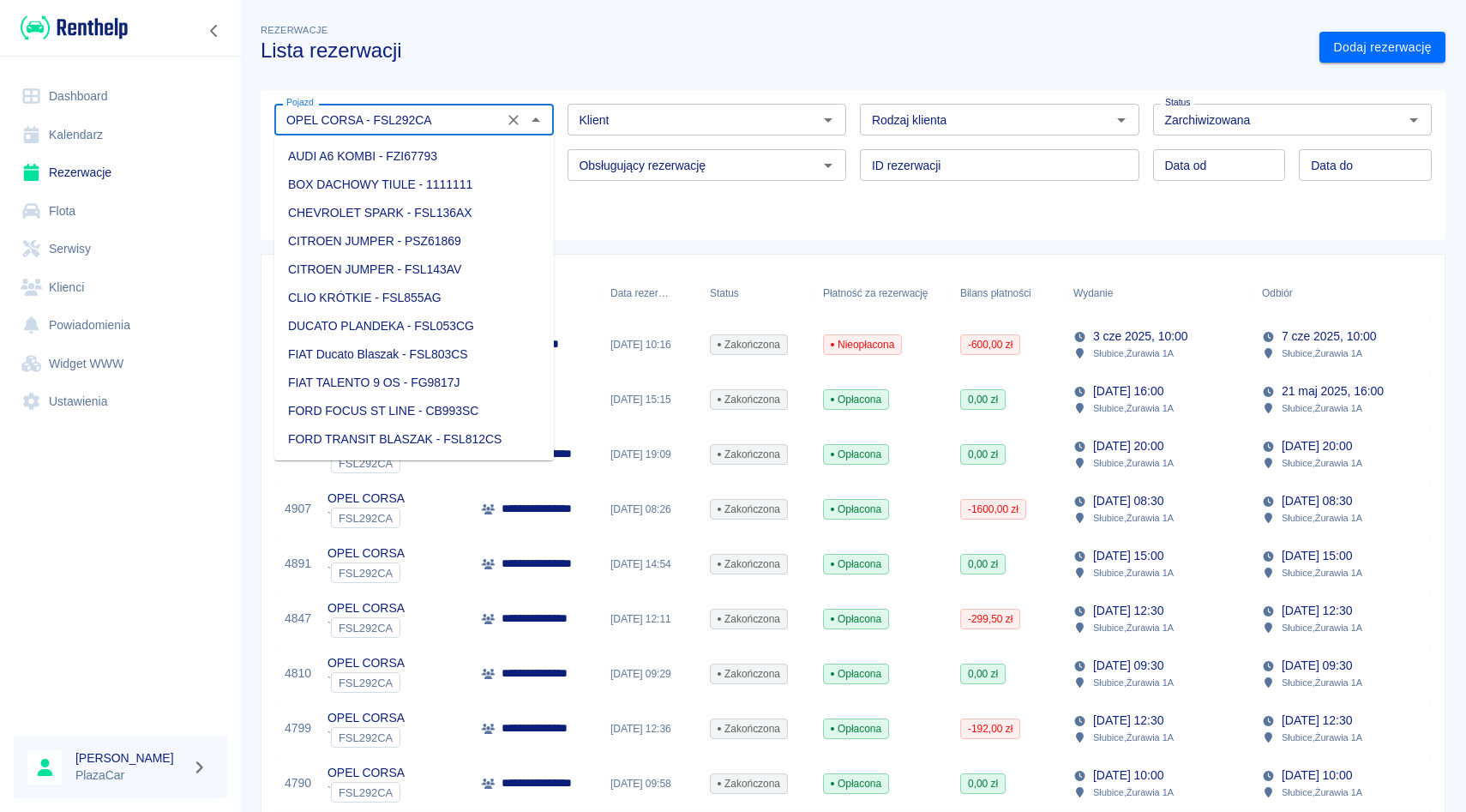
scroll to position [991, 0]
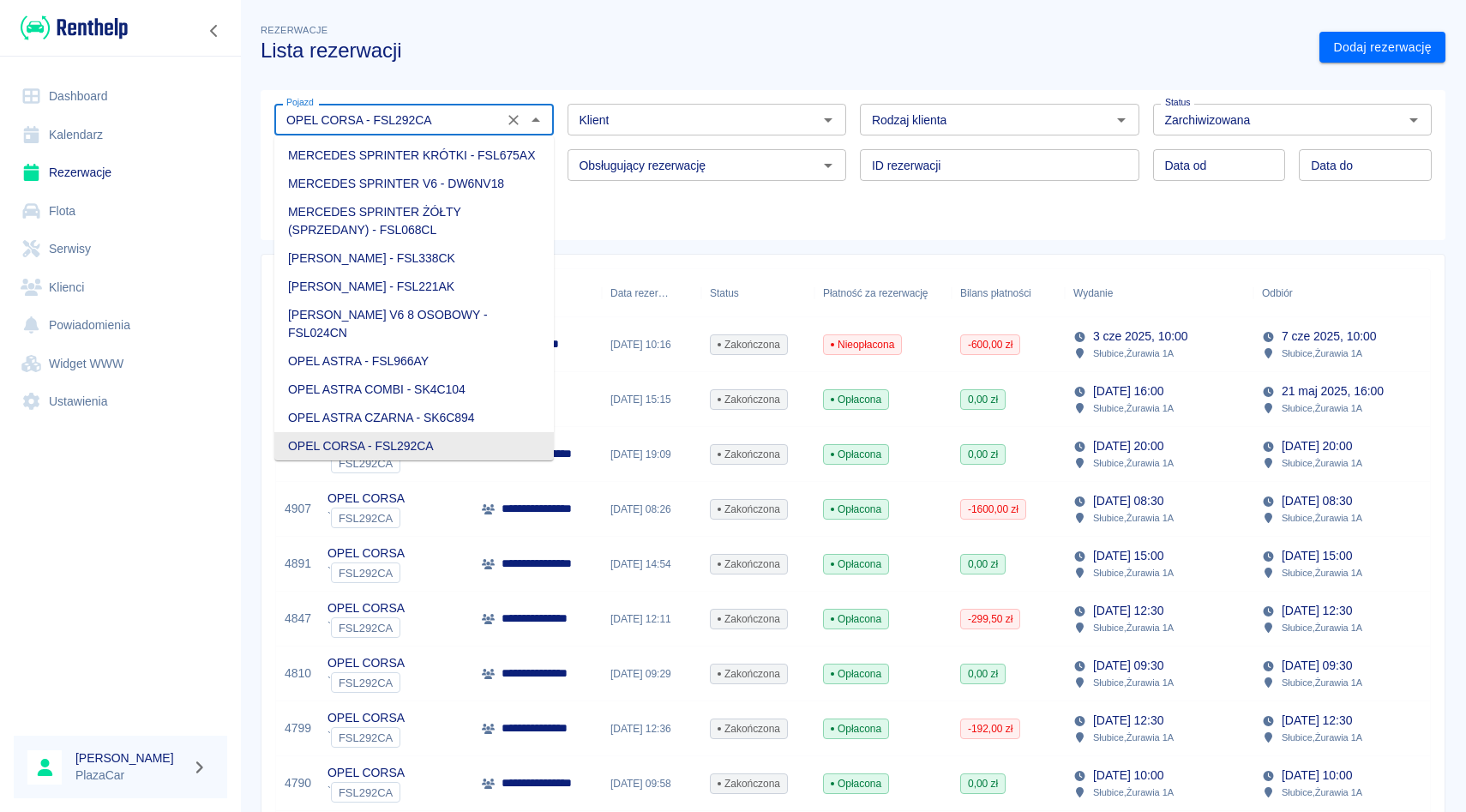
click at [515, 123] on icon "Wyczyść" at bounding box center [514, 120] width 17 height 17
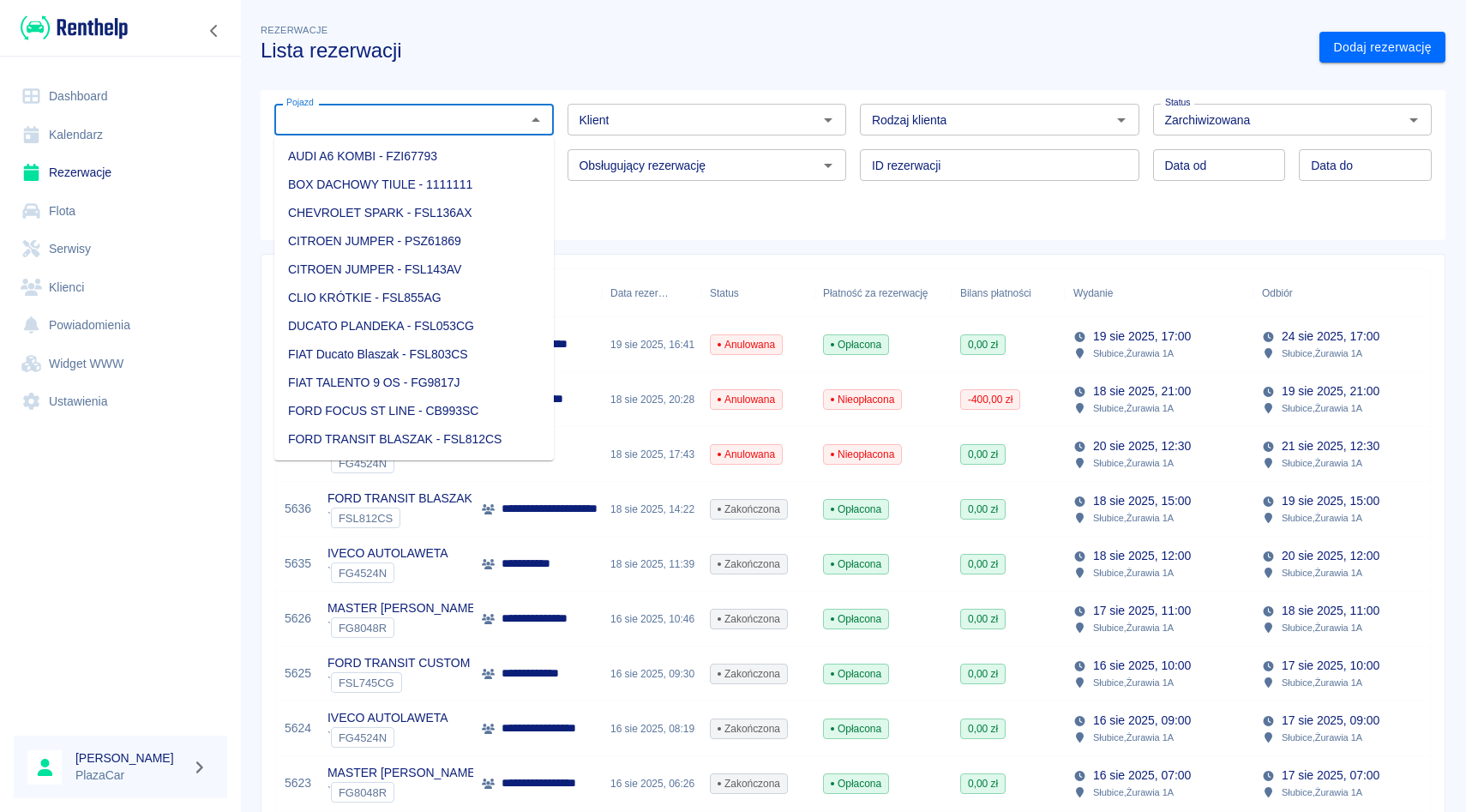
click at [93, 284] on link "Klienci" at bounding box center [119, 287] width 213 height 39
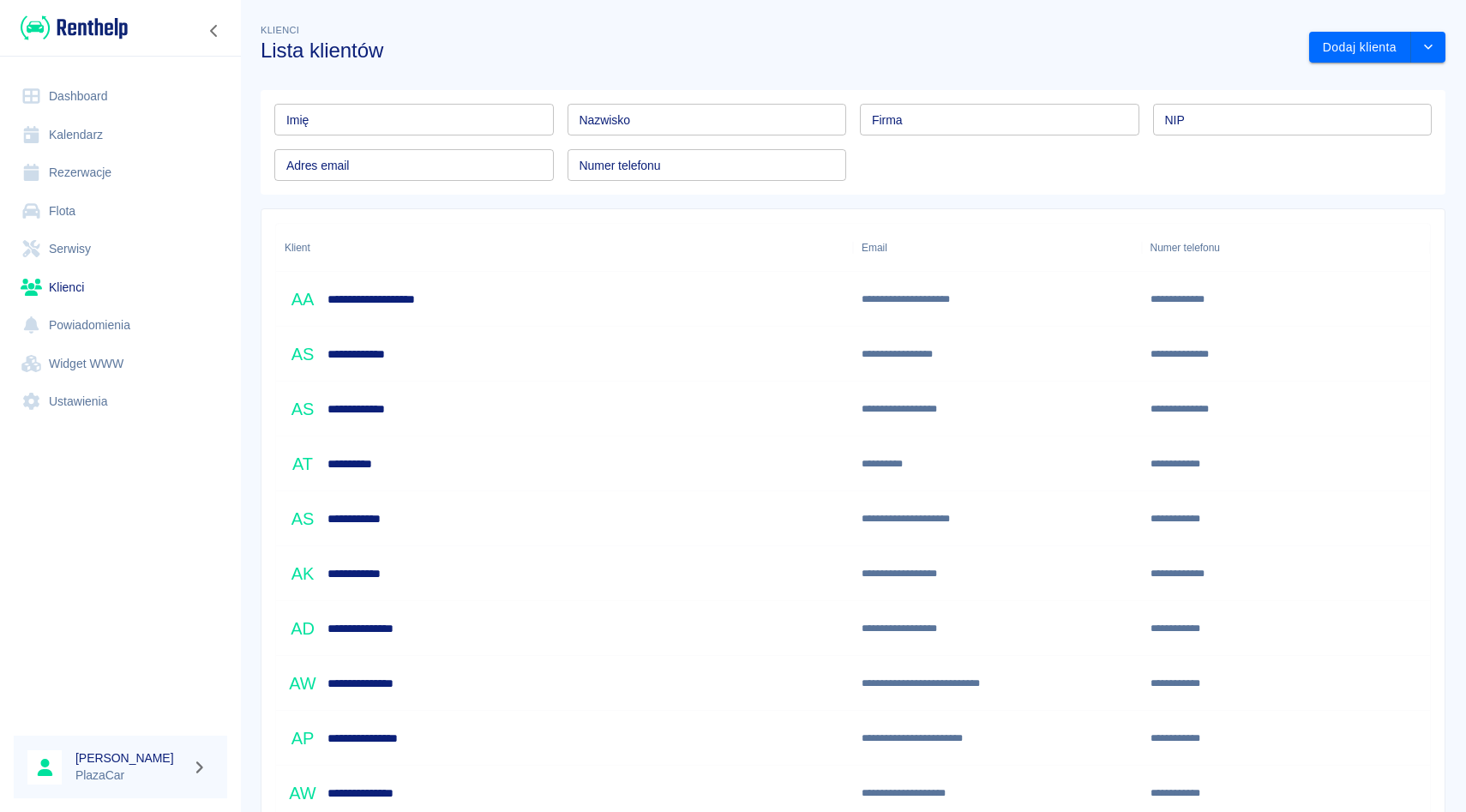
click at [635, 164] on input "Numer telefonu" at bounding box center [707, 164] width 280 height 31
click at [964, 118] on input "Firma" at bounding box center [1000, 118] width 280 height 31
click at [1200, 125] on input "NIP" at bounding box center [1293, 118] width 280 height 31
click at [725, 116] on input "Nazwisko" at bounding box center [707, 118] width 280 height 31
click at [608, 161] on input "Numer telefonu" at bounding box center [707, 164] width 280 height 31
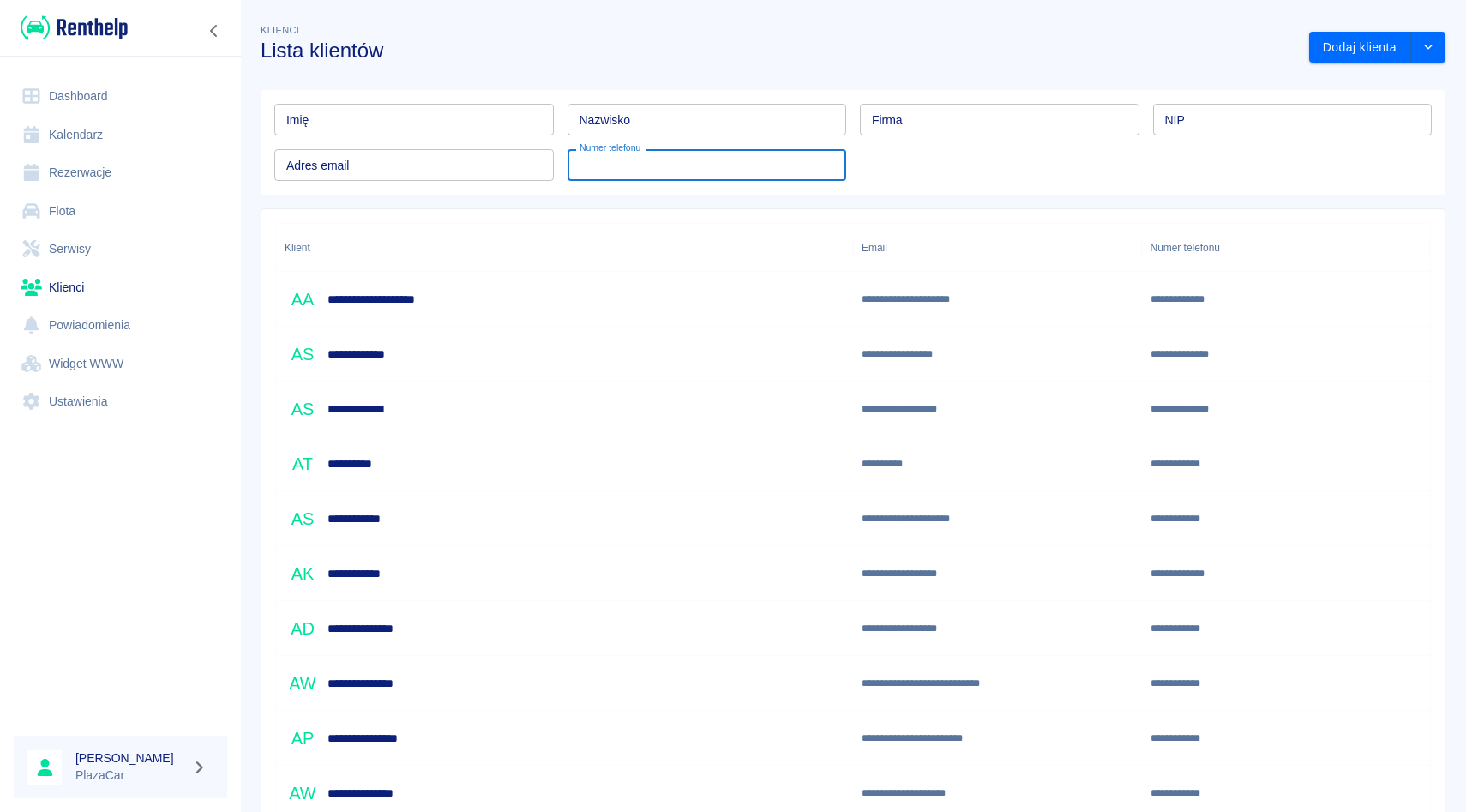
click at [437, 175] on input "Adres email" at bounding box center [414, 164] width 280 height 31
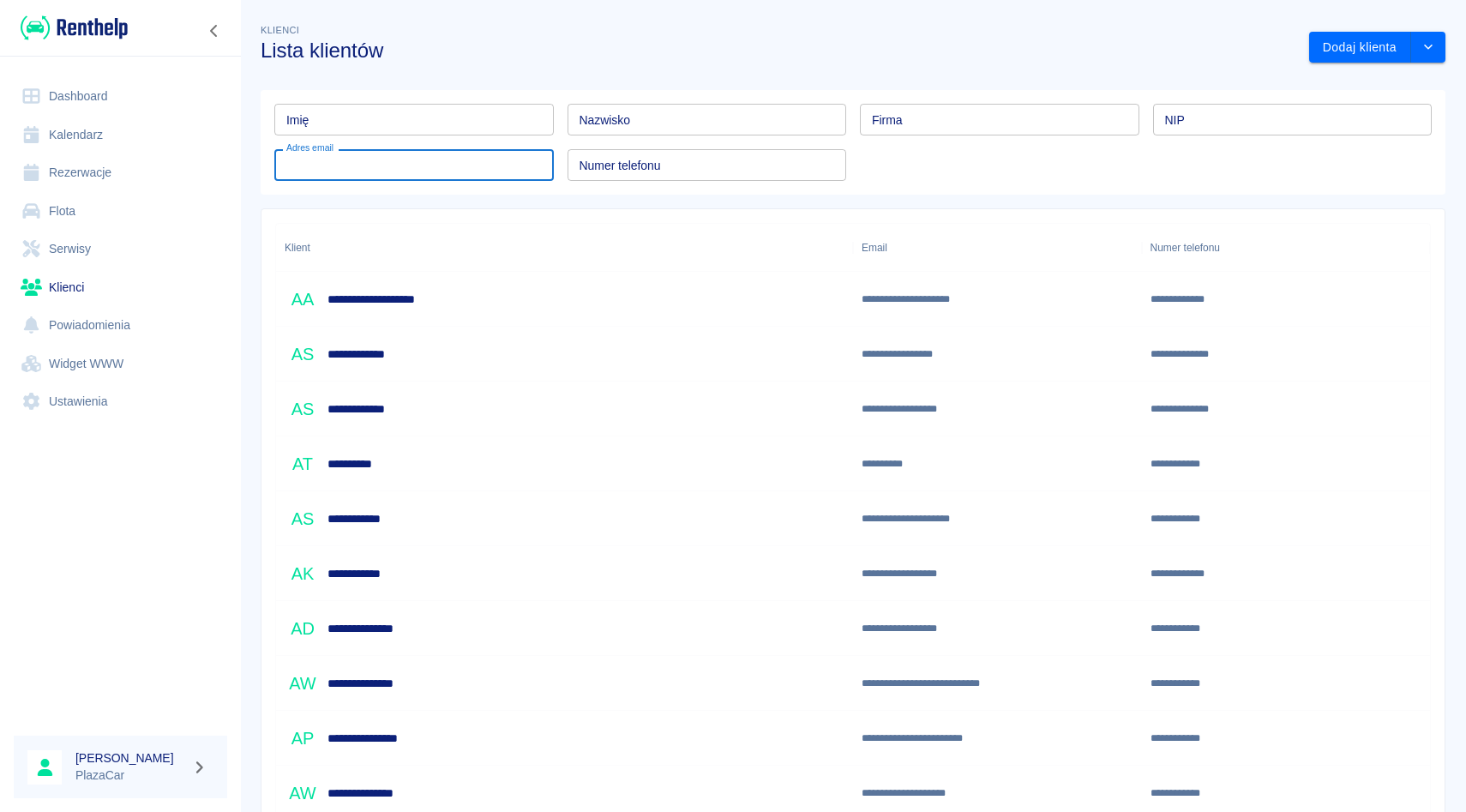
click at [97, 275] on link "Klienci" at bounding box center [119, 287] width 213 height 39
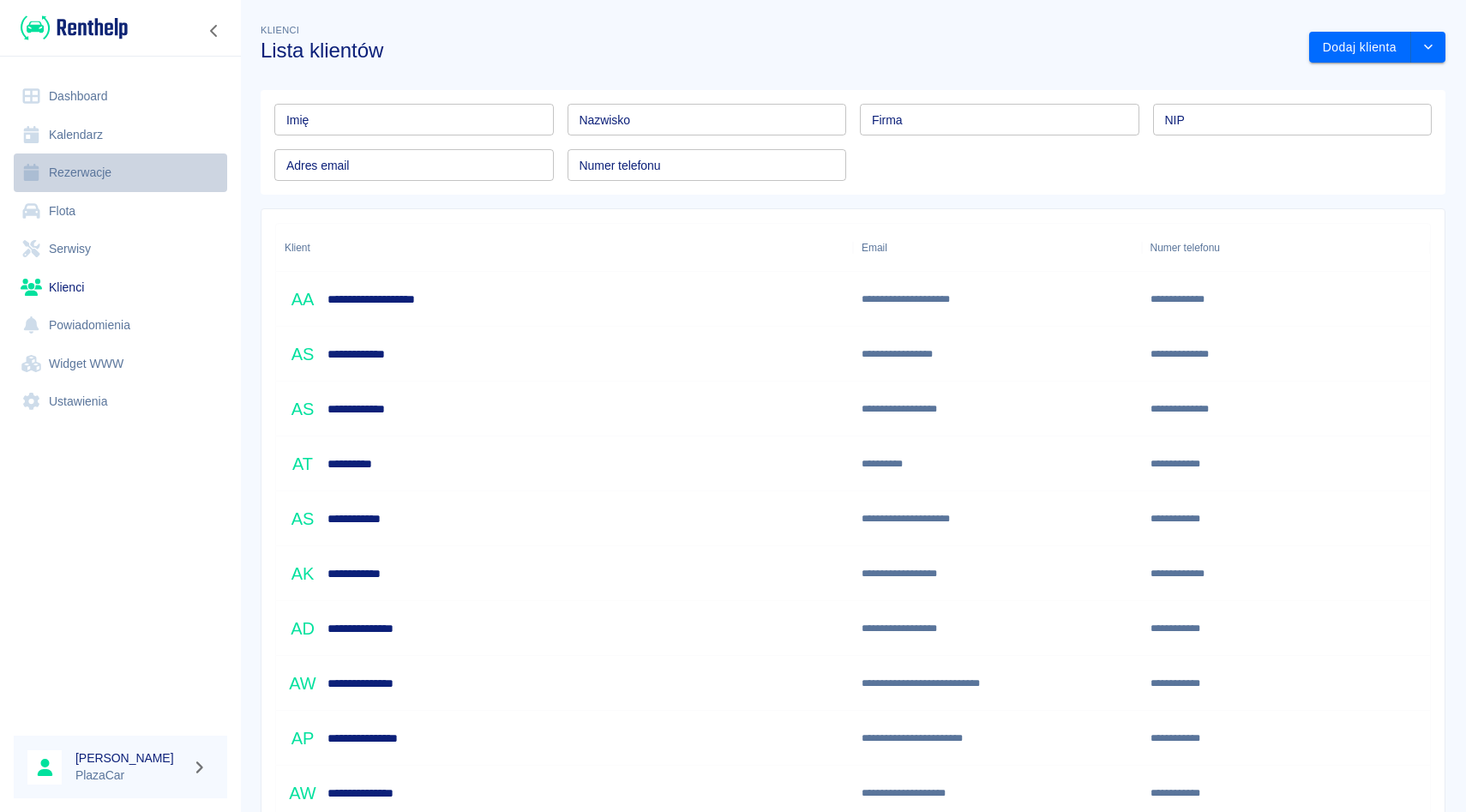
click at [157, 167] on link "Rezerwacje" at bounding box center [119, 172] width 213 height 39
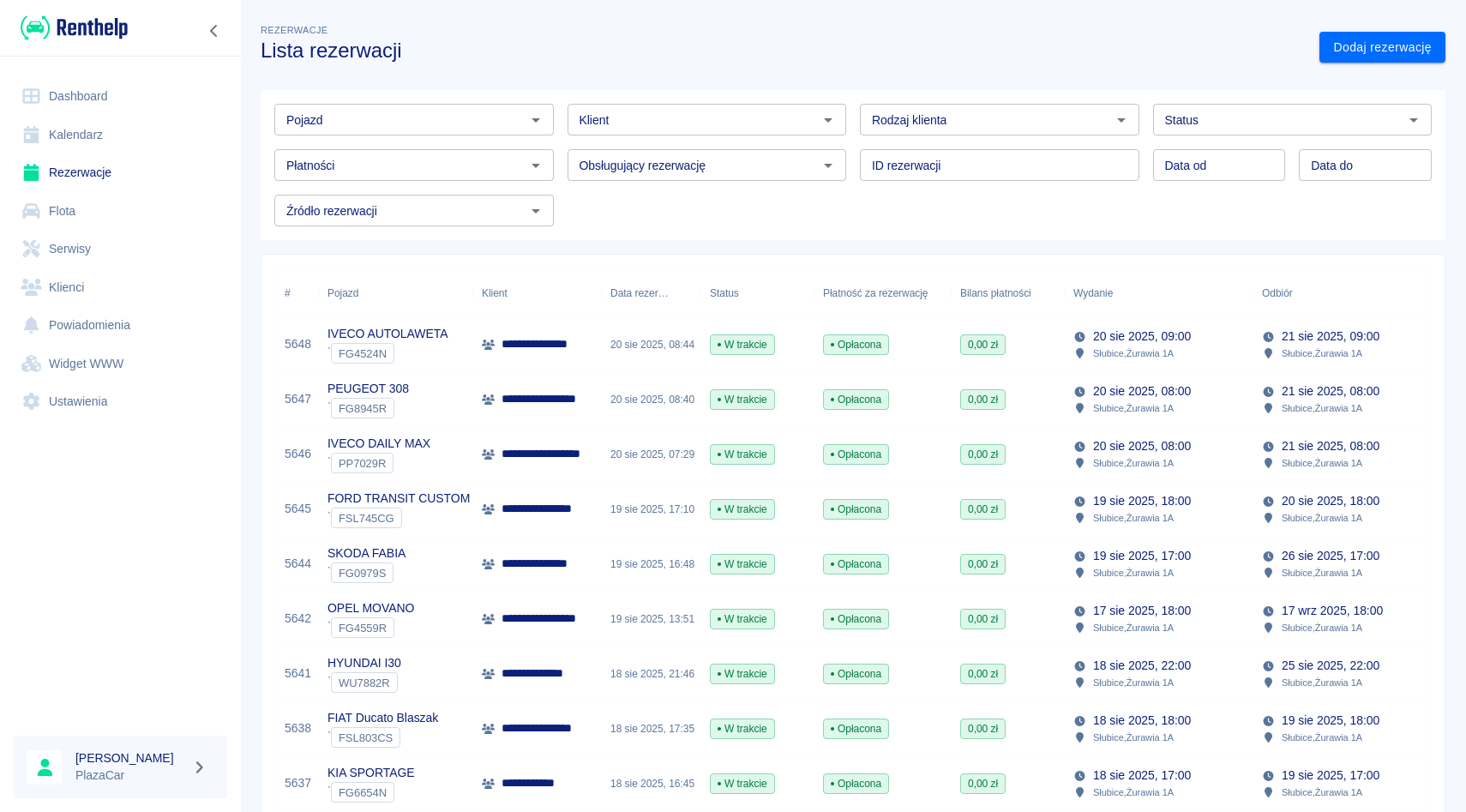
click at [473, 107] on div "Pojazd" at bounding box center [414, 118] width 280 height 31
type input "K"
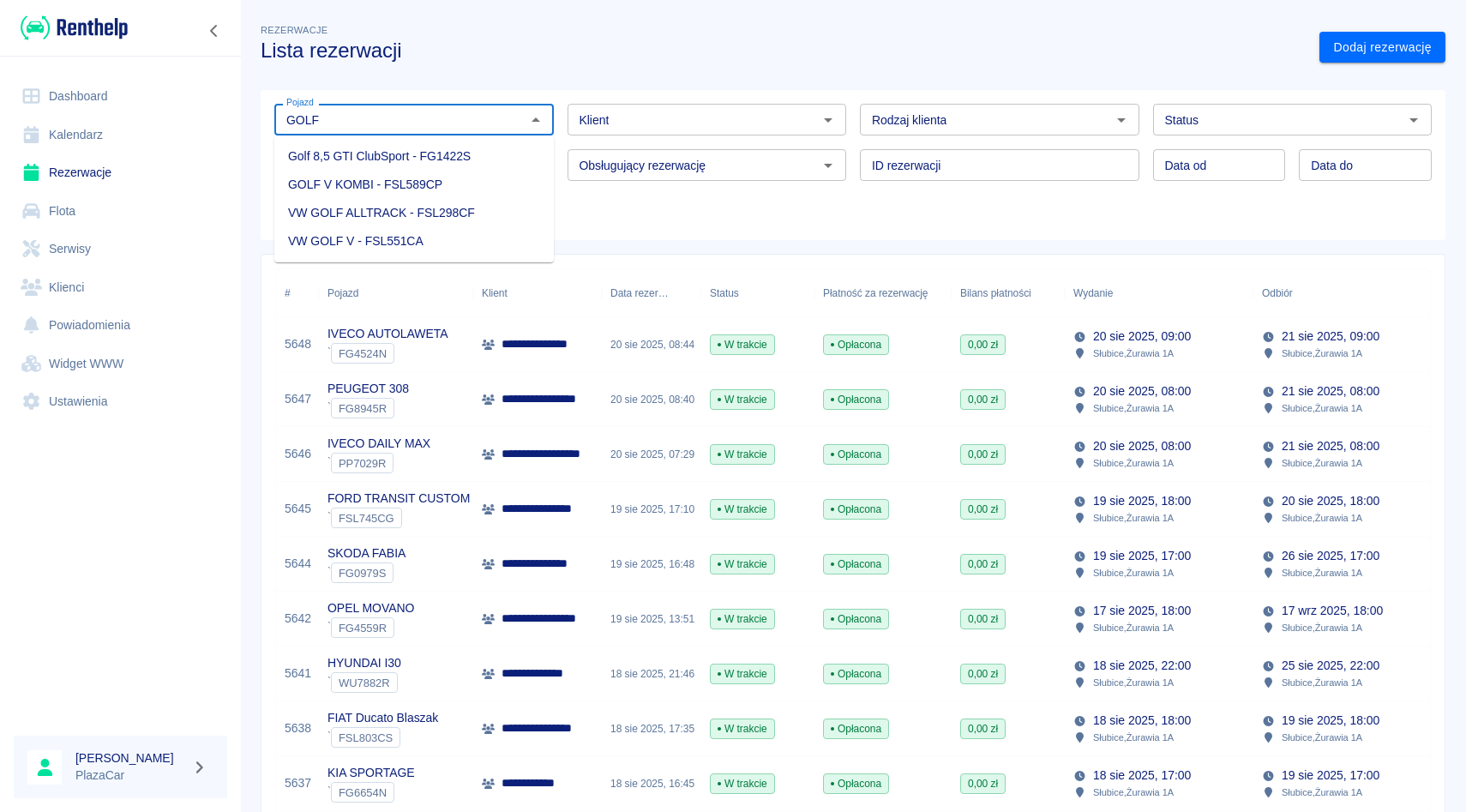
click at [424, 248] on li "VW GOLF V - FSL551CA" at bounding box center [414, 242] width 280 height 28
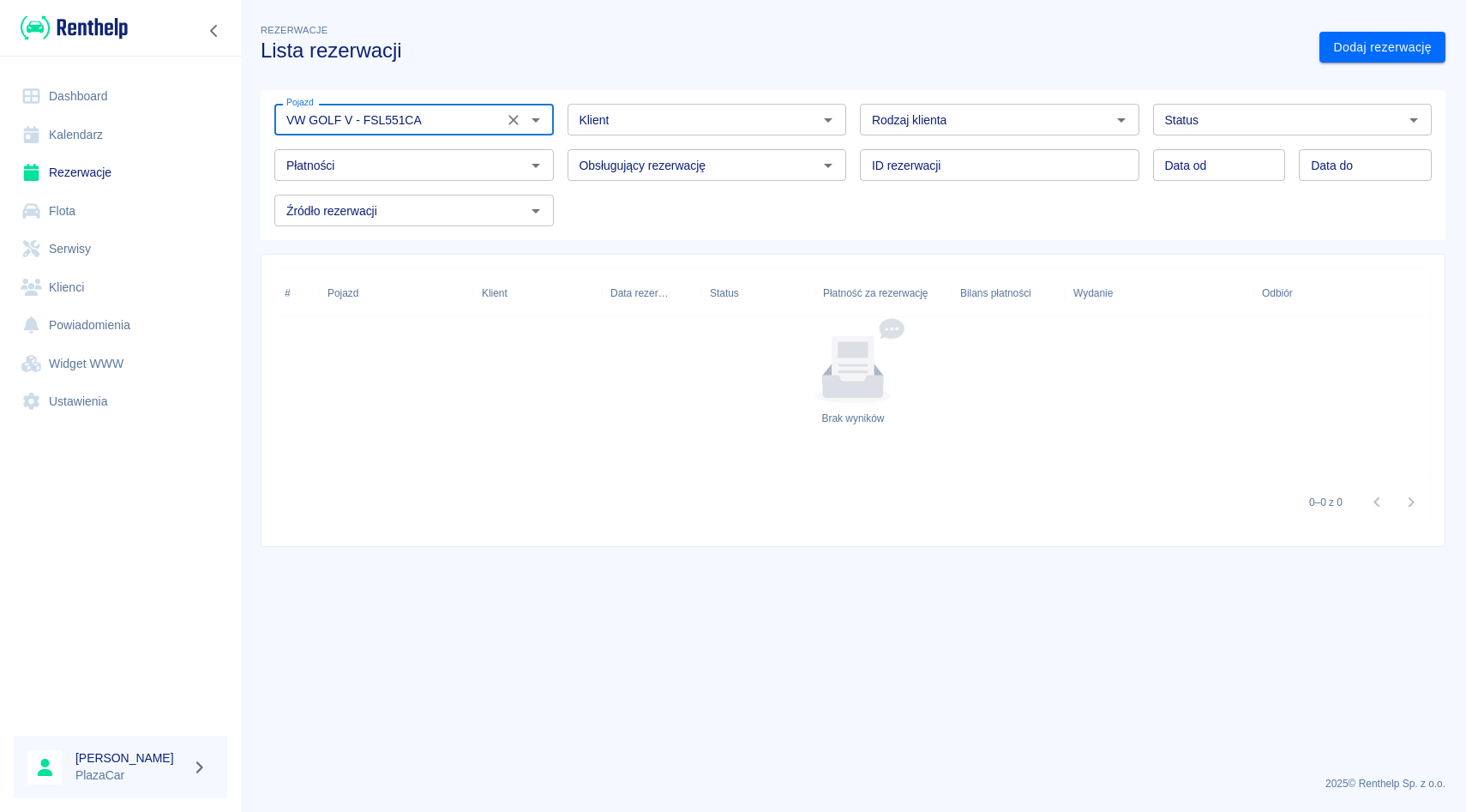
type input "VW GOLF V - FSL551CA"
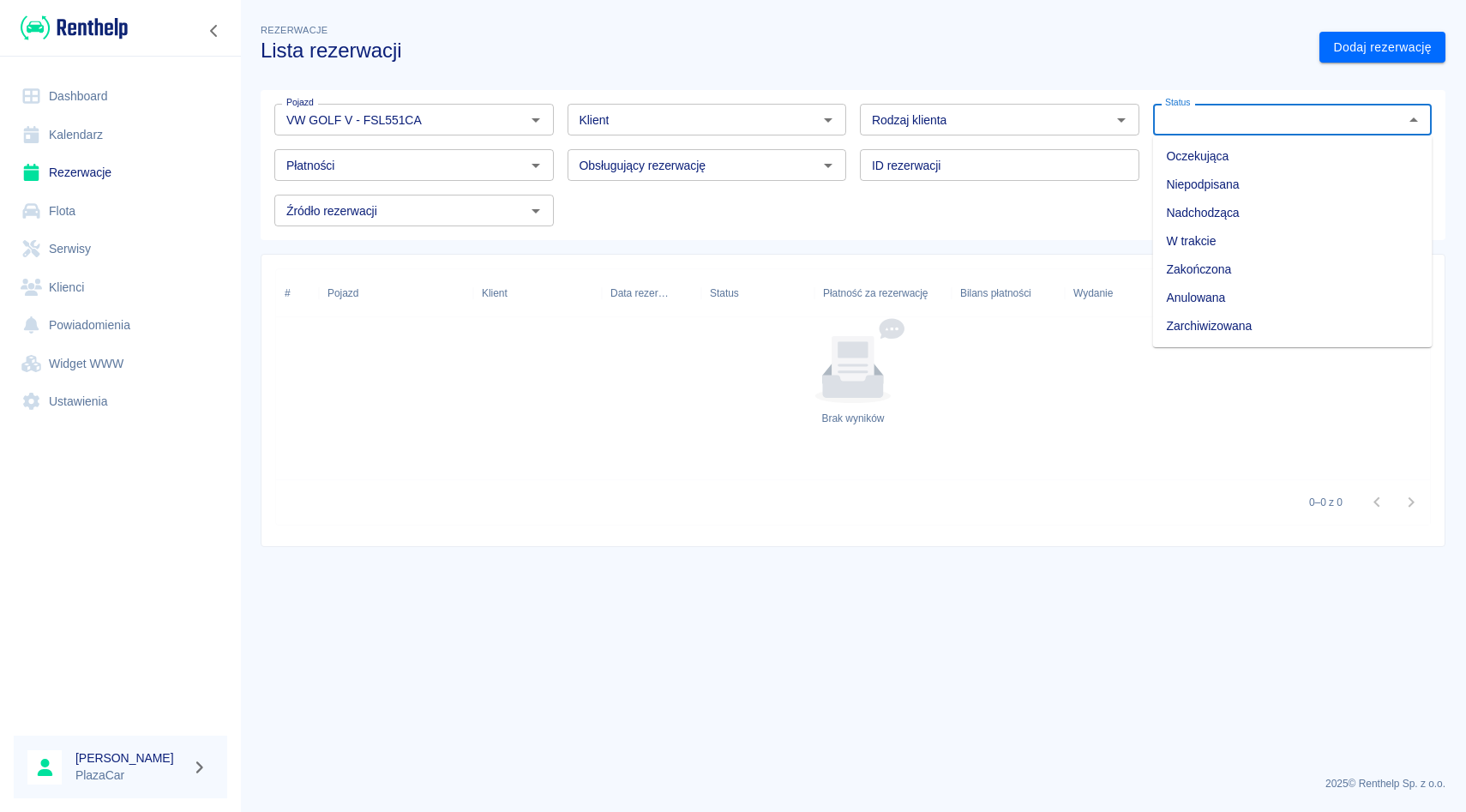
click at [1174, 111] on div "Status Status" at bounding box center [1293, 118] width 280 height 31
click at [1178, 316] on li "Zarchiwizowana" at bounding box center [1293, 326] width 280 height 28
type input "Zarchiwizowana"
click at [517, 129] on button "Wyczyść" at bounding box center [513, 119] width 24 height 24
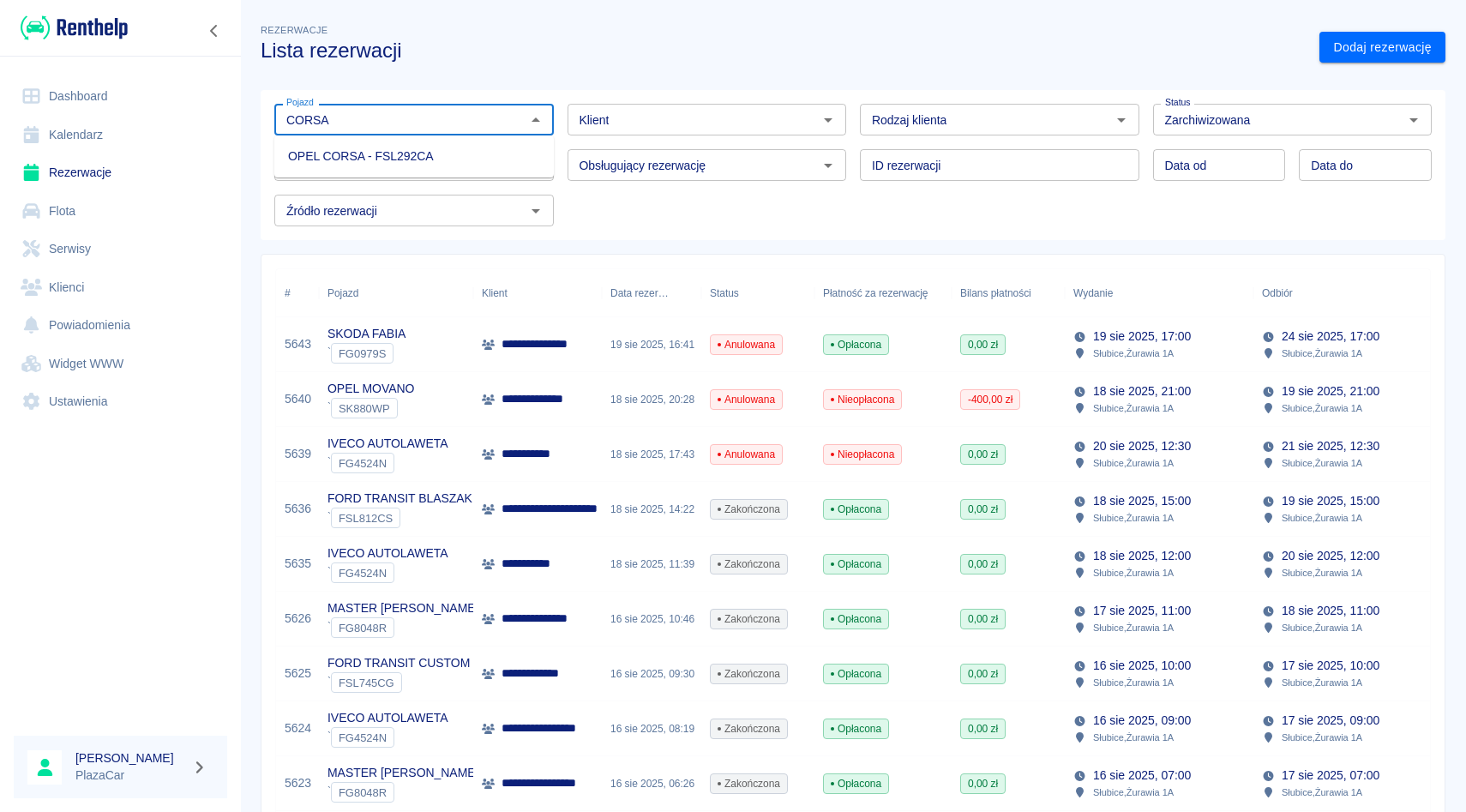
click at [428, 157] on li "OPEL CORSA - FSL292CA" at bounding box center [414, 156] width 280 height 28
type input "OPEL CORSA - FSL292CA"
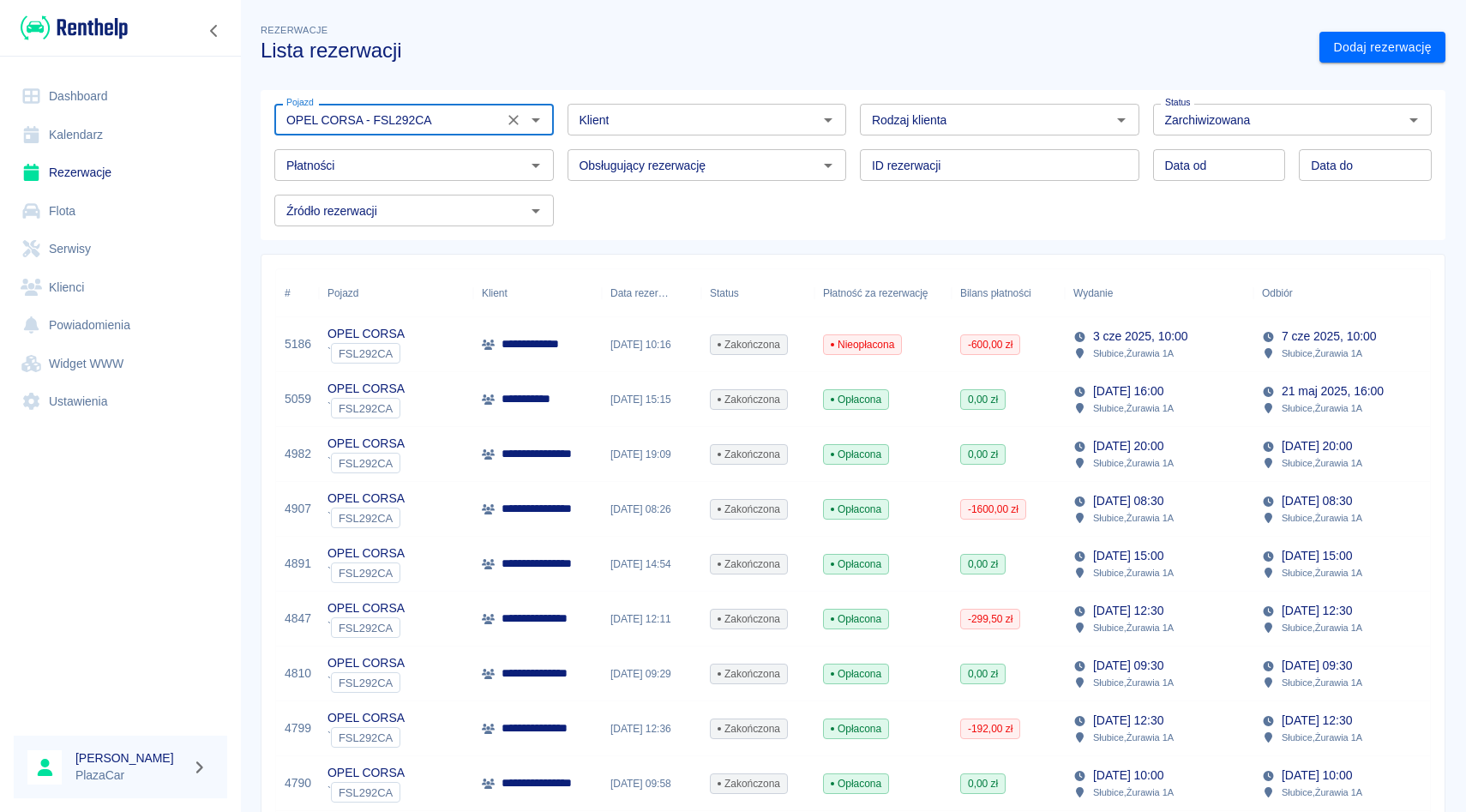
click at [520, 117] on icon "Wyczyść" at bounding box center [514, 120] width 17 height 17
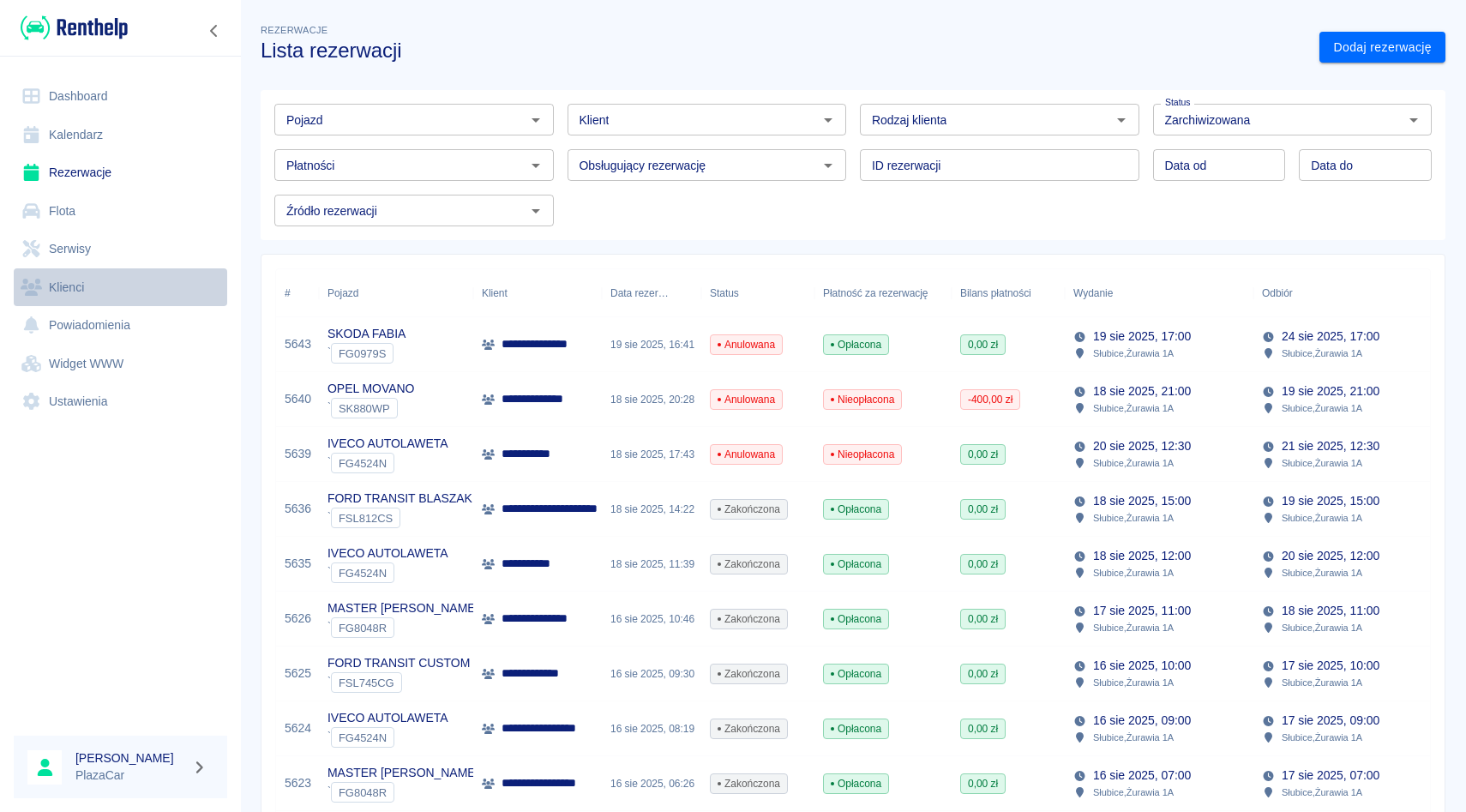
click at [118, 275] on link "Klienci" at bounding box center [119, 287] width 213 height 39
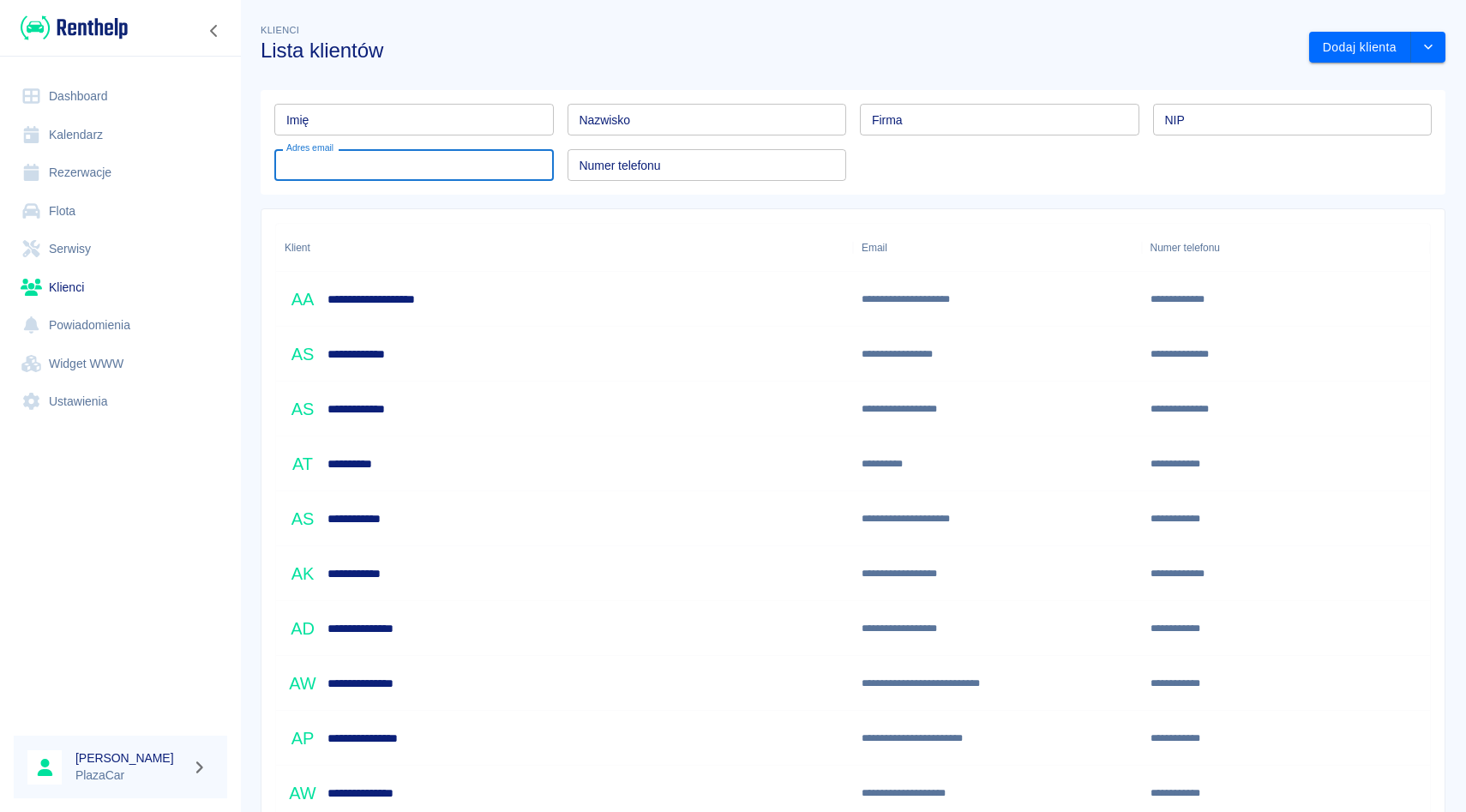
click at [443, 173] on input "Adres email" at bounding box center [414, 164] width 280 height 31
click at [763, 170] on input "Numer telefonu" at bounding box center [707, 164] width 280 height 31
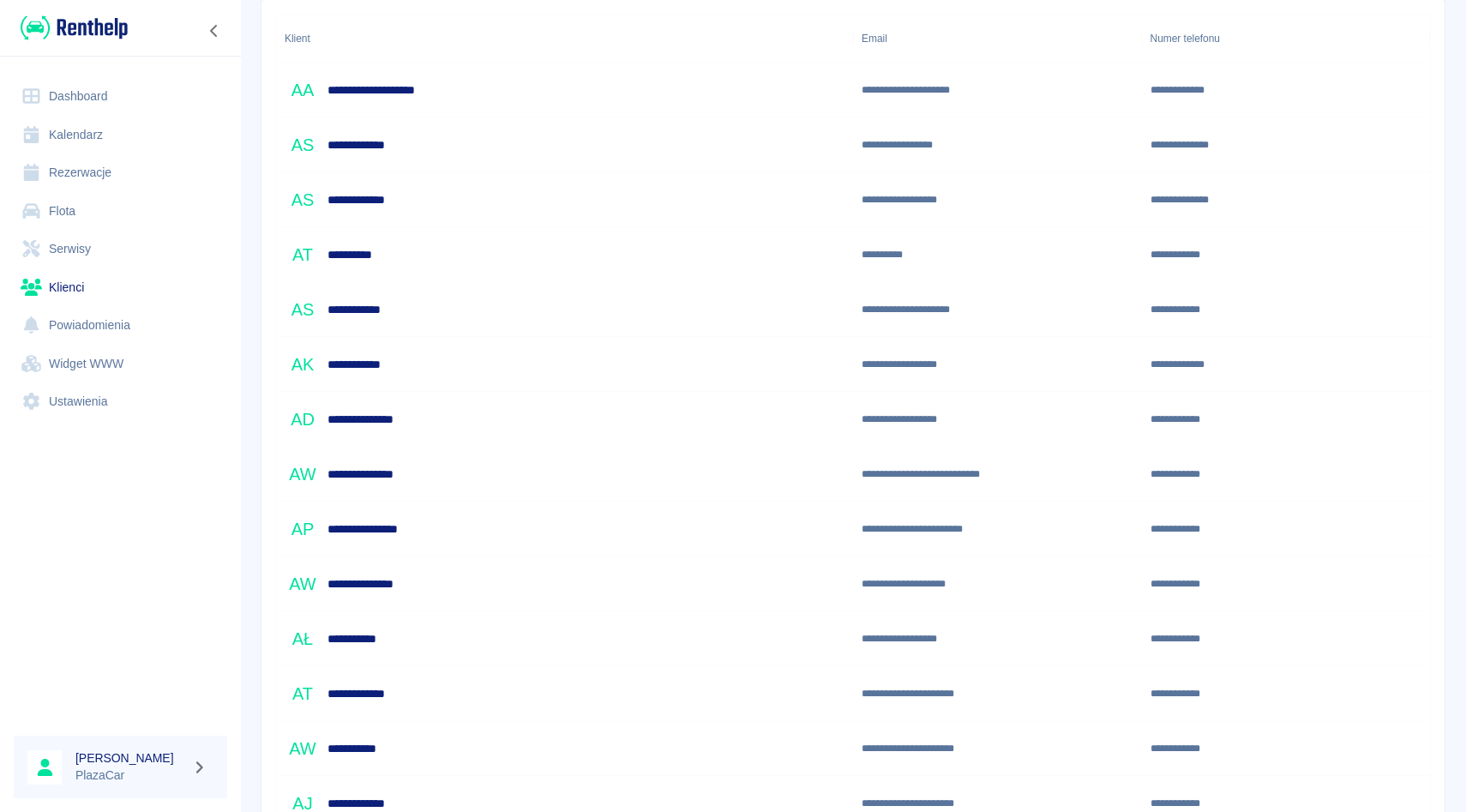
scroll to position [211, 0]
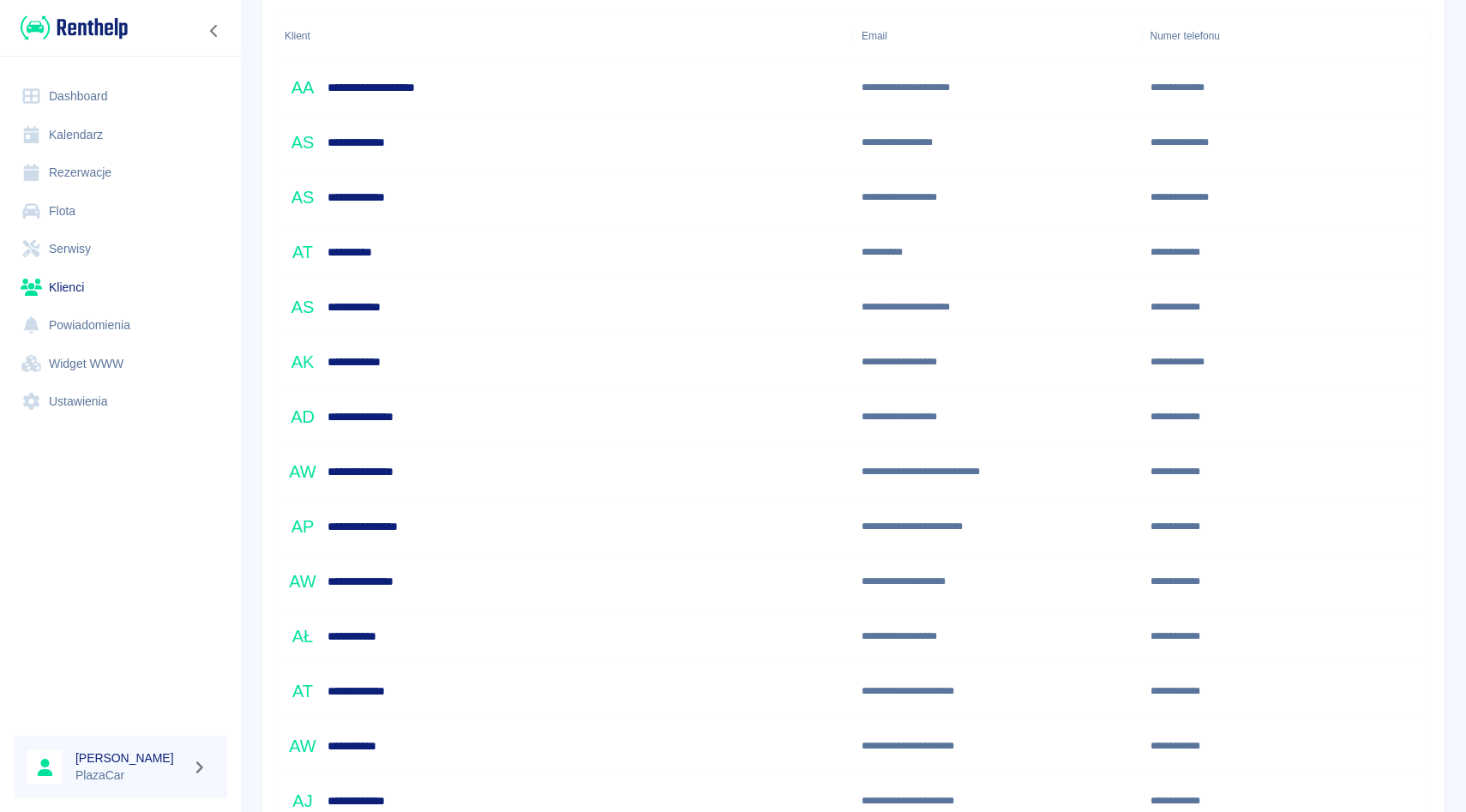
click at [55, 628] on div at bounding box center [120, 582] width 241 height 281
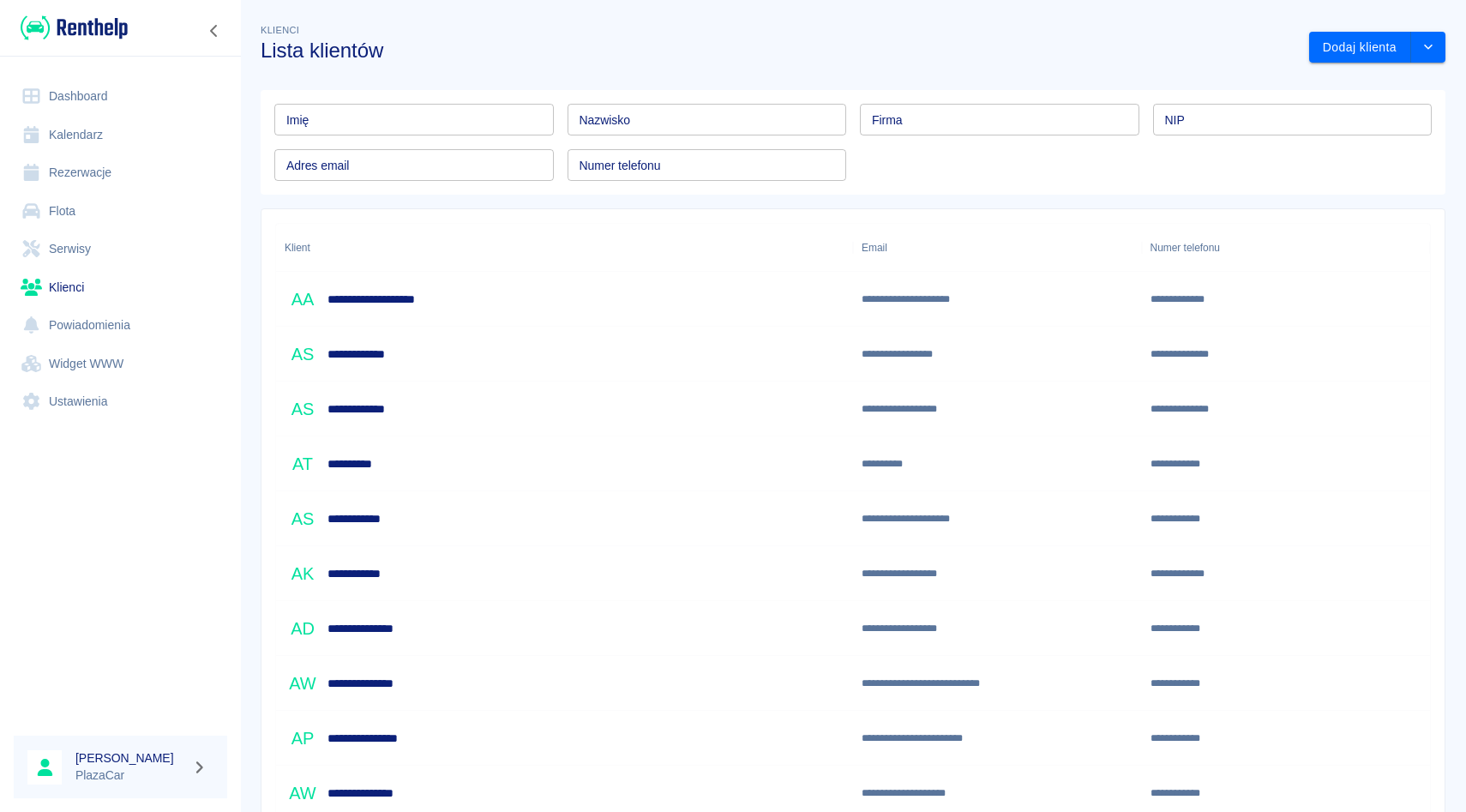
click at [629, 157] on div "Numer telefonu Numer telefonu" at bounding box center [707, 164] width 280 height 31
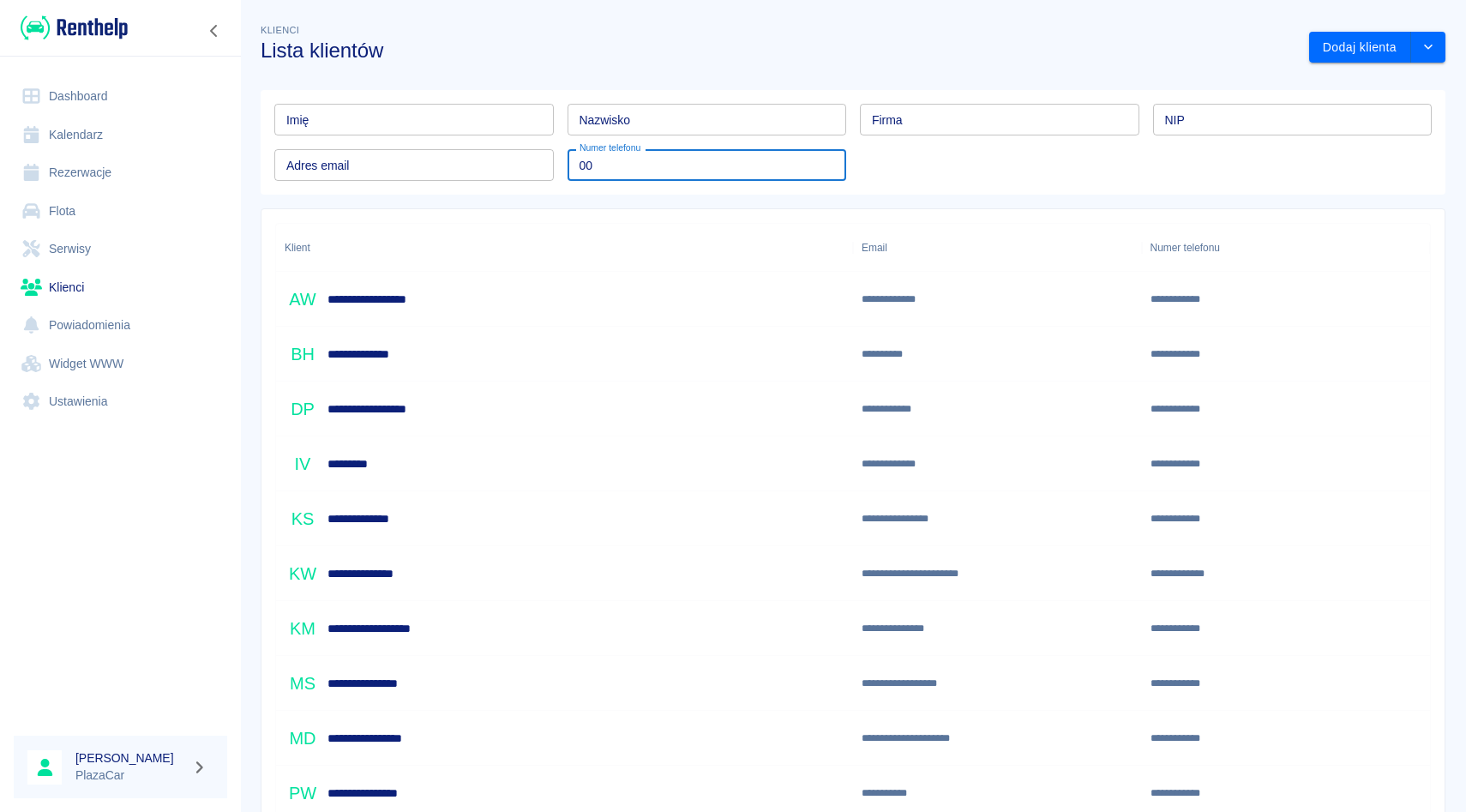
type input "0"
click at [136, 177] on link "Rezerwacje" at bounding box center [119, 172] width 213 height 39
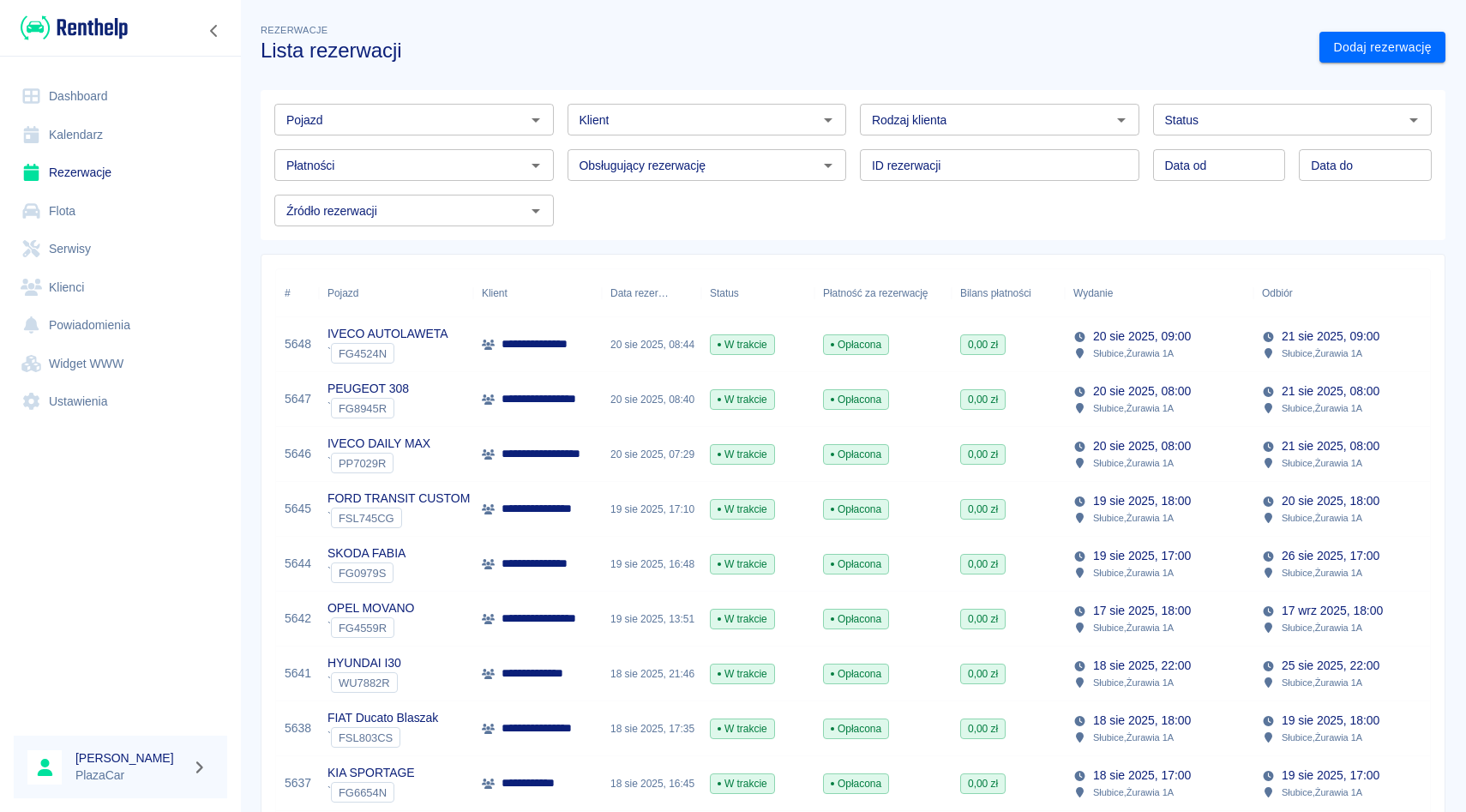
click at [926, 135] on div "ID rezerwacji ID rezerwacji" at bounding box center [992, 158] width 293 height 45
click at [926, 130] on input "Rodzaj klienta" at bounding box center [986, 119] width 241 height 22
click at [926, 129] on input "Rodzaj klienta" at bounding box center [986, 119] width 241 height 22
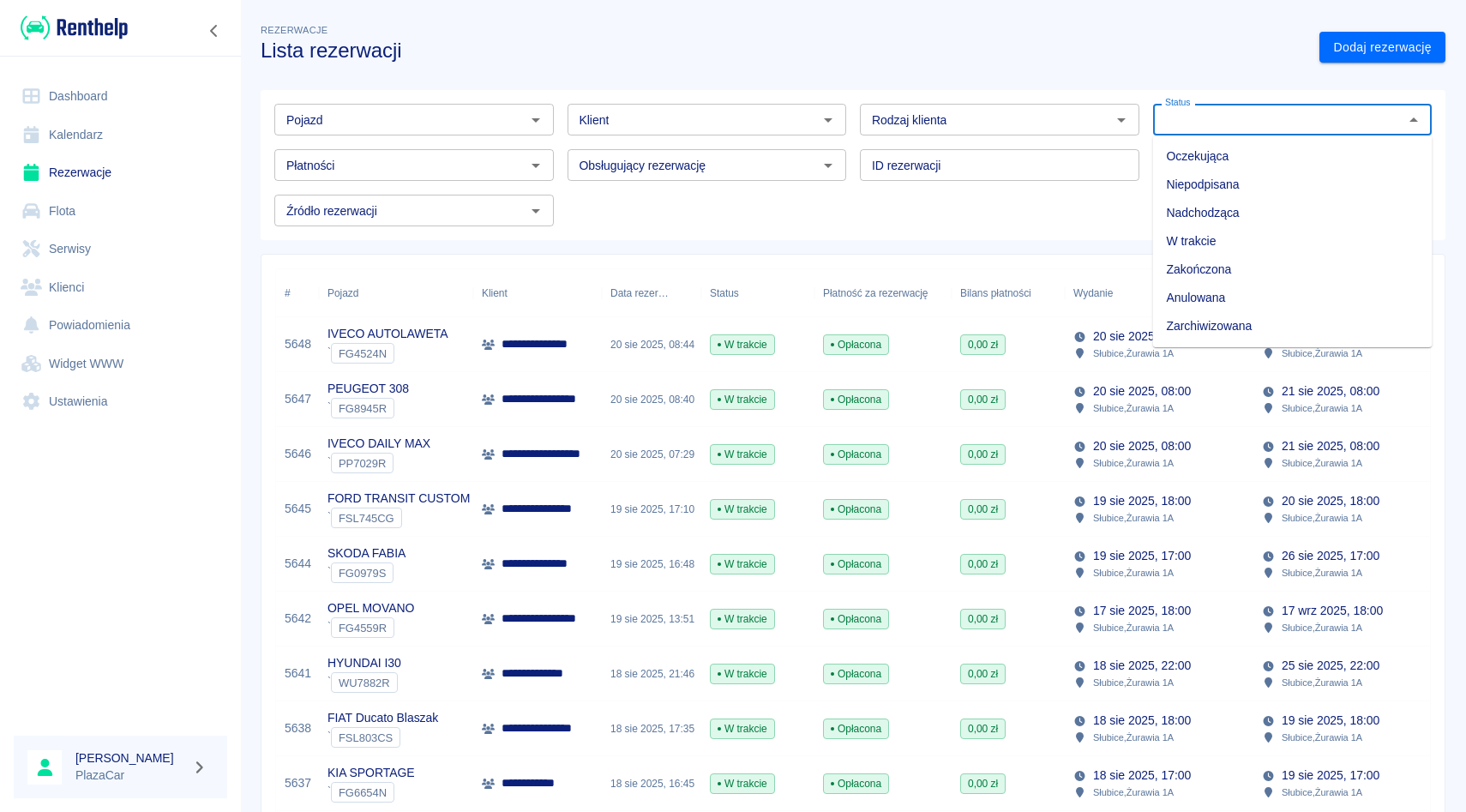
click at [1179, 116] on input "Status" at bounding box center [1278, 119] width 241 height 22
click at [490, 215] on input "Źródło rezerwacji" at bounding box center [400, 210] width 241 height 22
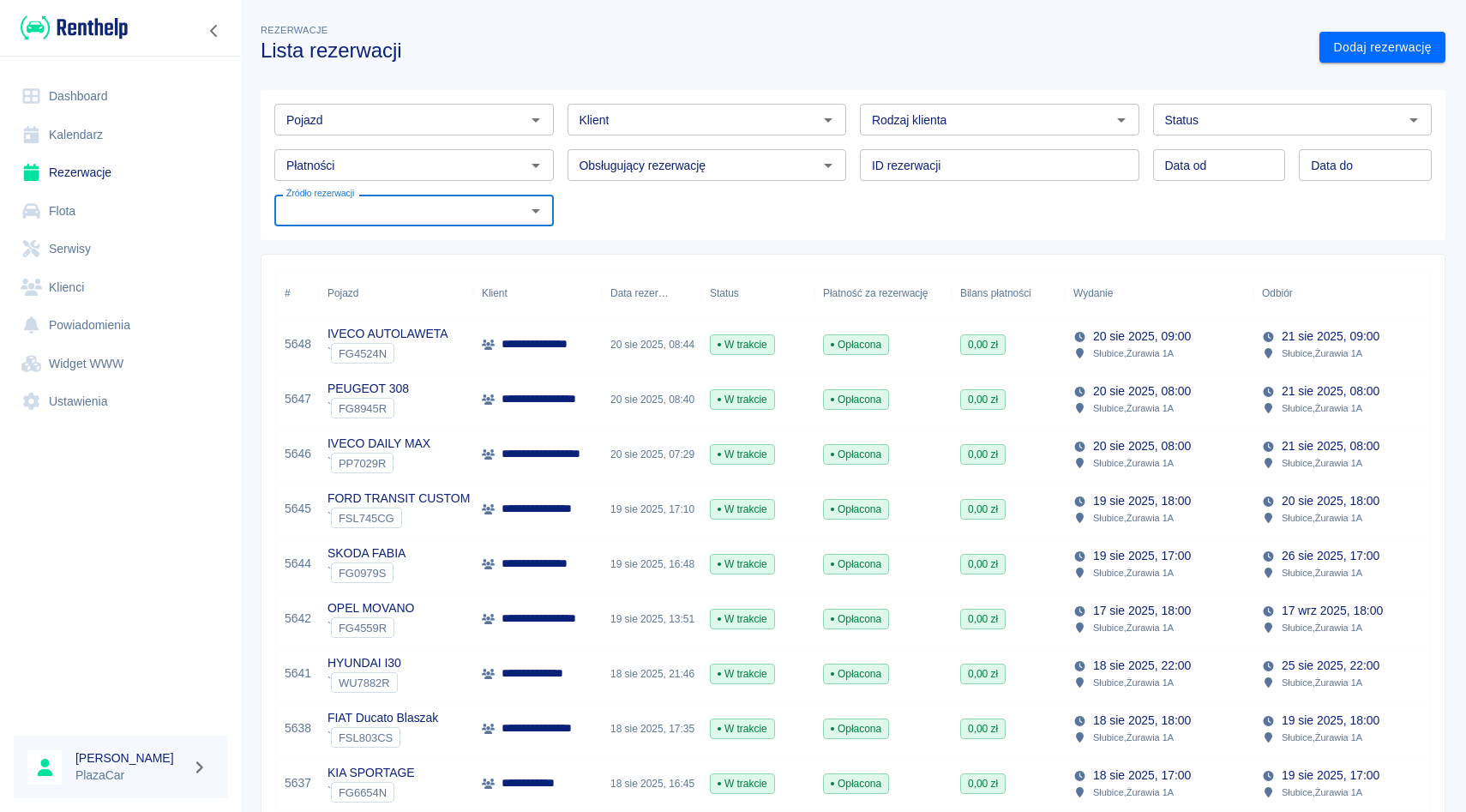
click at [490, 215] on input "Źródło rezerwacji" at bounding box center [400, 210] width 241 height 22
click at [490, 184] on div "Źródło rezerwacji Źródło rezerwacji" at bounding box center [407, 204] width 293 height 45
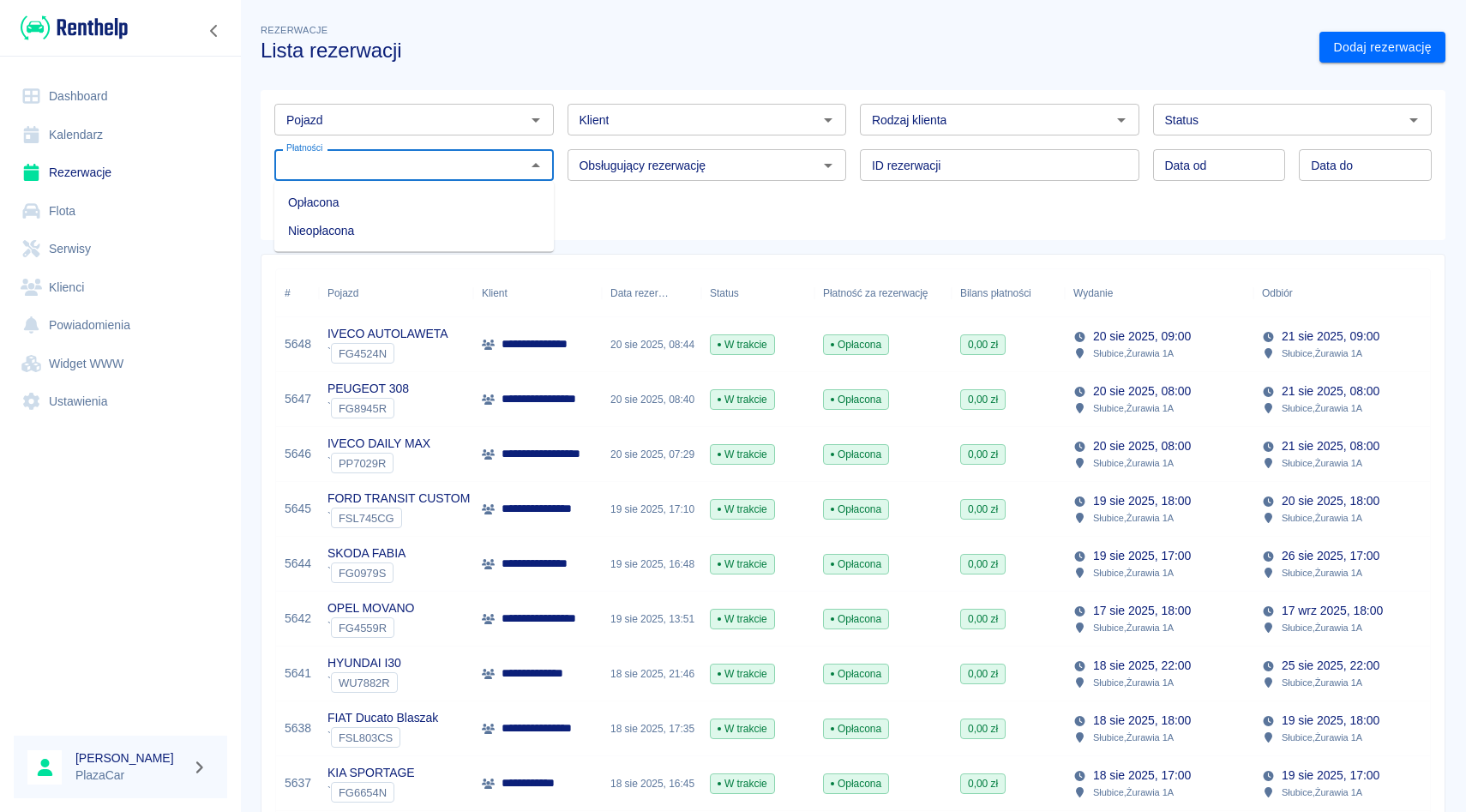
click at [490, 175] on input "Płatności" at bounding box center [400, 165] width 241 height 22
click at [488, 208] on input "Źródło rezerwacji" at bounding box center [400, 210] width 241 height 22
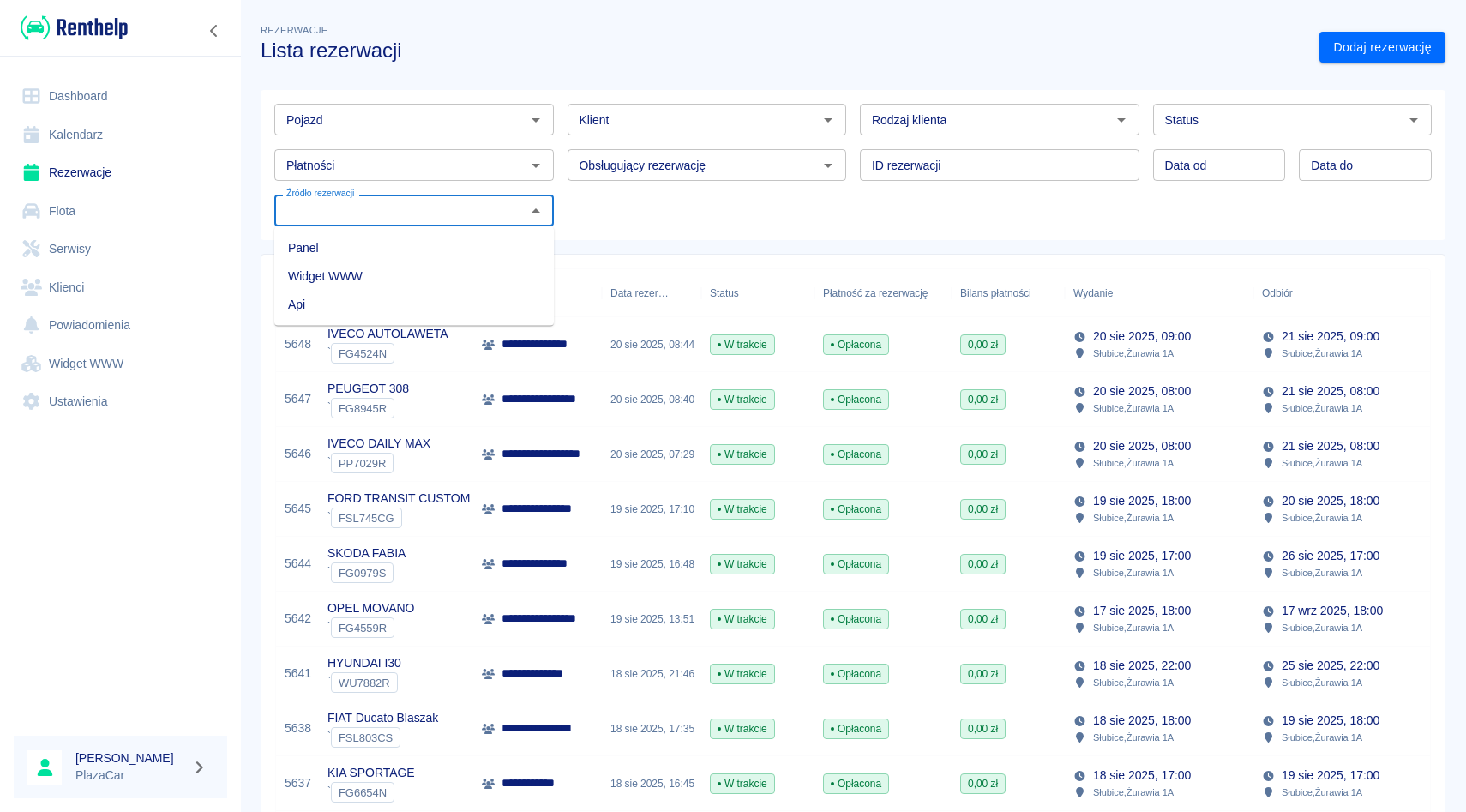
click at [488, 208] on input "Źródło rezerwacji" at bounding box center [400, 210] width 241 height 22
click at [634, 203] on div "Pojazd Pojazd Klient Klient Rodzaj klienta Rodzaj klienta Status Status Płatnoś…" at bounding box center [846, 158] width 1171 height 136
click at [431, 131] on div "Pojazd" at bounding box center [414, 118] width 280 height 31
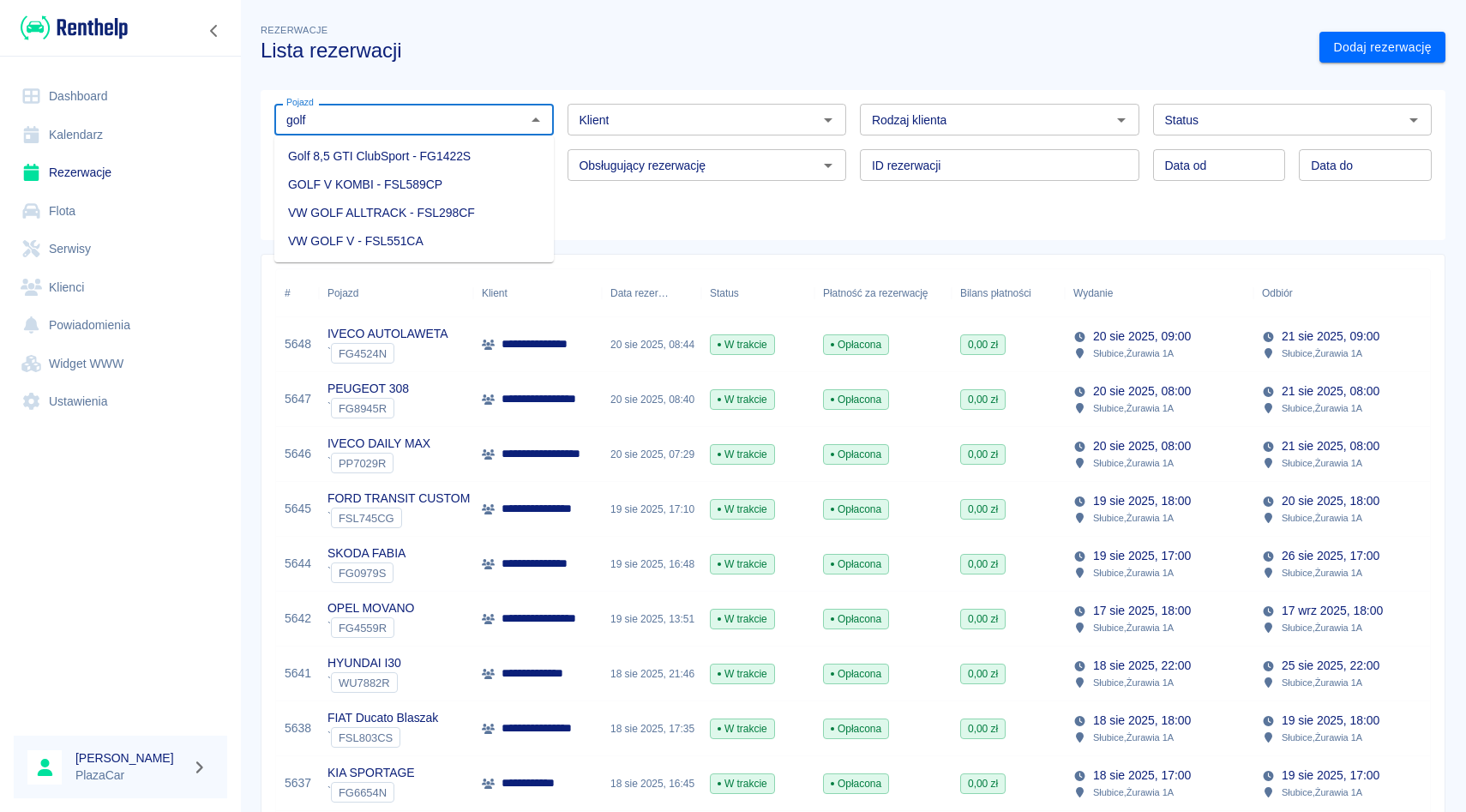
click at [413, 191] on li "GOLF V KOMBI - FSL589CP" at bounding box center [414, 185] width 280 height 28
type input "GOLF V KOMBI - FSL589CP"
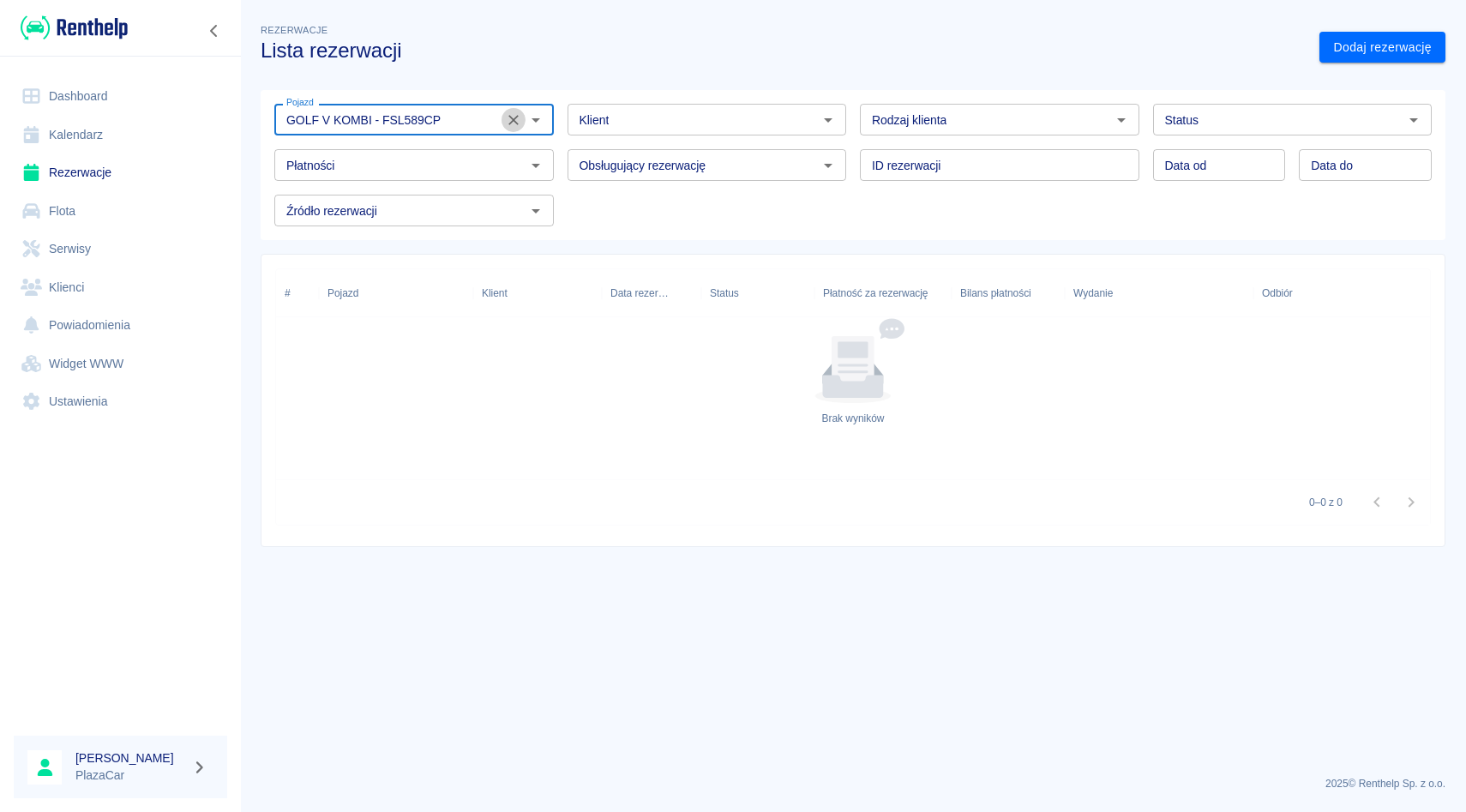
click at [517, 119] on icon "Wyczyść" at bounding box center [514, 120] width 17 height 17
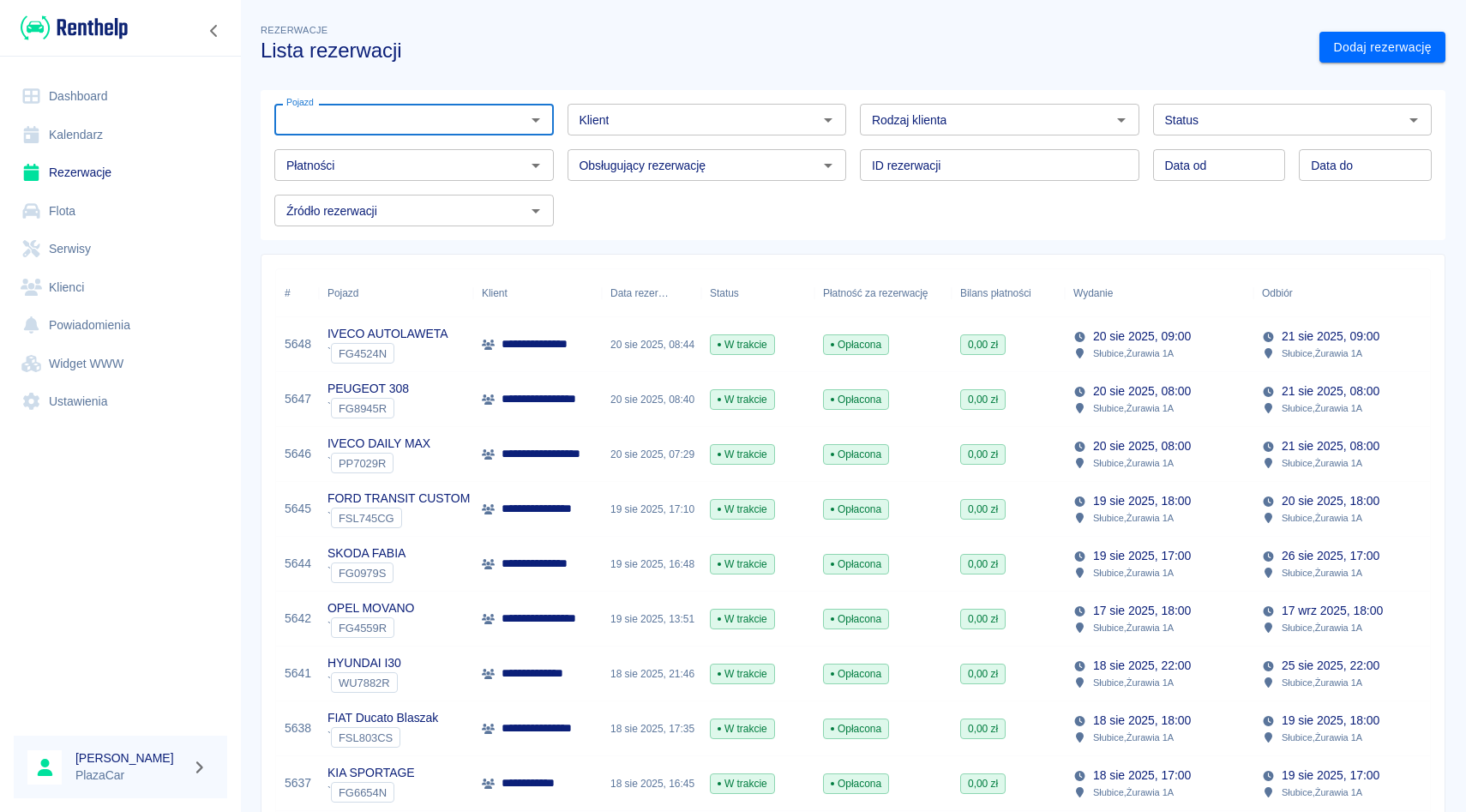
click at [849, 144] on div "ID rezerwacji ID rezerwacji" at bounding box center [992, 158] width 293 height 45
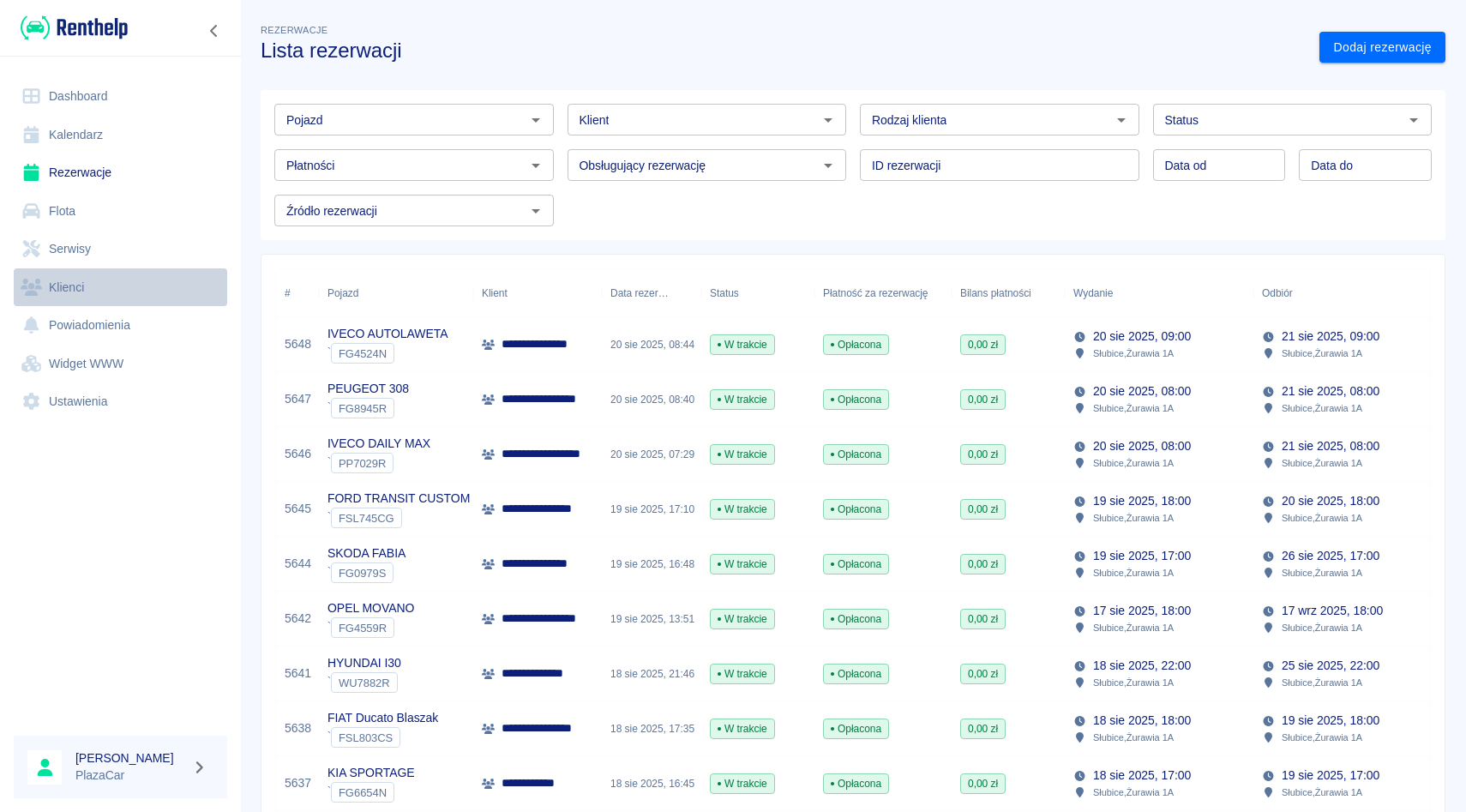
click at [92, 283] on link "Klienci" at bounding box center [119, 287] width 213 height 39
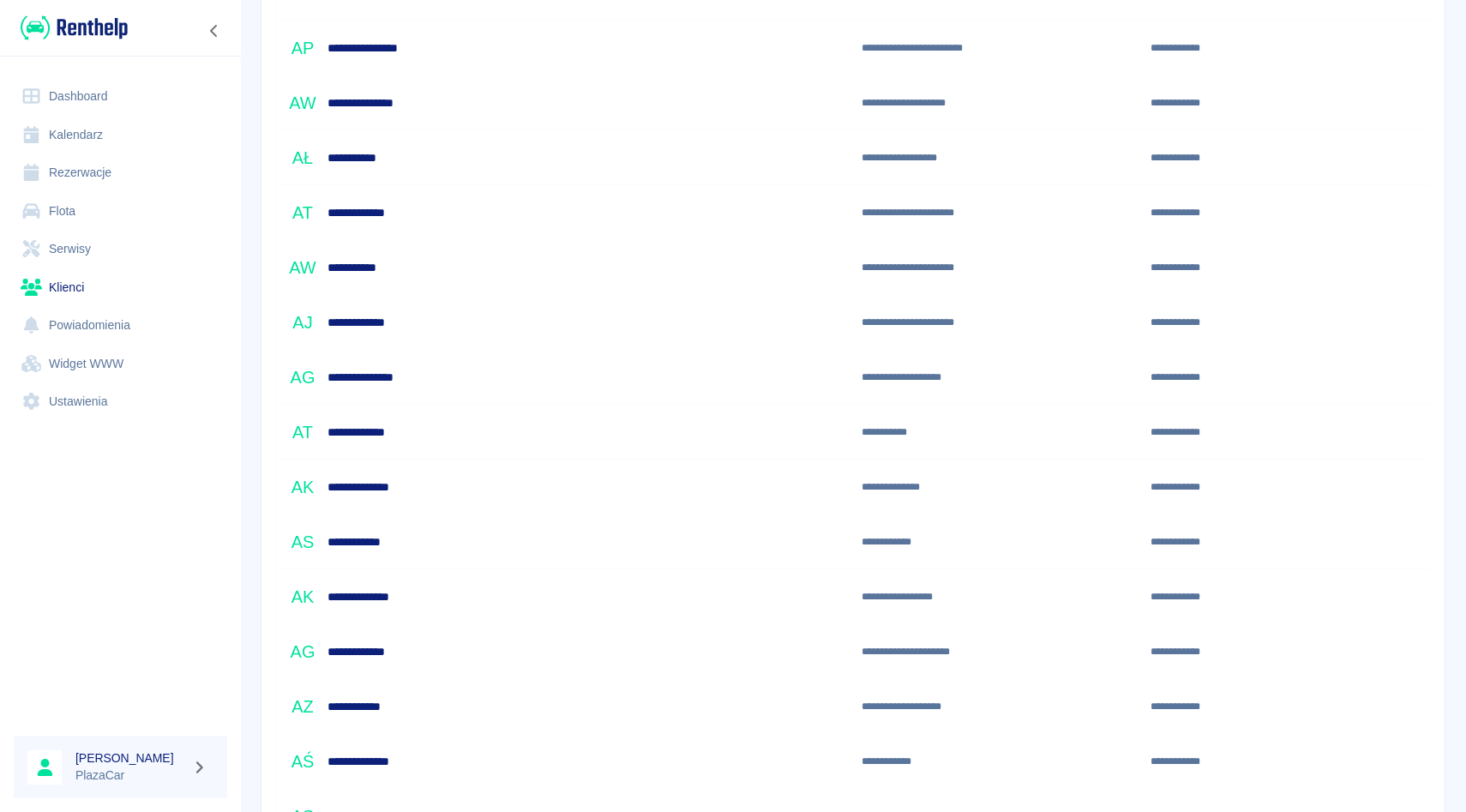
scroll to position [949, 0]
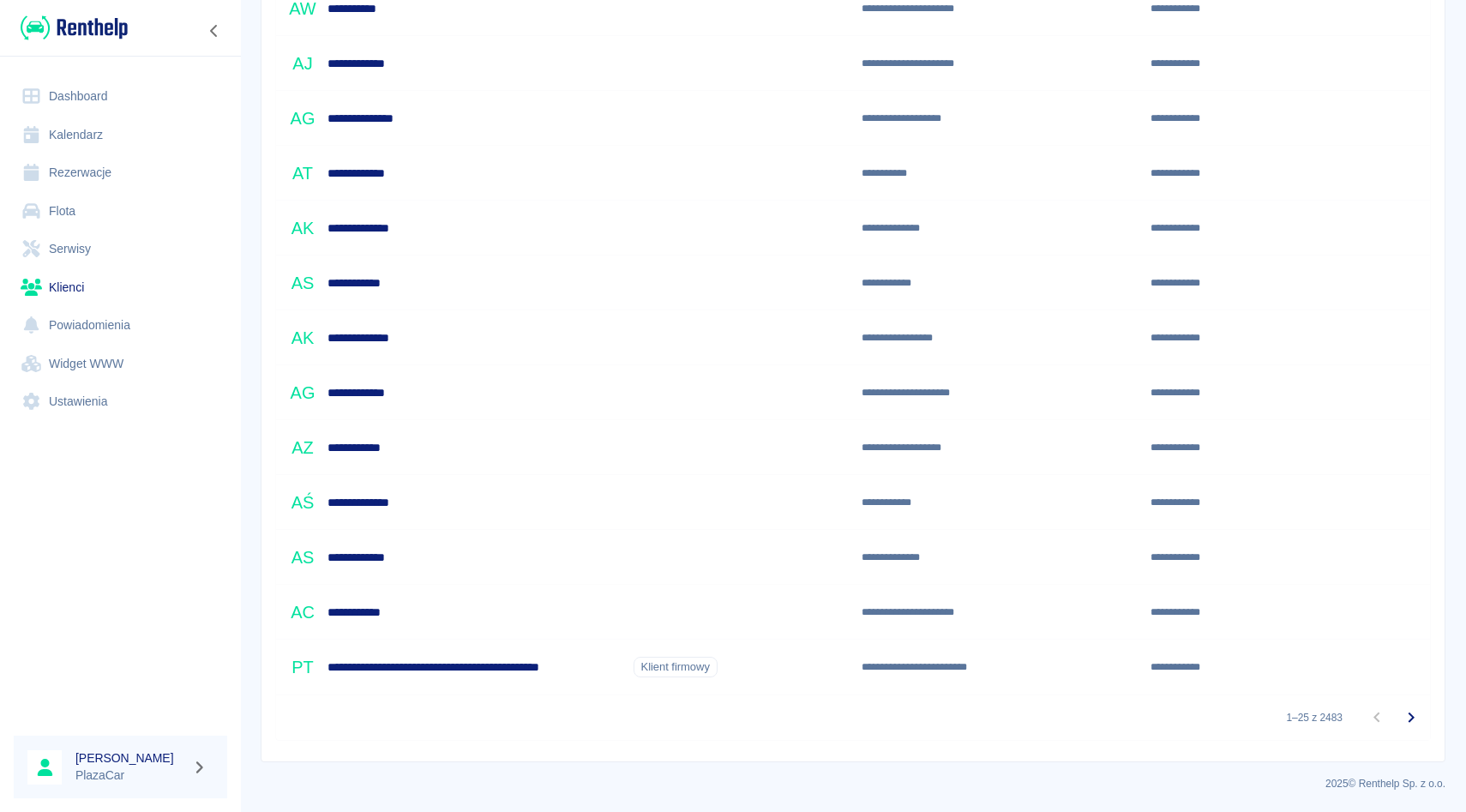
click at [1405, 709] on icon "Przejdź do następnej strony" at bounding box center [1411, 717] width 21 height 21
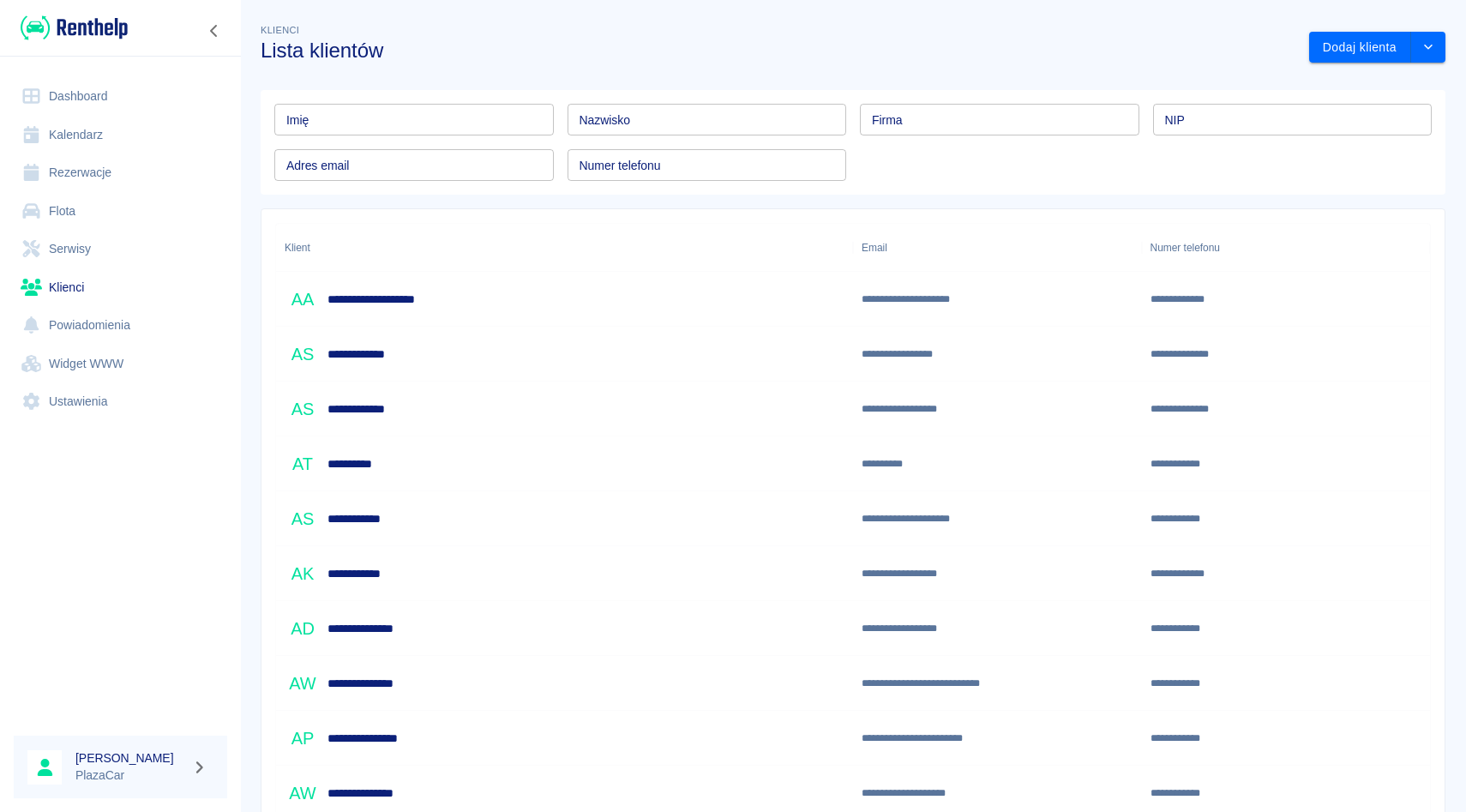
click at [905, 112] on input "Firma" at bounding box center [1000, 118] width 280 height 31
click at [753, 117] on input "Nazwisko" at bounding box center [707, 118] width 280 height 31
click at [587, 175] on input "Numer telefonu" at bounding box center [707, 164] width 280 height 31
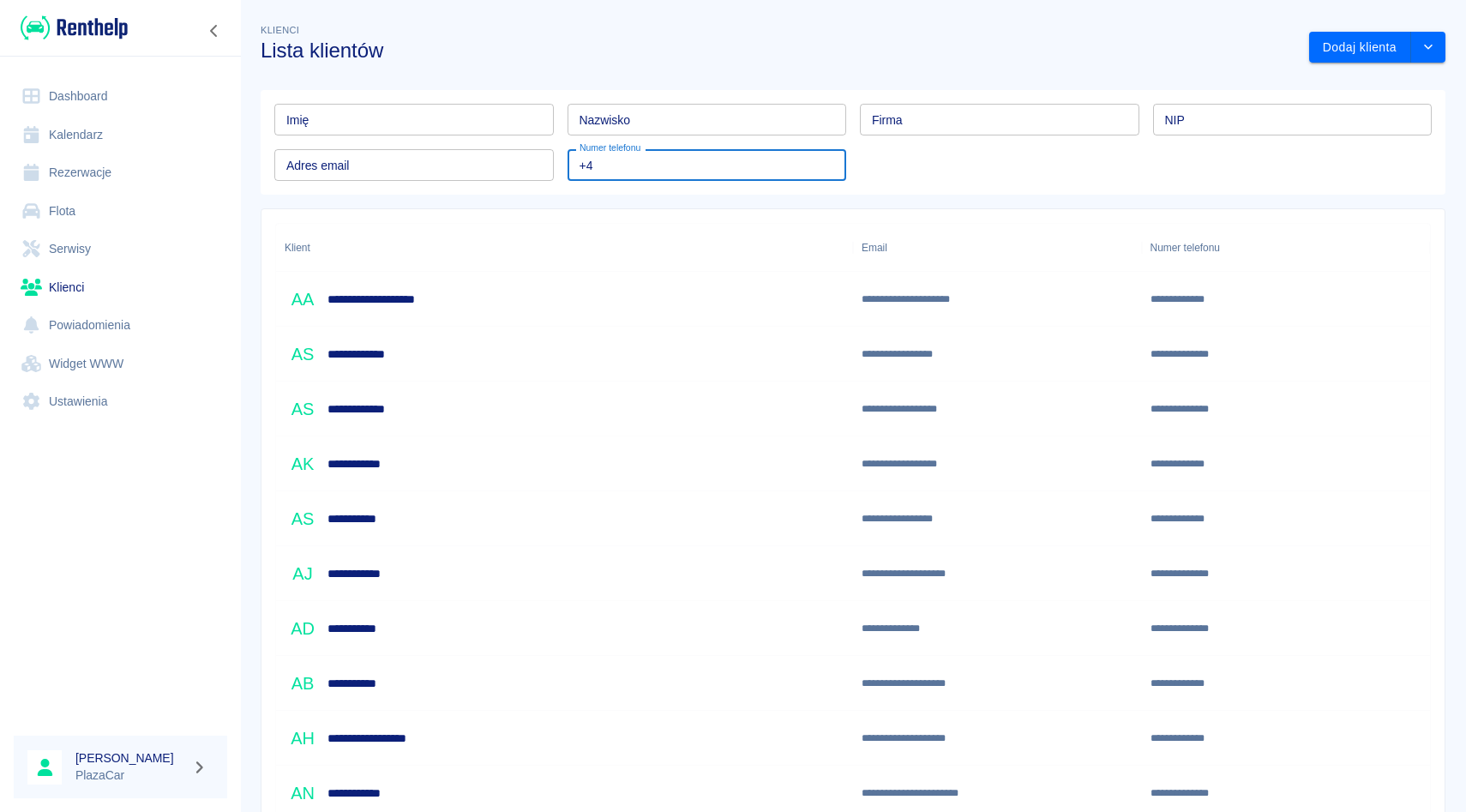
type input "+"
click at [847, 144] on div "Imię Imię Nazwisko Nazwisko Firma Firma NIP NIP Adres email Adres email Numer t…" at bounding box center [846, 135] width 1171 height 91
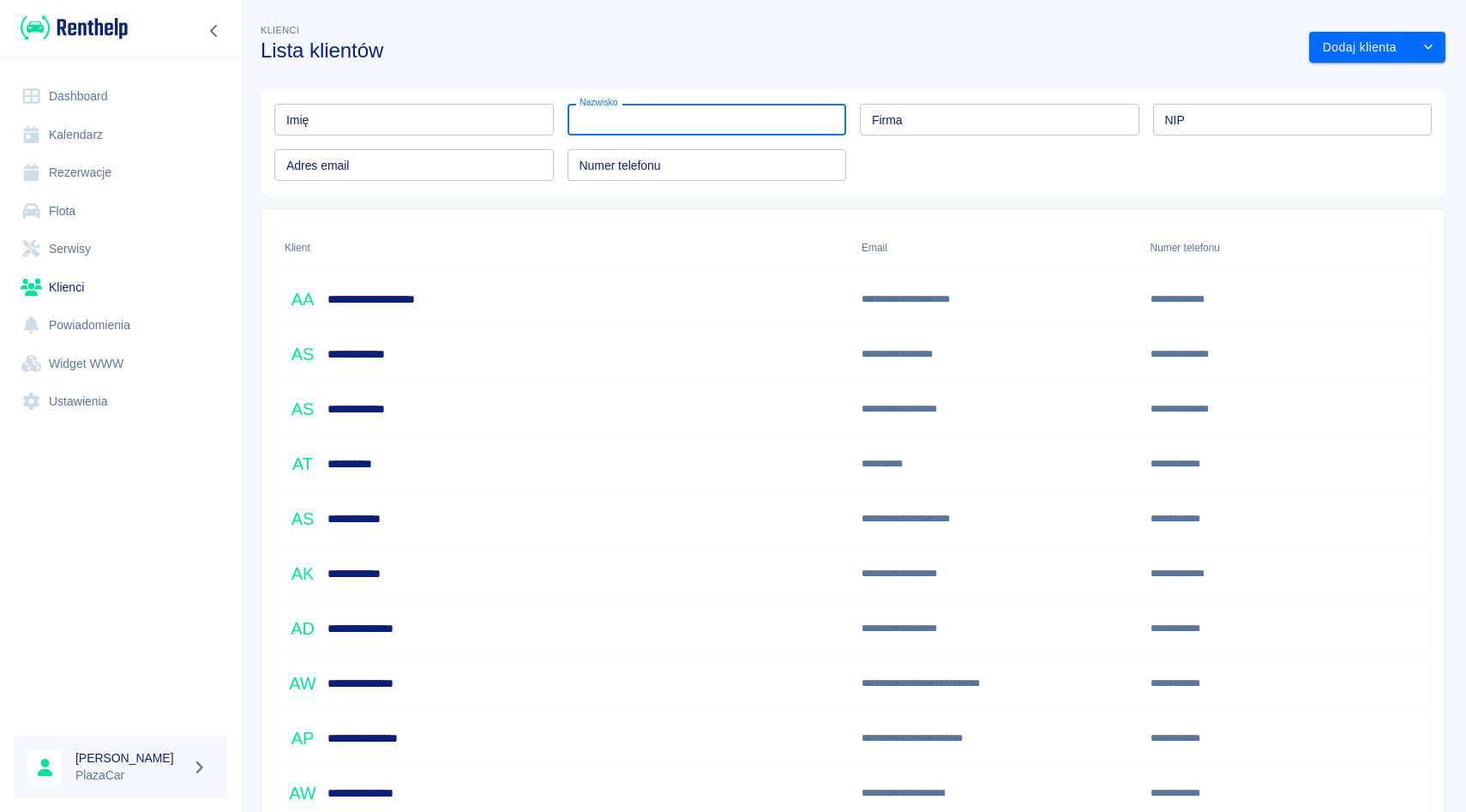
click at [678, 132] on input "Nazwisko" at bounding box center [707, 118] width 280 height 31
click at [559, 138] on div "Numer telefonu Numer telefonu" at bounding box center [699, 158] width 293 height 45
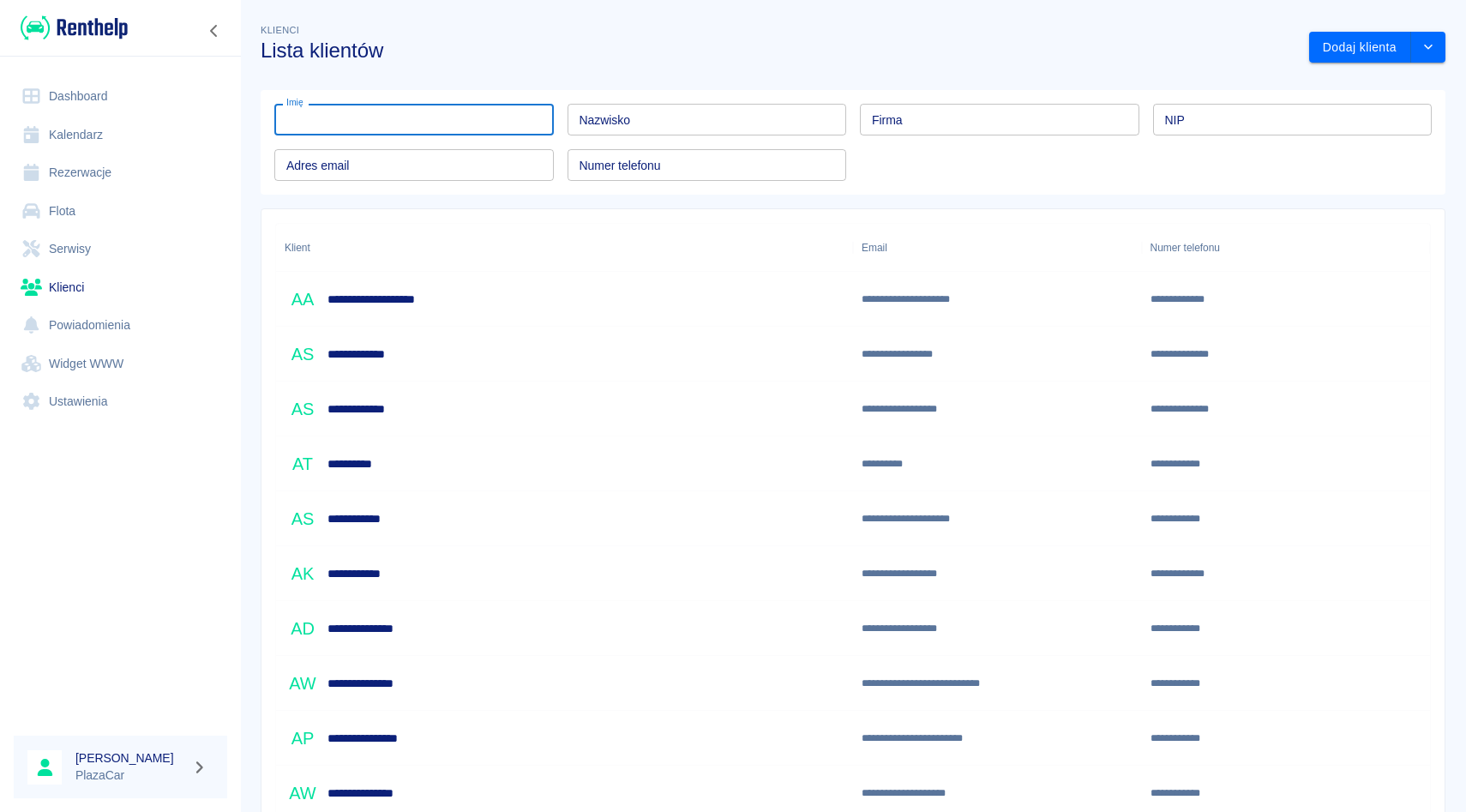
click at [467, 116] on input "Imię" at bounding box center [414, 118] width 280 height 31
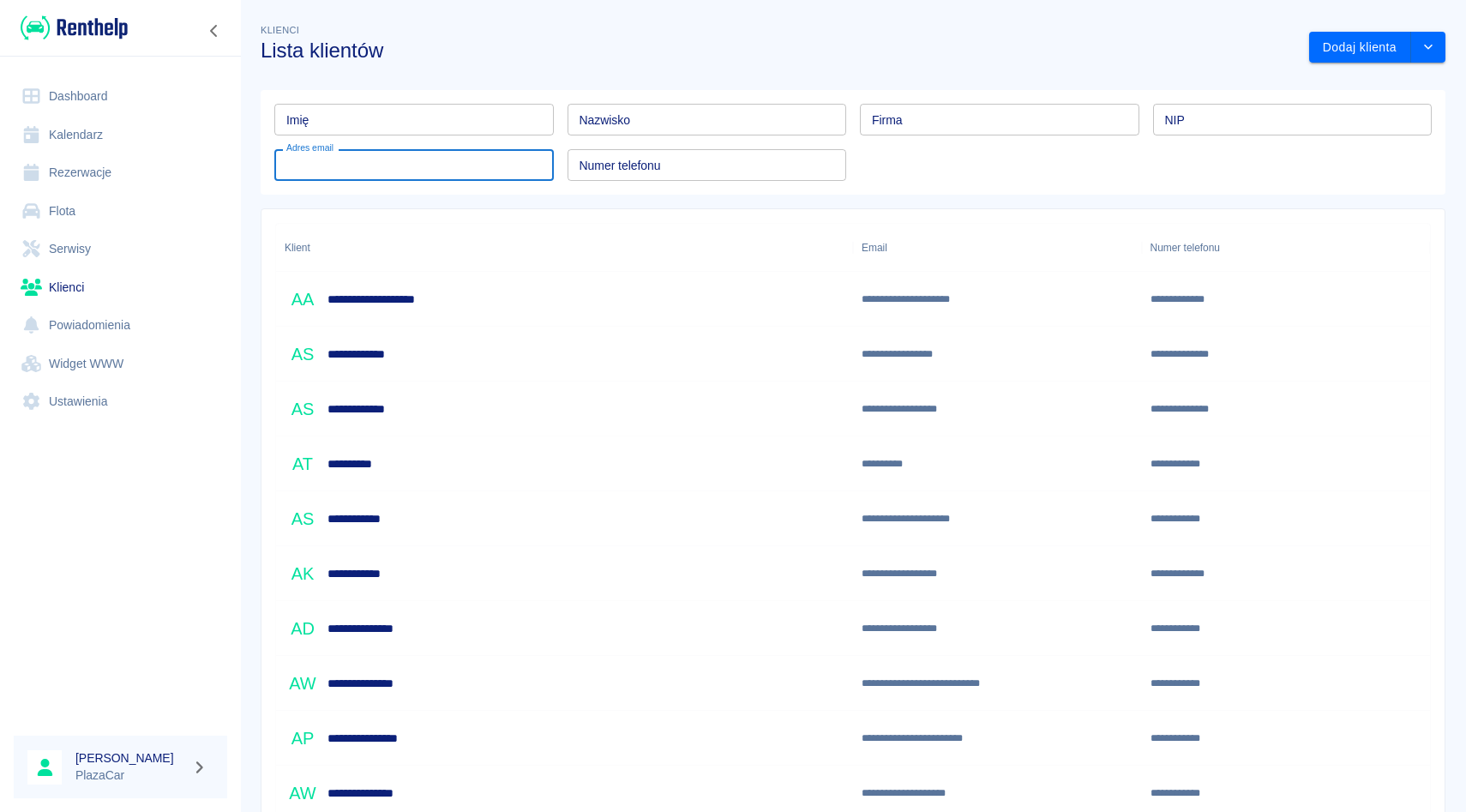
click at [347, 175] on input "Adres email" at bounding box center [414, 164] width 280 height 31
click at [389, 139] on div "Adres email Adres email" at bounding box center [407, 158] width 293 height 45
click at [392, 135] on input "Imię" at bounding box center [414, 118] width 280 height 31
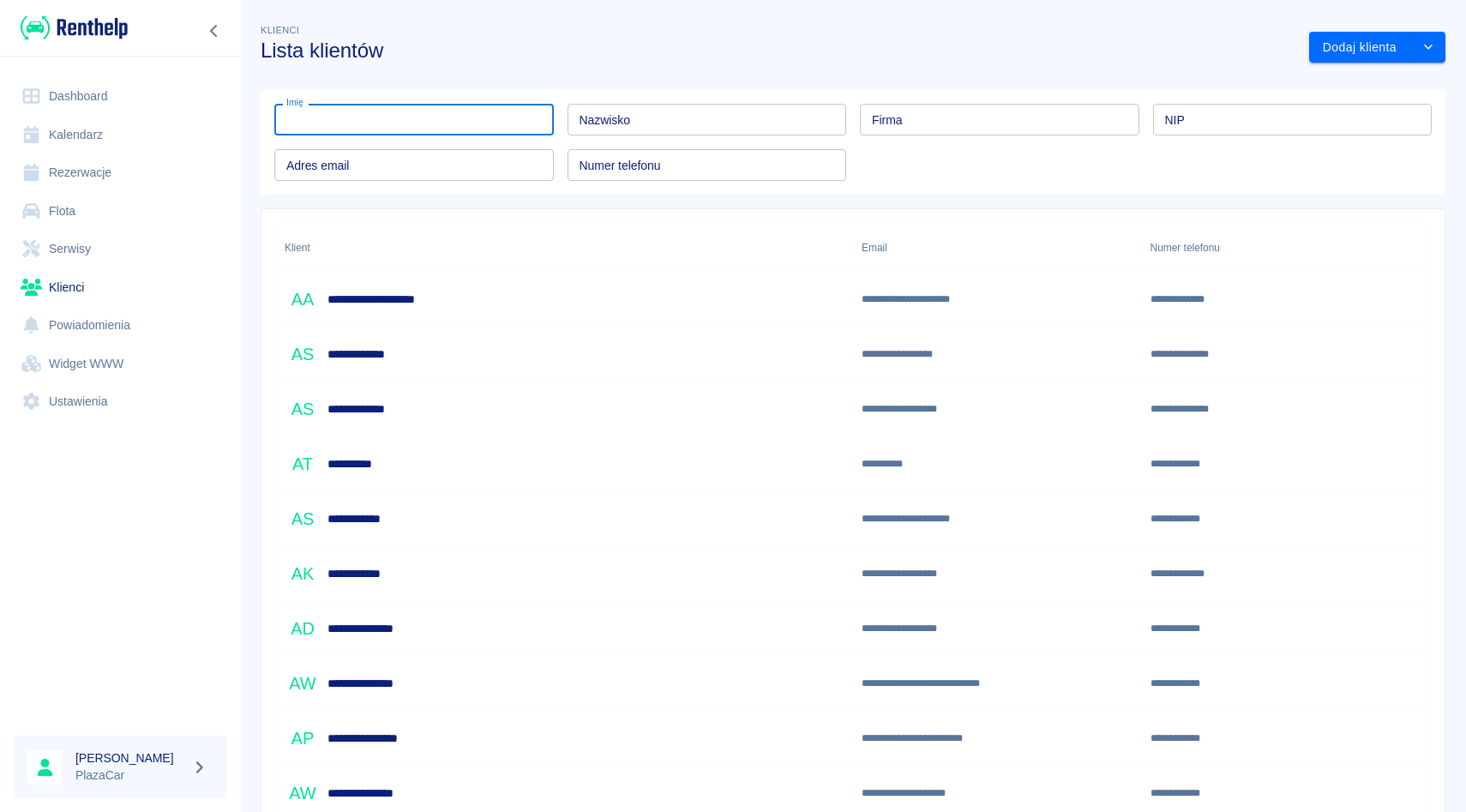
click at [601, 98] on div "Nazwisko Nazwisko" at bounding box center [699, 113] width 293 height 45
click at [604, 114] on input "Nazwisko" at bounding box center [707, 118] width 280 height 31
click at [376, 121] on input "Imię" at bounding box center [414, 118] width 280 height 31
click at [972, 121] on input "Firma" at bounding box center [1000, 118] width 280 height 31
click at [459, 126] on input "Imię" at bounding box center [414, 118] width 280 height 31
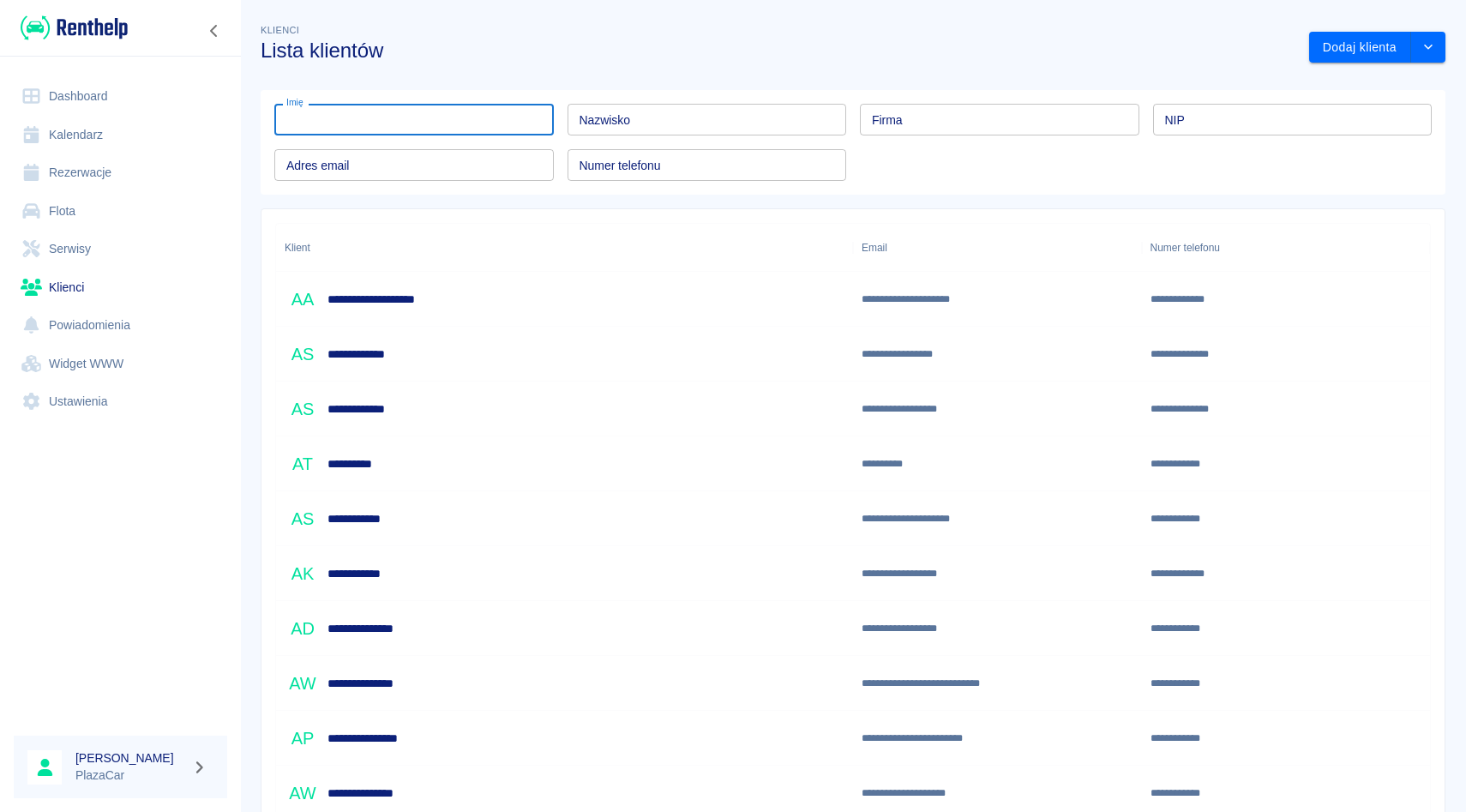
click at [754, 114] on input "Nazwisko" at bounding box center [707, 118] width 280 height 31
drag, startPoint x: 486, startPoint y: 126, endPoint x: 517, endPoint y: 126, distance: 31.0
click at [485, 126] on input "Imię" at bounding box center [414, 118] width 280 height 31
click at [669, 109] on input "Nazwisko" at bounding box center [707, 118] width 280 height 31
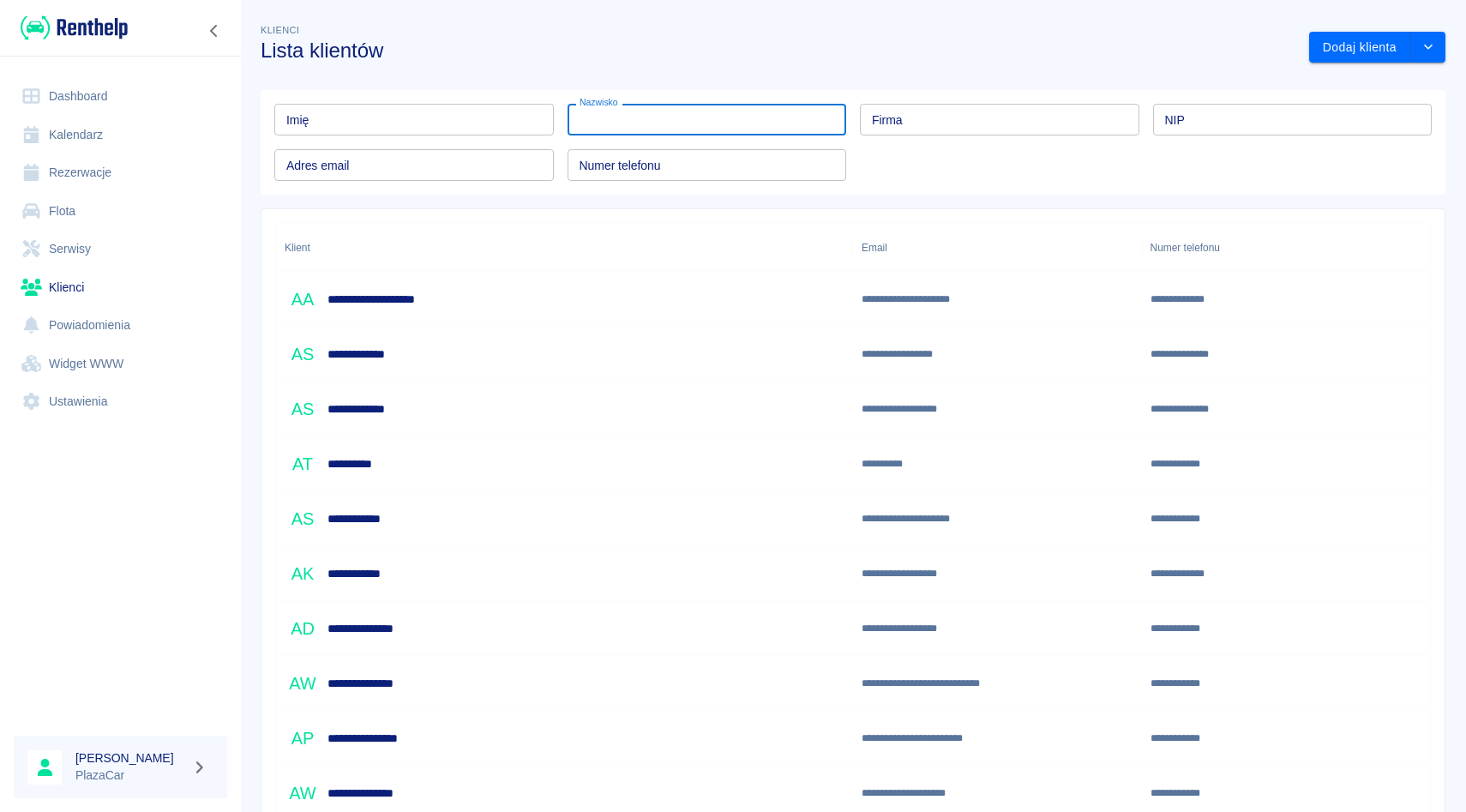
click at [663, 109] on input "Nazwisko" at bounding box center [707, 118] width 280 height 31
click at [563, 109] on div "Nazwisko Nazwisko" at bounding box center [699, 113] width 293 height 45
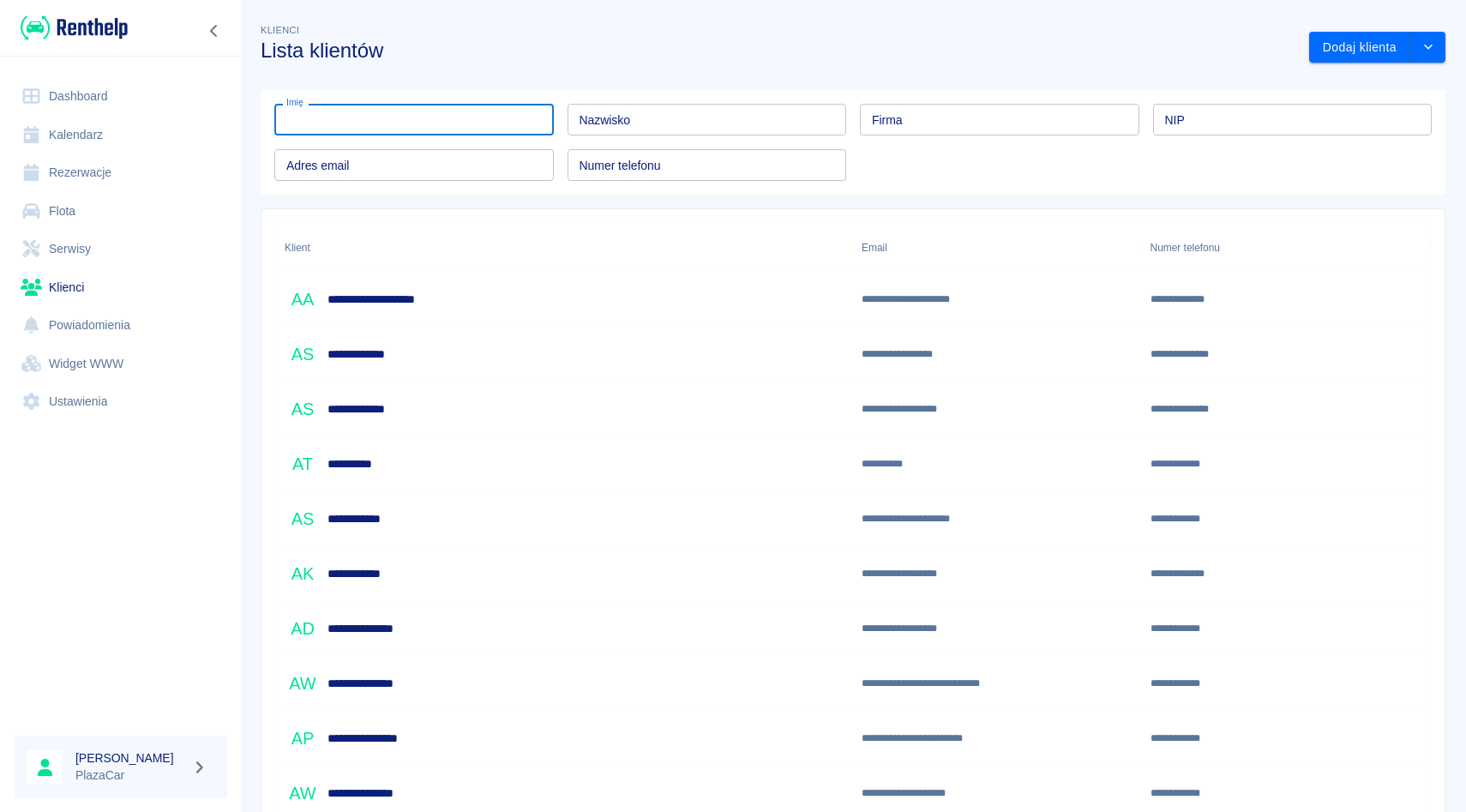
click at [539, 119] on input "Imię" at bounding box center [414, 118] width 280 height 31
click at [562, 114] on div "Nazwisko Nazwisko" at bounding box center [699, 113] width 293 height 45
click at [481, 135] on div "Adres email Adres email" at bounding box center [407, 158] width 293 height 45
click at [601, 121] on input "Nazwisko" at bounding box center [707, 118] width 280 height 31
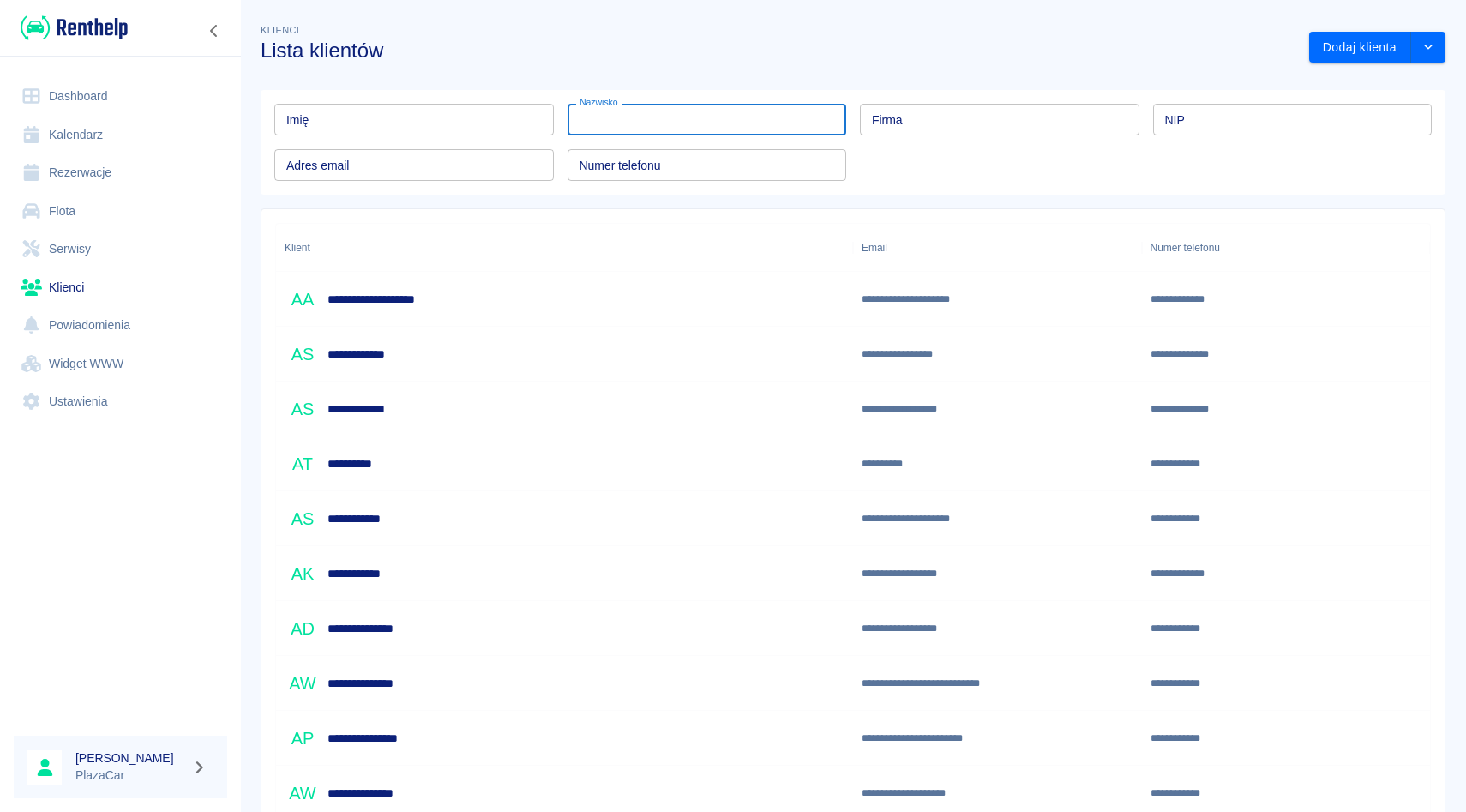
click at [601, 121] on input "Nazwisko" at bounding box center [707, 118] width 280 height 31
click at [427, 121] on input "Imię" at bounding box center [414, 118] width 280 height 31
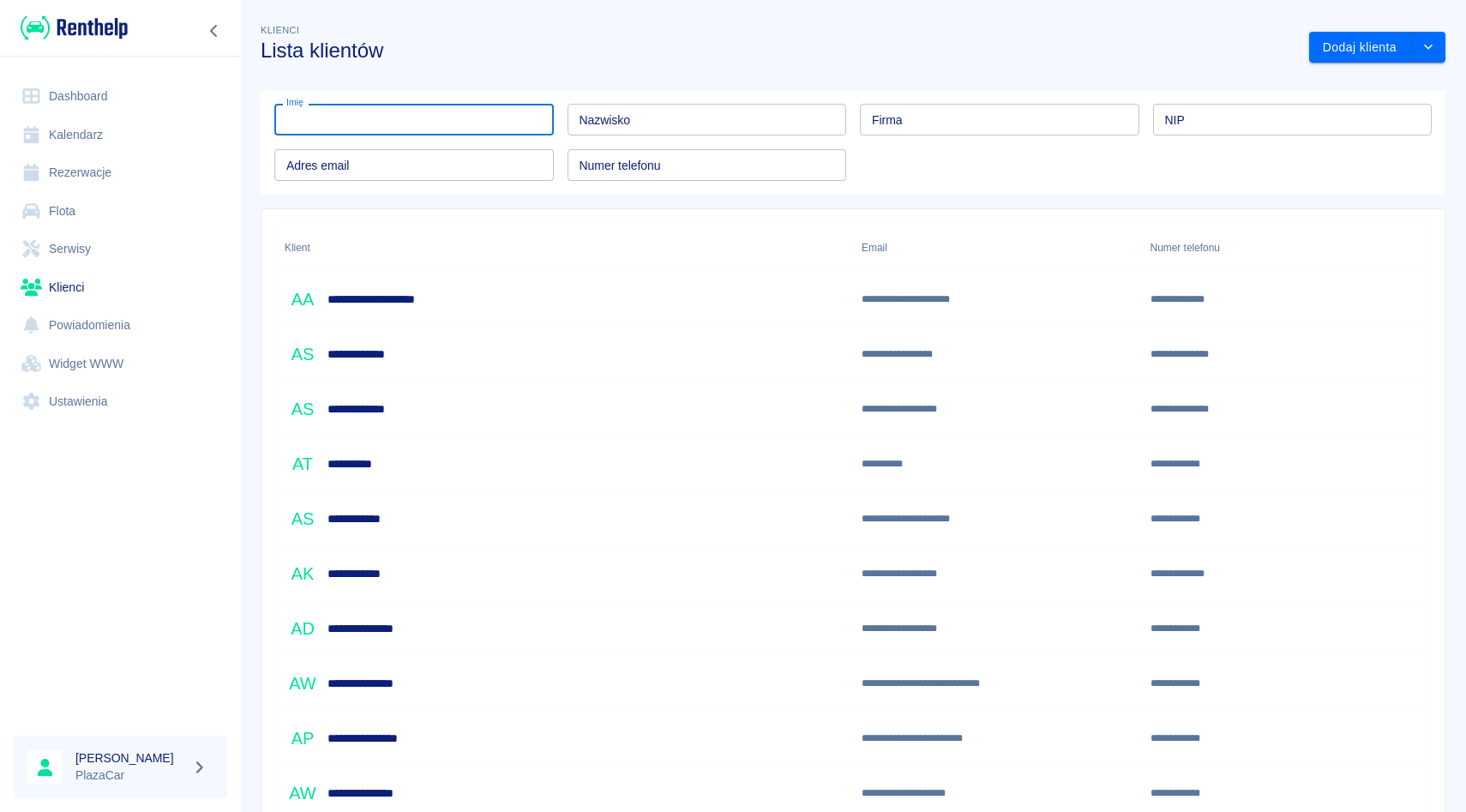
click at [571, 118] on input "Nazwisko" at bounding box center [707, 118] width 280 height 31
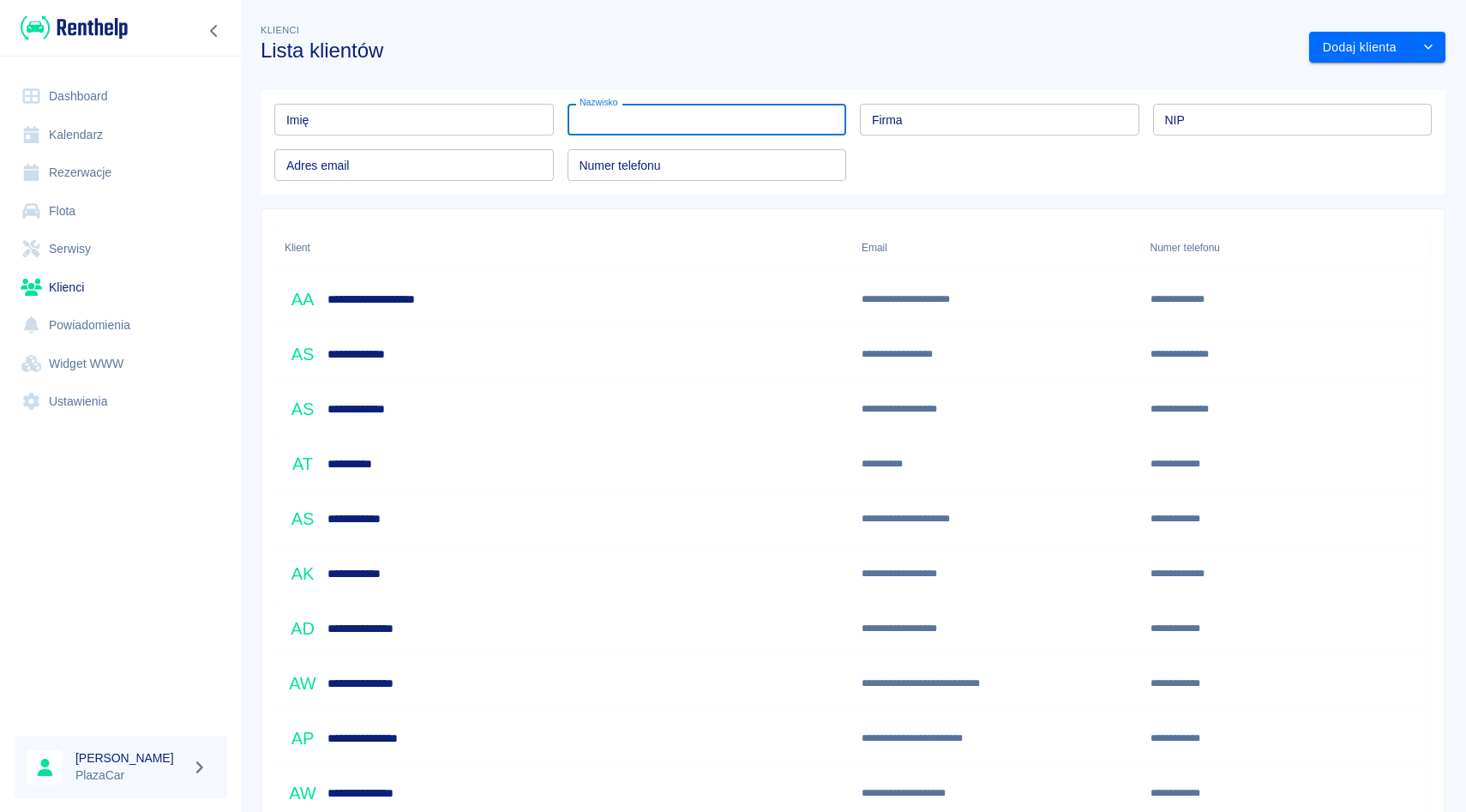
click at [571, 118] on input "Nazwisko" at bounding box center [707, 118] width 280 height 31
click at [457, 118] on input "Imię" at bounding box center [414, 118] width 280 height 31
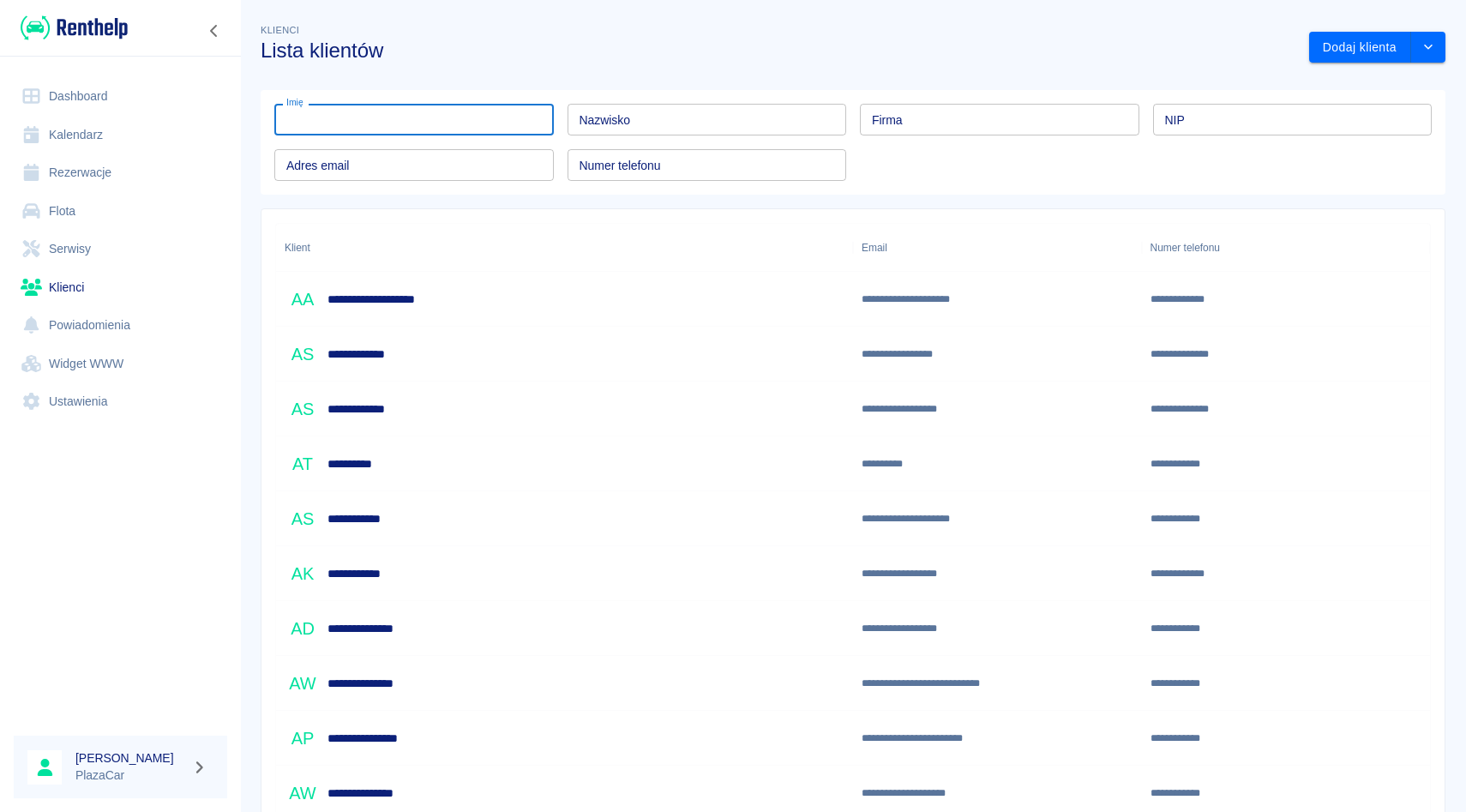
click at [572, 114] on input "Nazwisko" at bounding box center [707, 118] width 280 height 31
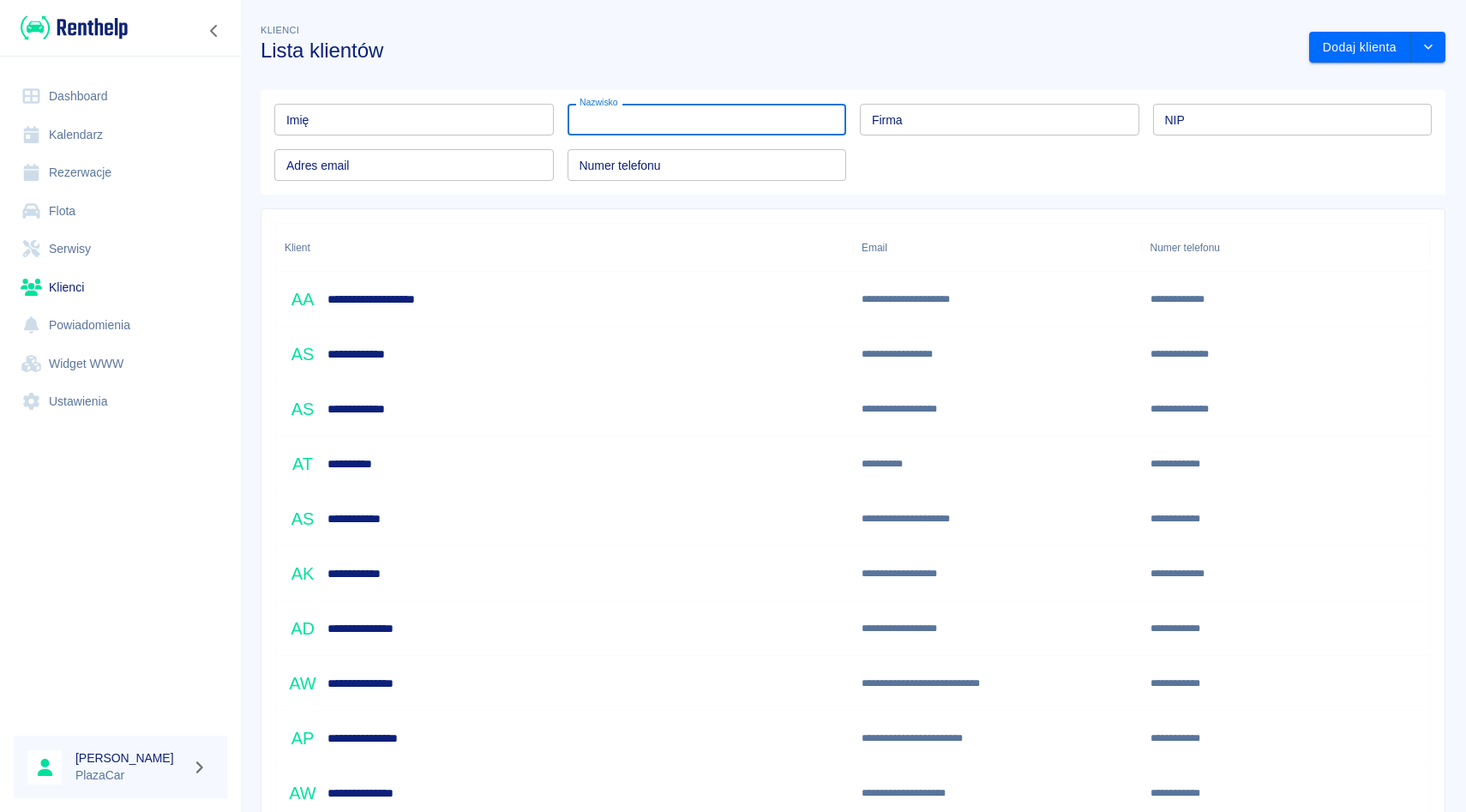
click at [572, 114] on input "Nazwisko" at bounding box center [707, 118] width 280 height 31
click at [481, 116] on input "Imię" at bounding box center [414, 118] width 280 height 31
click at [581, 110] on div "Nazwisko Nazwisko" at bounding box center [707, 118] width 280 height 31
click at [455, 110] on input "Imię" at bounding box center [414, 118] width 280 height 31
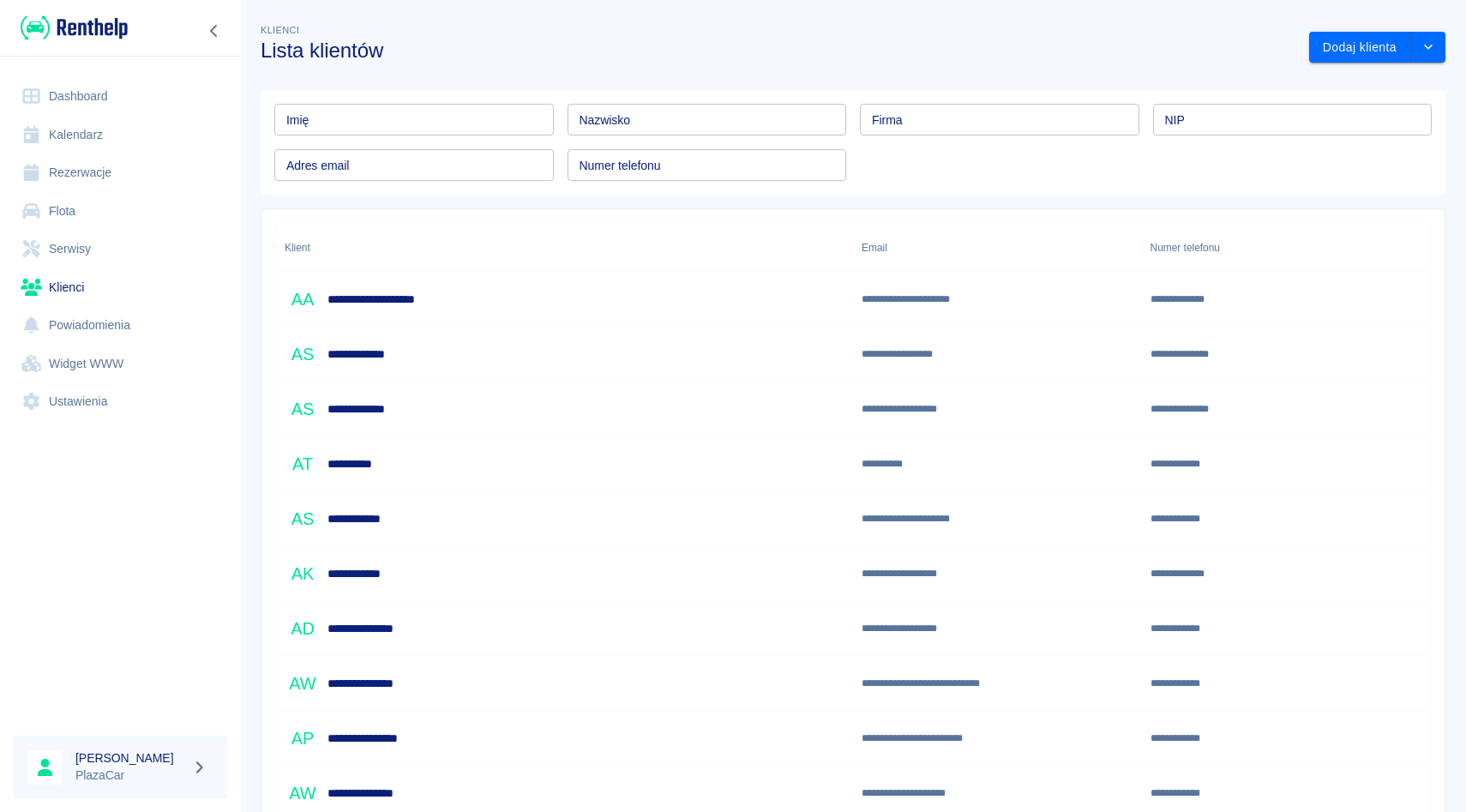
click at [564, 122] on div "Nazwisko Nazwisko" at bounding box center [699, 113] width 293 height 45
click at [584, 119] on input "Nazwisko" at bounding box center [707, 118] width 280 height 31
click at [519, 119] on input "Imię" at bounding box center [414, 118] width 280 height 31
click at [588, 119] on input "Nazwisko" at bounding box center [707, 118] width 280 height 31
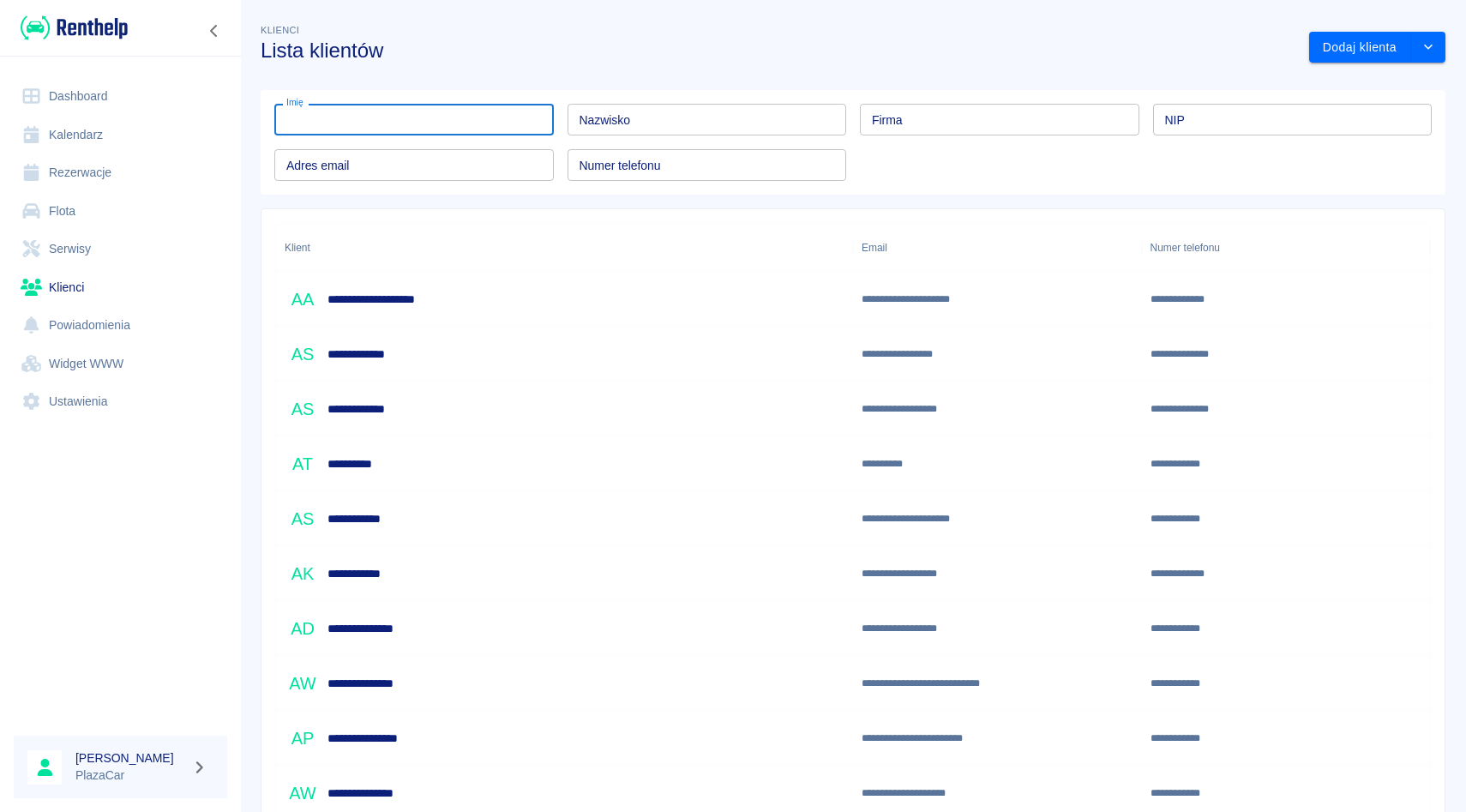
click at [588, 119] on input "Nazwisko" at bounding box center [707, 118] width 280 height 31
click at [463, 127] on input "Imię" at bounding box center [414, 118] width 280 height 31
click at [573, 126] on input "Nazwisko" at bounding box center [707, 118] width 280 height 31
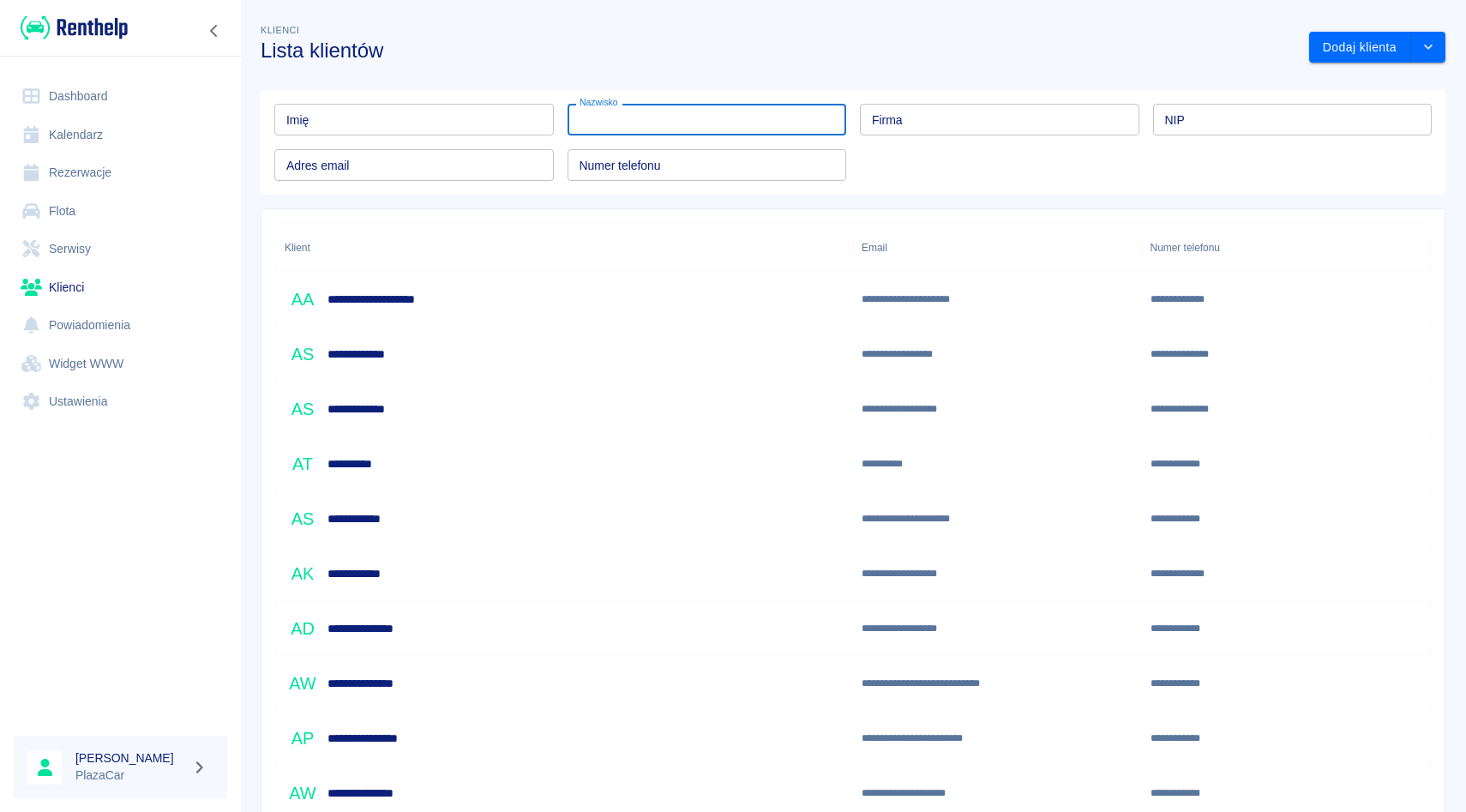
click at [573, 126] on input "Nazwisko" at bounding box center [707, 118] width 280 height 31
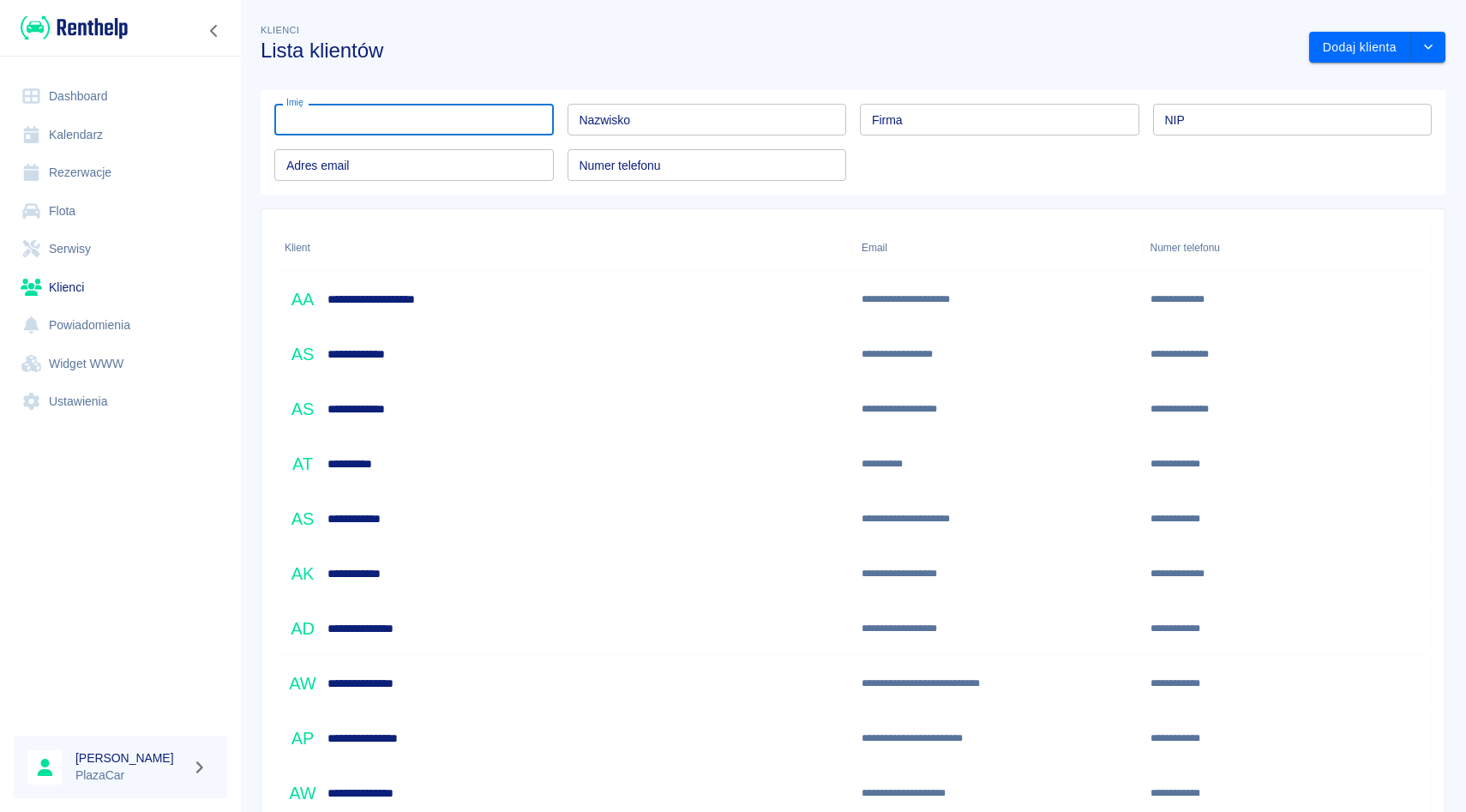
click at [527, 126] on input "Imię" at bounding box center [414, 118] width 280 height 31
click at [596, 125] on input "Nazwisko" at bounding box center [707, 118] width 280 height 31
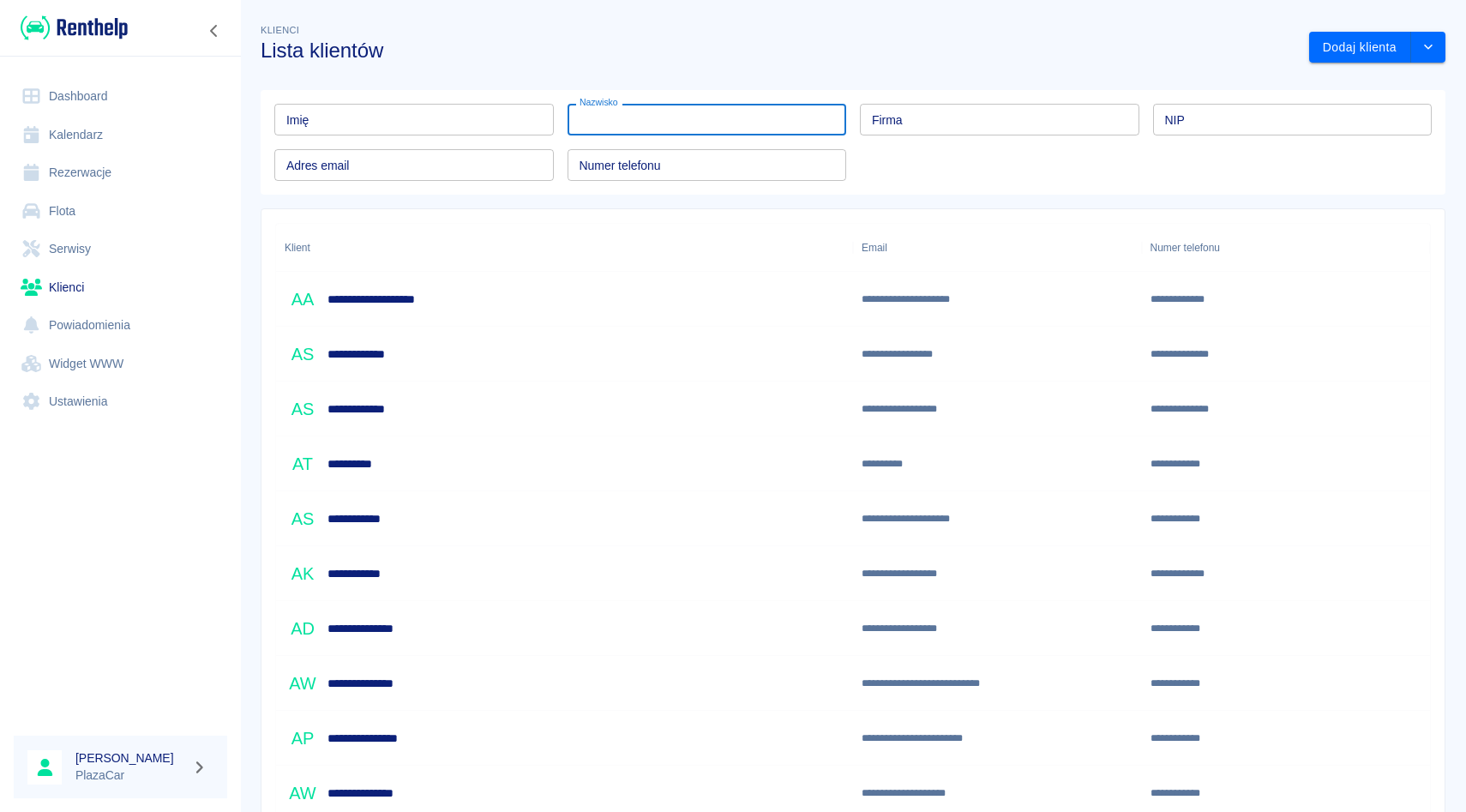
drag, startPoint x: 596, startPoint y: 125, endPoint x: 425, endPoint y: 125, distance: 171.0
click at [595, 125] on input "Nazwisko" at bounding box center [707, 118] width 280 height 31
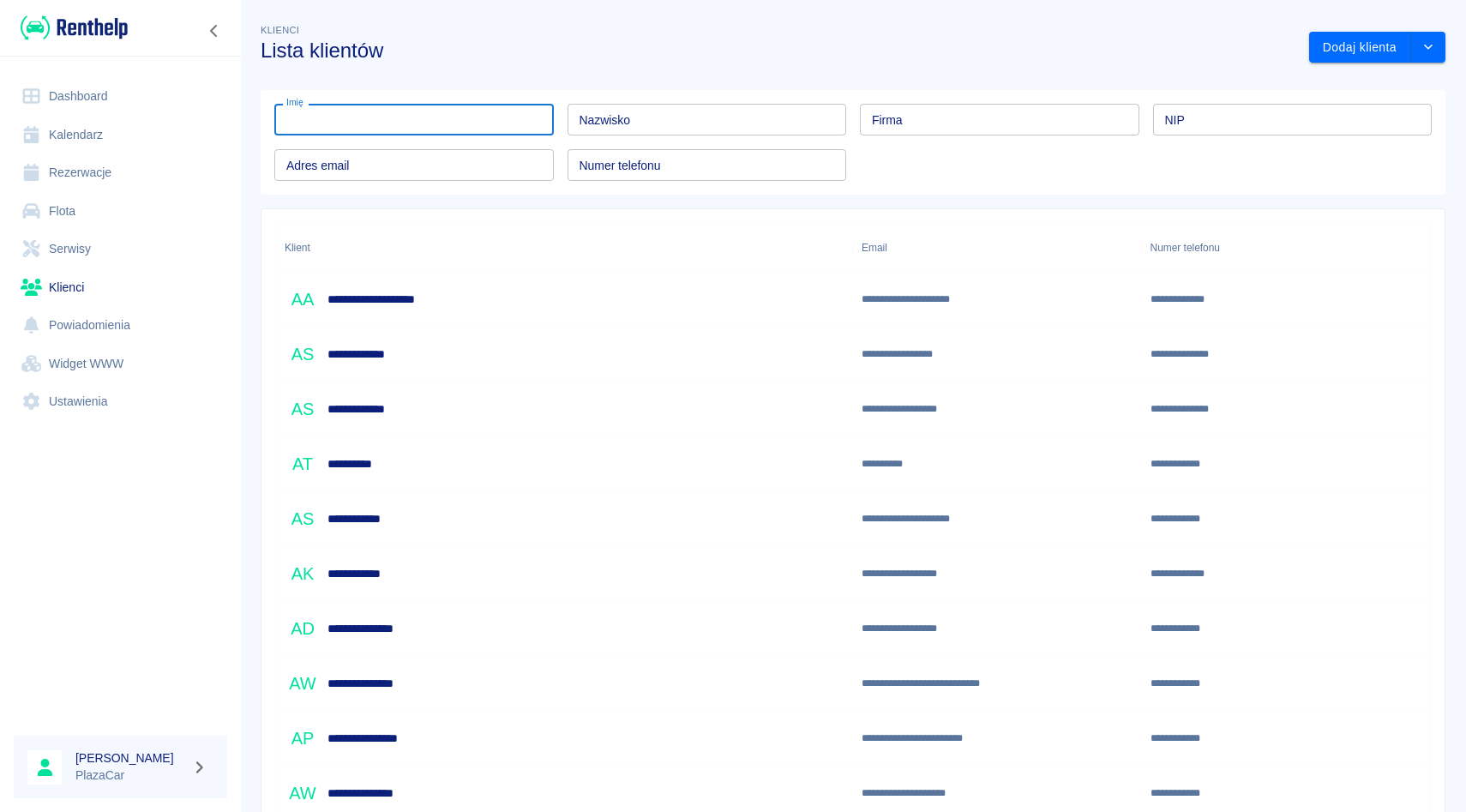
click at [425, 125] on input "Imię" at bounding box center [414, 118] width 280 height 31
click at [858, 55] on h3 "Lista klientów" at bounding box center [778, 50] width 1035 height 24
click at [852, 140] on div "Imię Imię Nazwisko Nazwisko Firma Firma NIP NIP Adres email Adres email Numer t…" at bounding box center [846, 135] width 1171 height 91
